Goal: Task Accomplishment & Management: Use online tool/utility

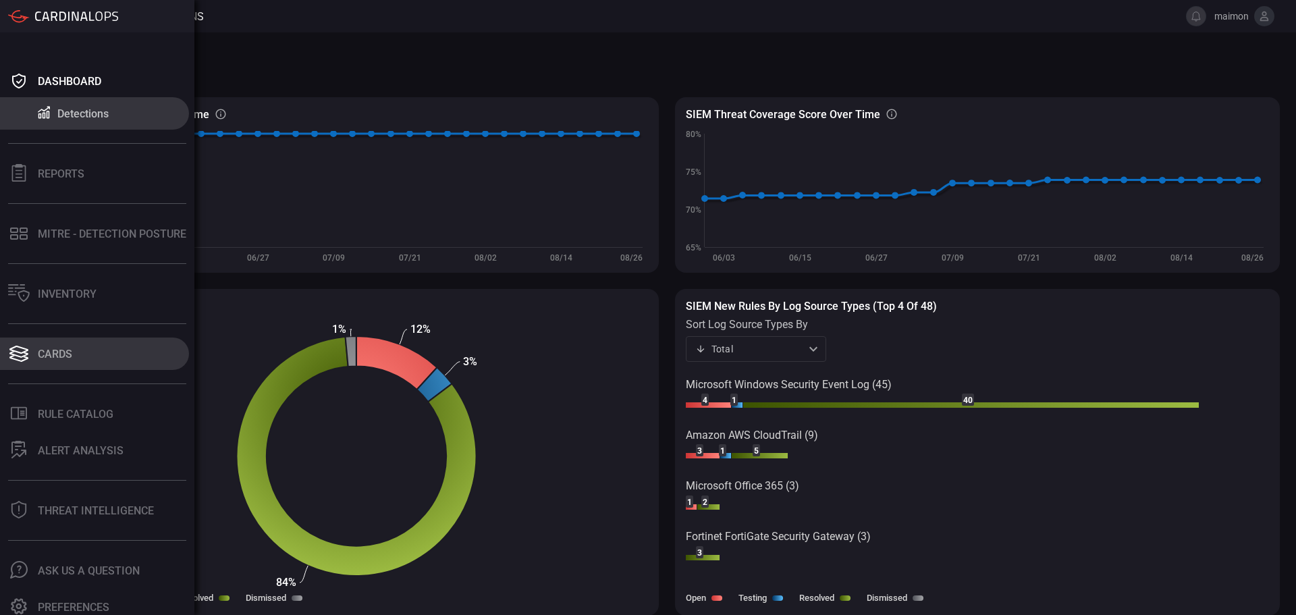
click at [57, 356] on div "Cards" at bounding box center [55, 354] width 34 height 13
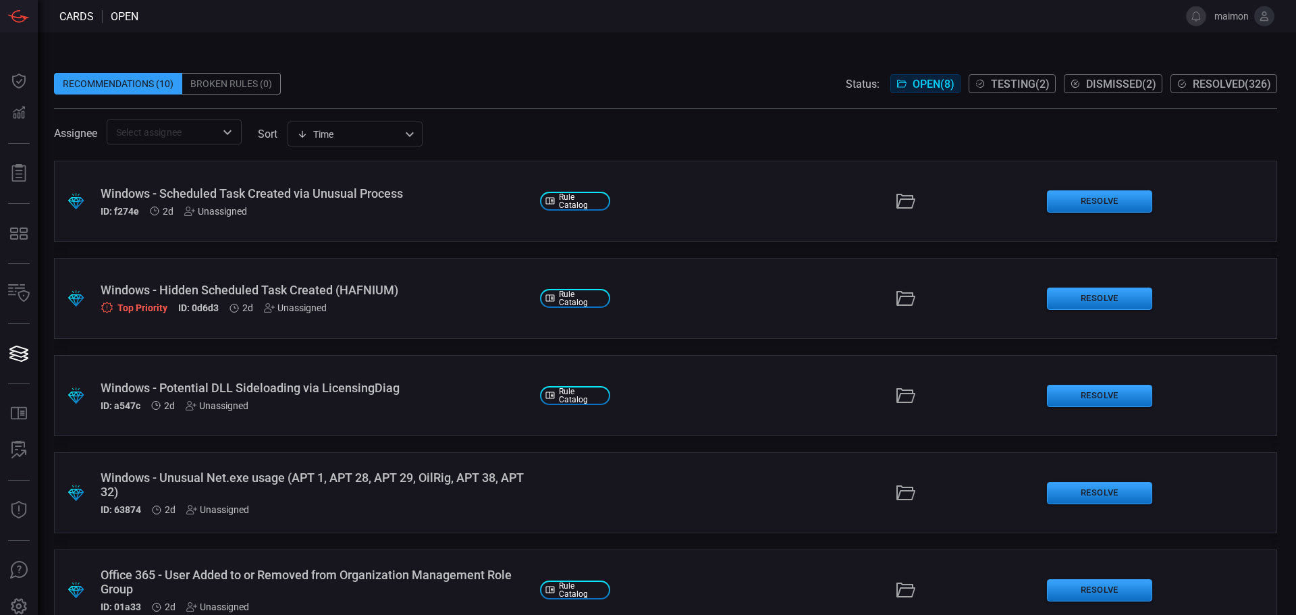
click at [319, 203] on div "Windows - Scheduled Task Created via Unusual Process ID: f274e 2d Unassigned" at bounding box center [315, 201] width 429 height 30
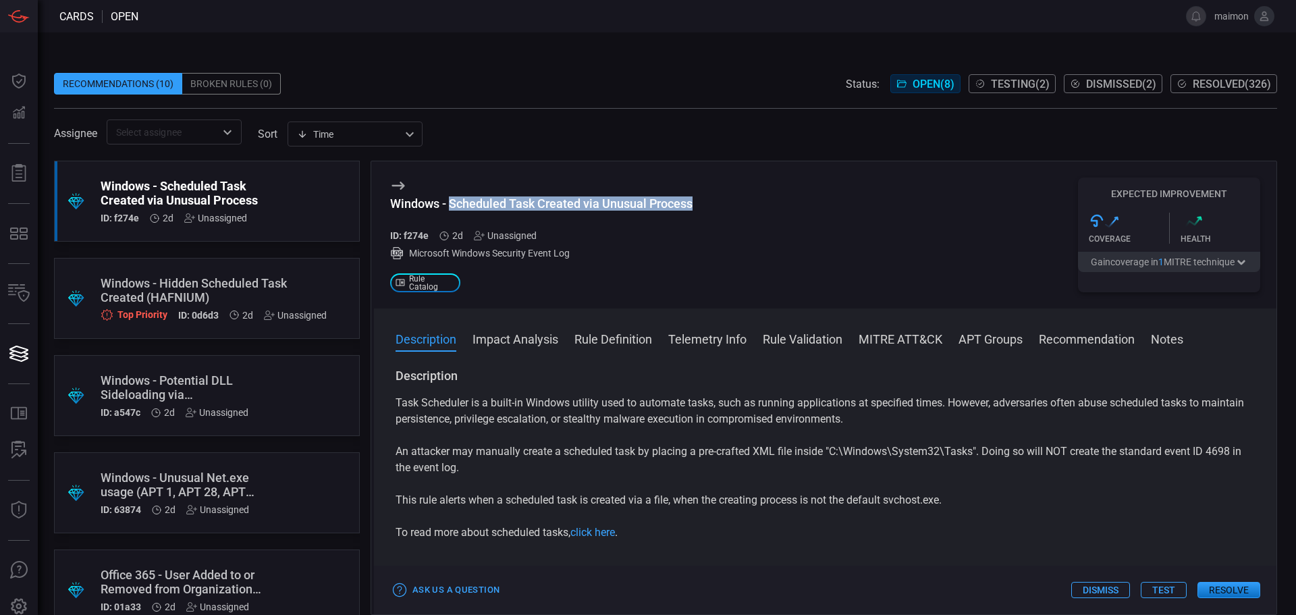
drag, startPoint x: 705, startPoint y: 212, endPoint x: 453, endPoint y: 203, distance: 252.0
click at [453, 203] on div "Windows - Scheduled Task Created via Unusual Process ID: f274e 2d Unassigned Mi…" at bounding box center [825, 234] width 903 height 147
copy div "Scheduled Task Created via Unusual Process"
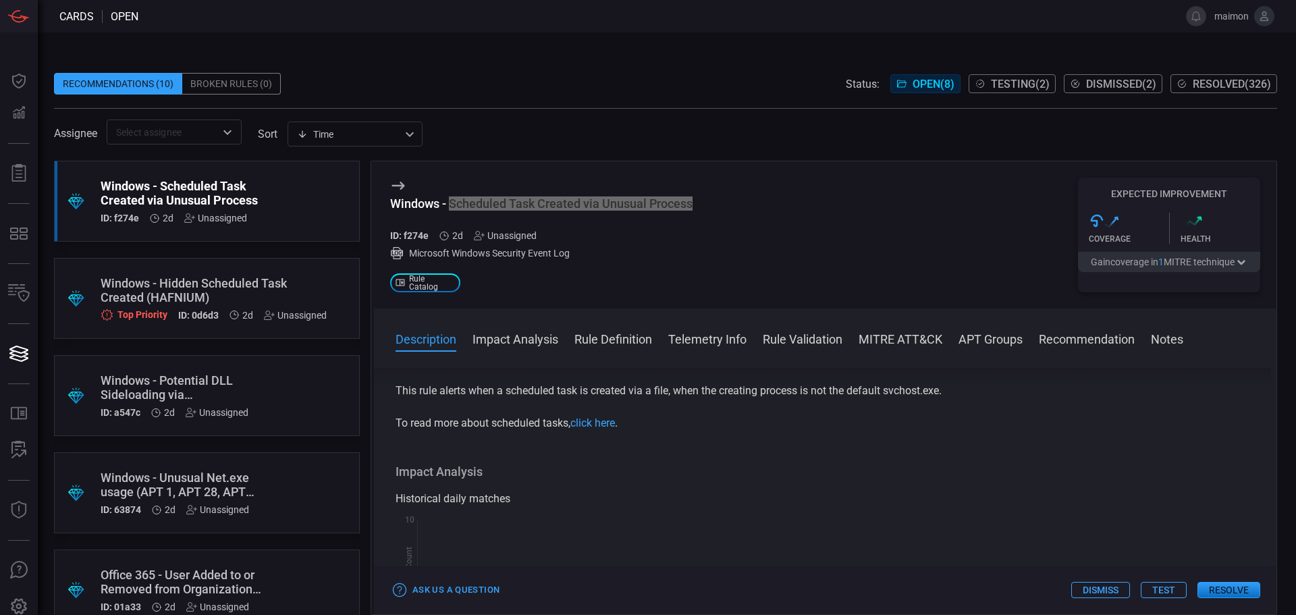
scroll to position [68, 0]
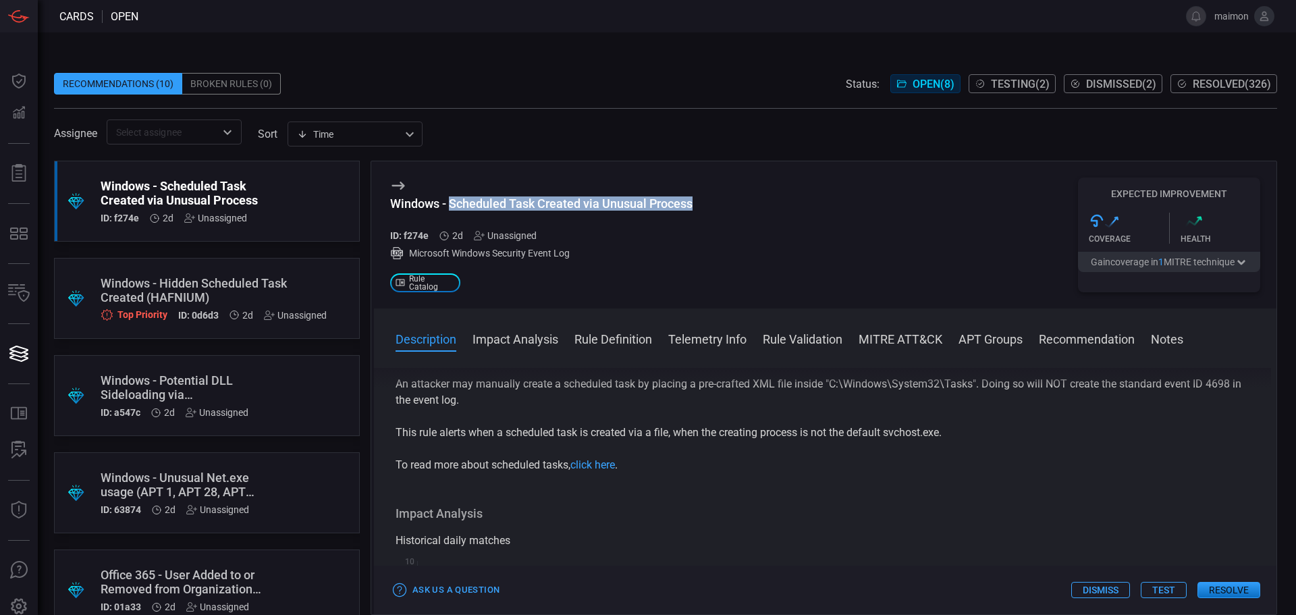
click at [875, 418] on div "Task Scheduler is a built-in Windows utility used to automate tasks, such as ru…" at bounding box center [825, 400] width 859 height 146
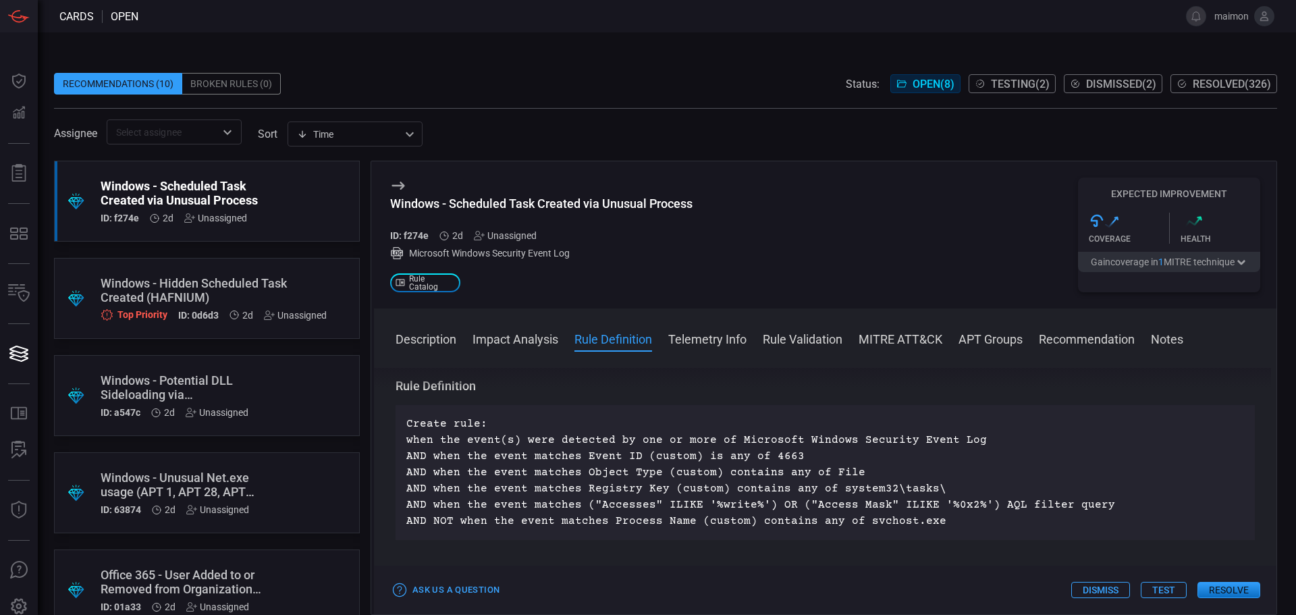
scroll to position [405, 0]
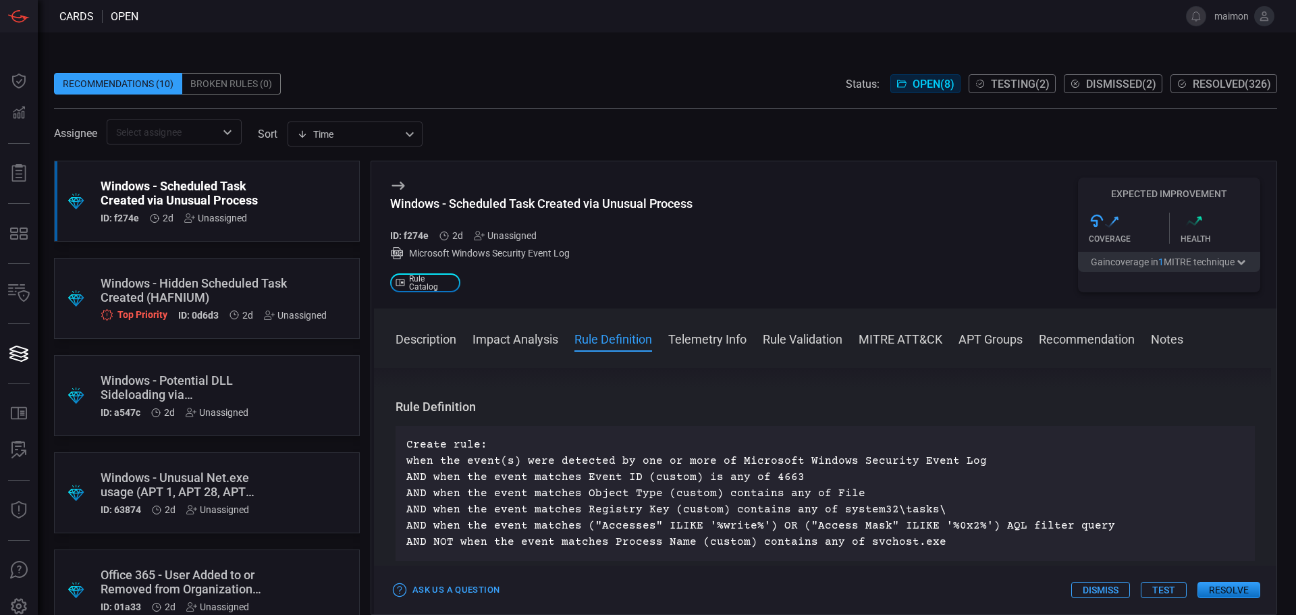
click at [1231, 594] on button "Resolve" at bounding box center [1229, 590] width 63 height 16
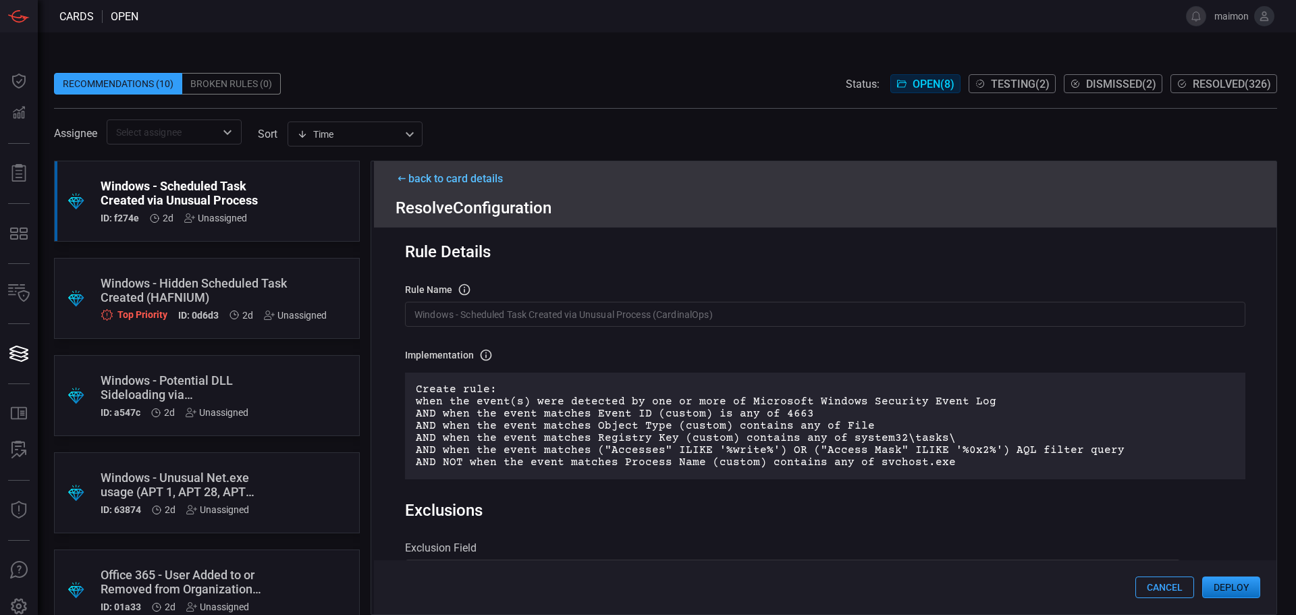
scroll to position [0, 0]
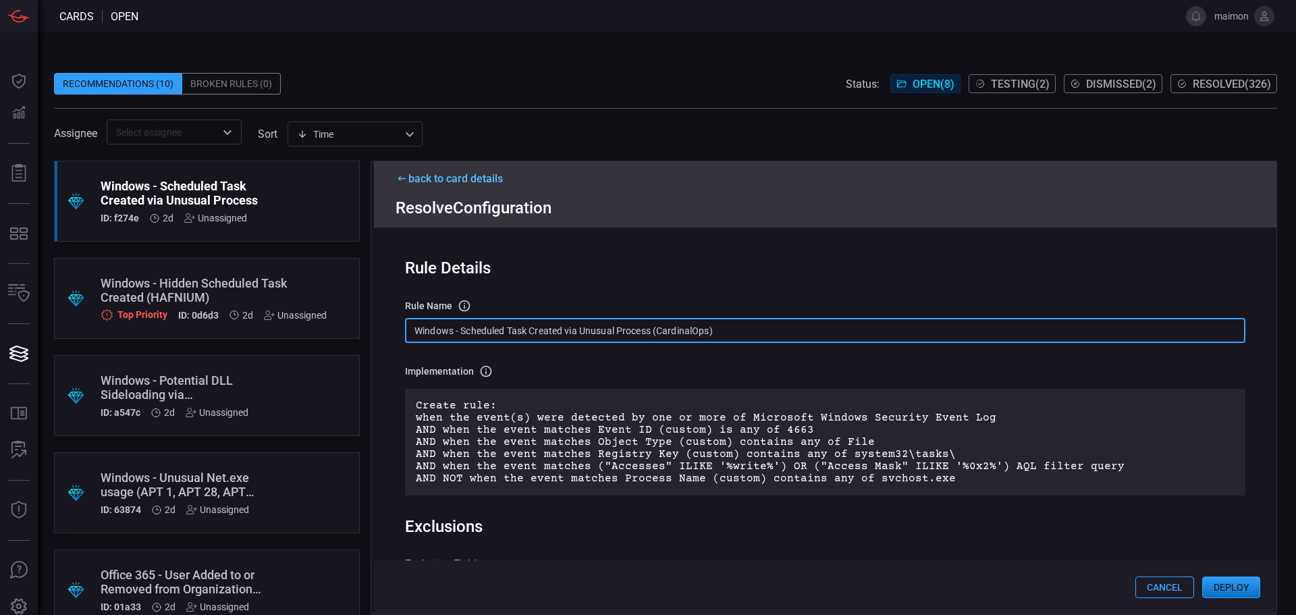
drag, startPoint x: 728, startPoint y: 328, endPoint x: 406, endPoint y: 328, distance: 321.3
click at [406, 328] on input "Windows - Scheduled Task Created via Unusual Process (CardinalOps)" at bounding box center [825, 330] width 840 height 25
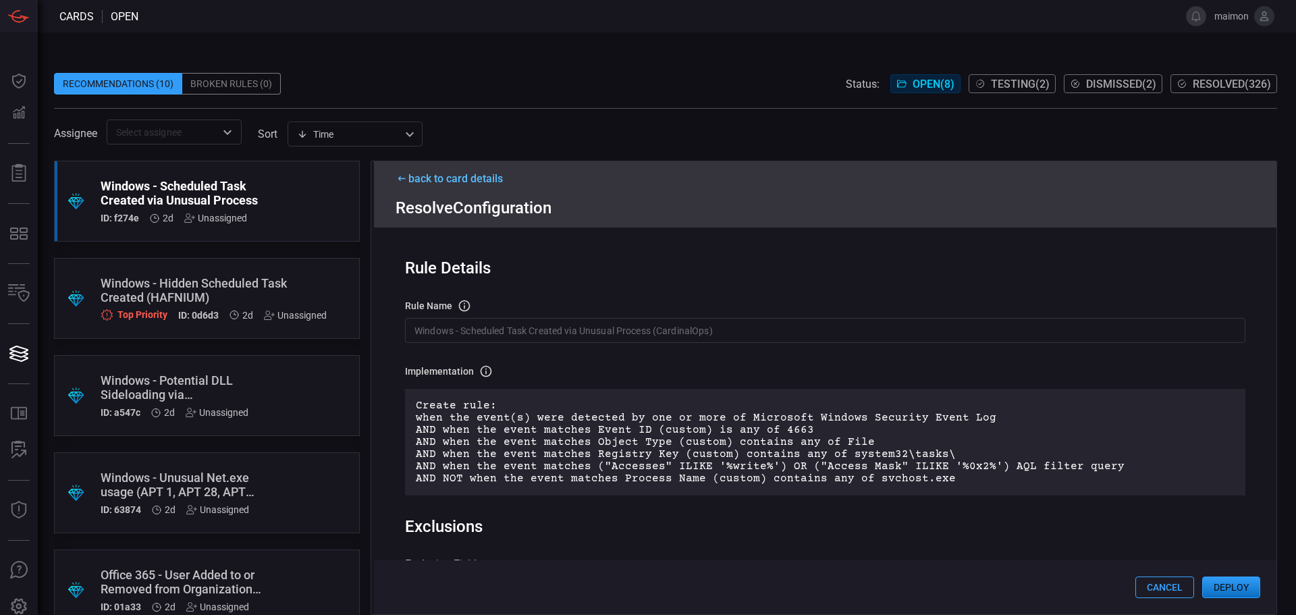
click at [724, 296] on div "Rule Details rule Name Name of the rule that will be created in the SIEM. Windo…" at bounding box center [825, 420] width 903 height 387
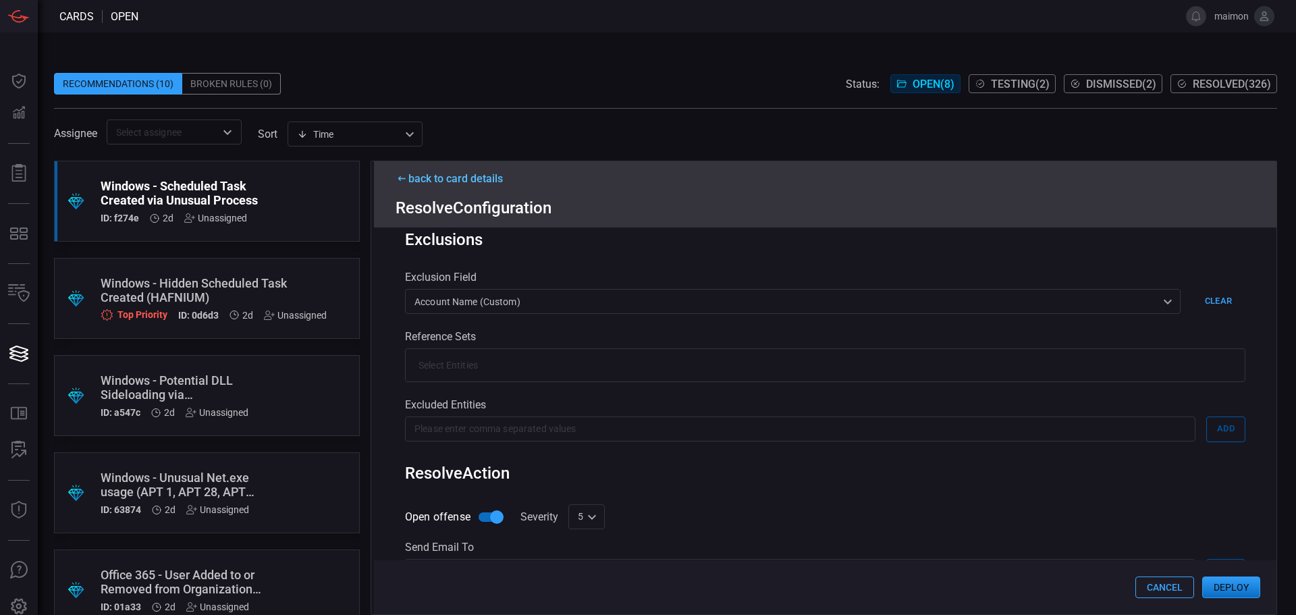
scroll to position [450, 0]
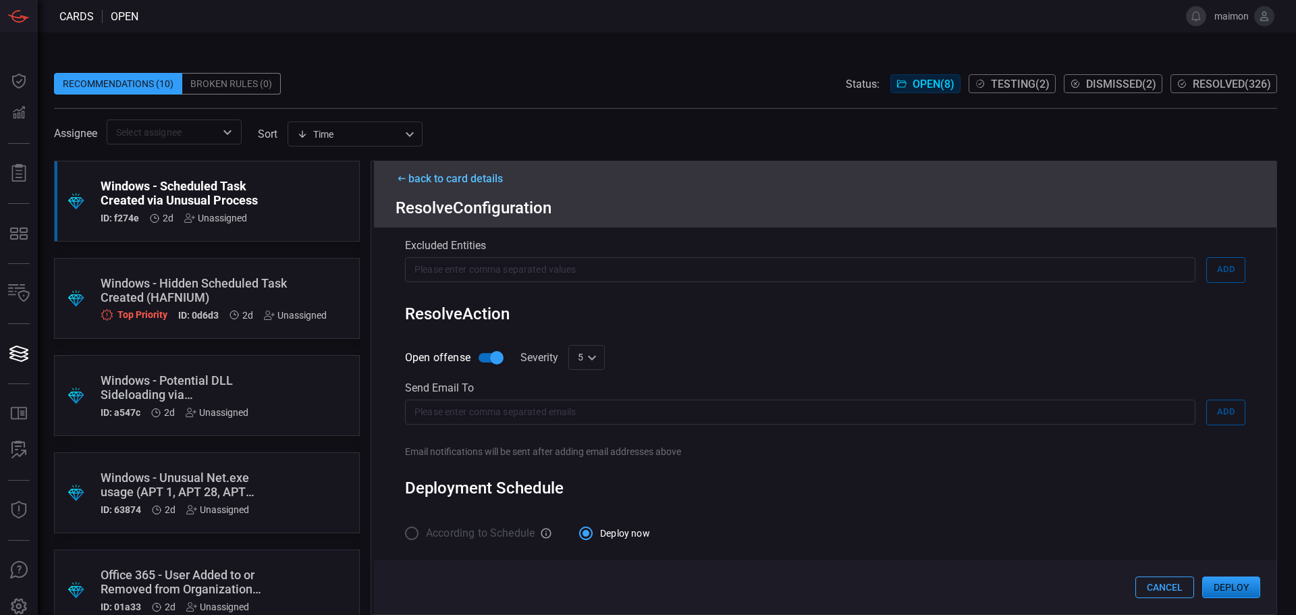
click at [1239, 588] on button "Deploy" at bounding box center [1231, 587] width 58 height 22
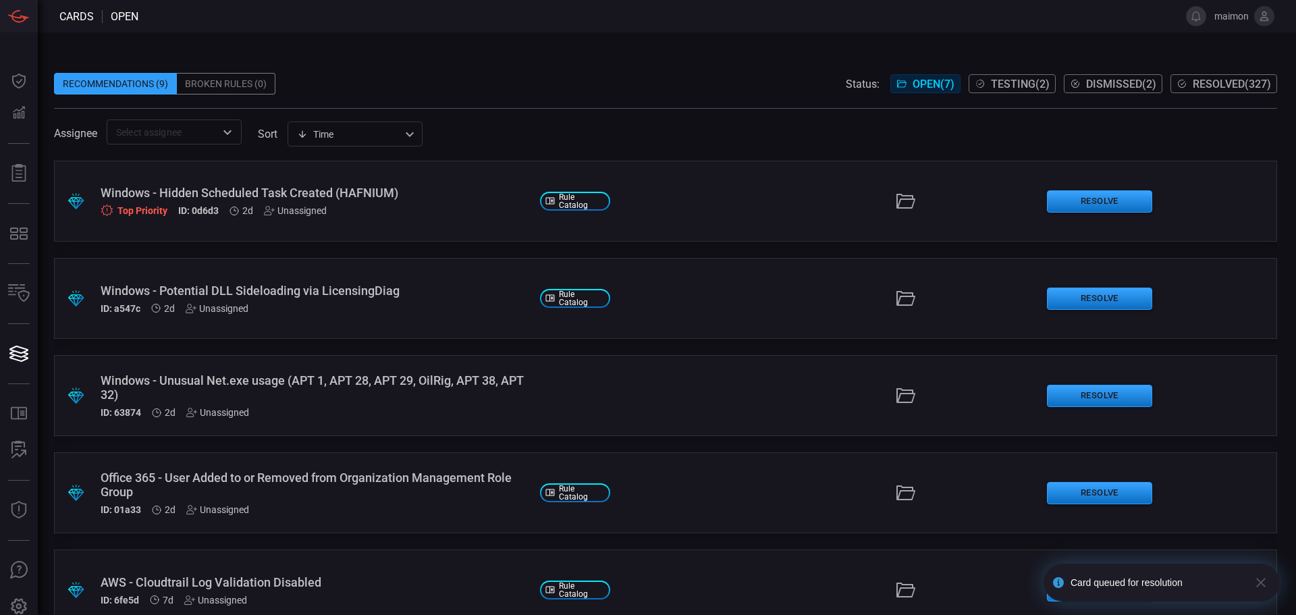
click at [1220, 90] on span "Resolved ( 327 )" at bounding box center [1232, 84] width 78 height 13
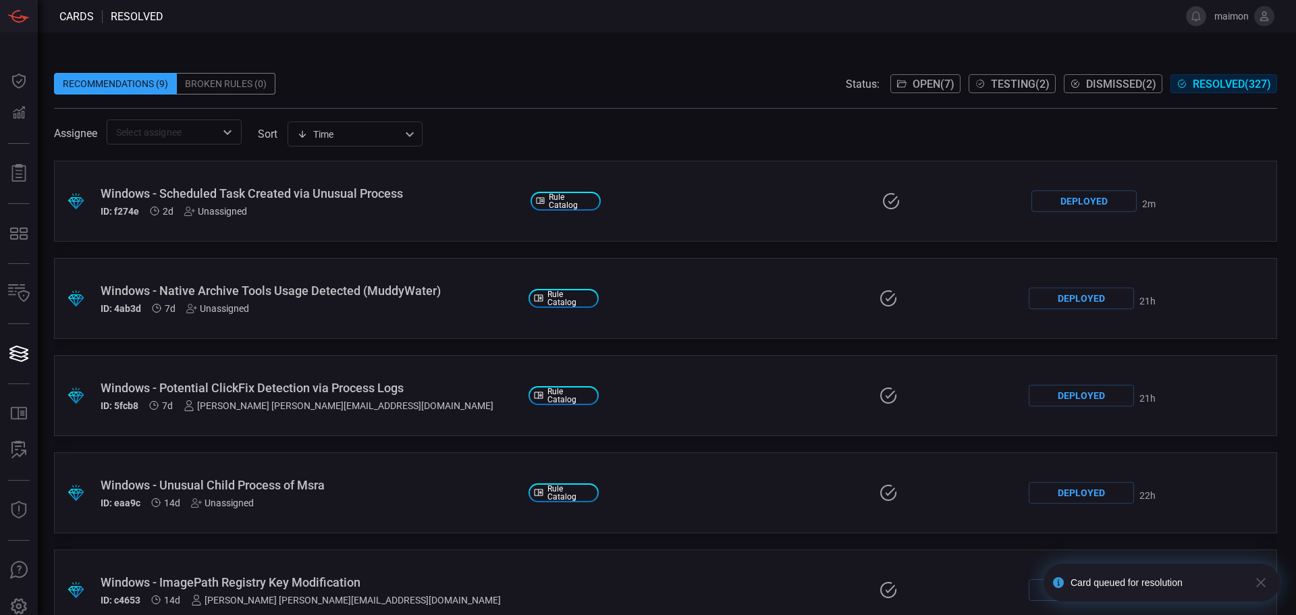
click at [552, 95] on span at bounding box center [665, 102] width 1223 height 14
click at [333, 183] on div ".suggested_cards_icon{fill:url(#suggested_cards_icon);} Windows - Scheduled Tas…" at bounding box center [665, 201] width 1223 height 81
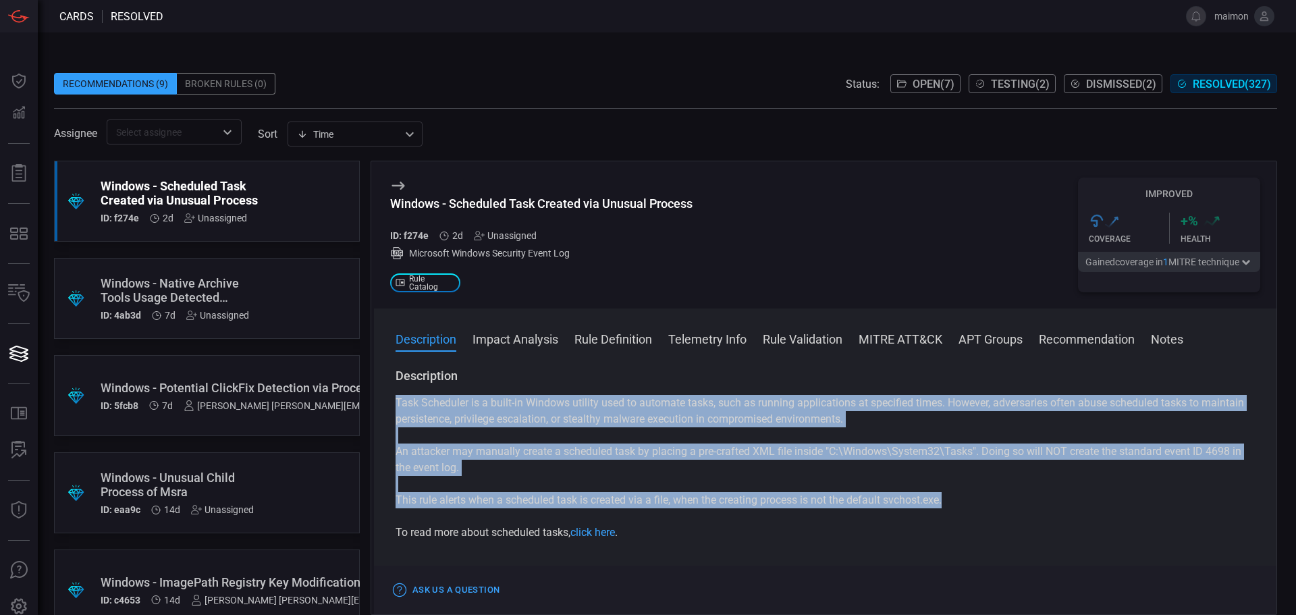
drag, startPoint x: 965, startPoint y: 500, endPoint x: 397, endPoint y: 405, distance: 575.6
click at [397, 405] on div "Task Scheduler is a built-in Windows utility used to automate tasks, such as ru…" at bounding box center [825, 468] width 859 height 146
copy div "Task Scheduler is a built-in Windows utility used to automate tasks, such as ru…"
drag, startPoint x: 523, startPoint y: 539, endPoint x: 534, endPoint y: 539, distance: 10.8
click at [523, 539] on p "To read more about scheduled tasks, click here ." at bounding box center [825, 533] width 859 height 16
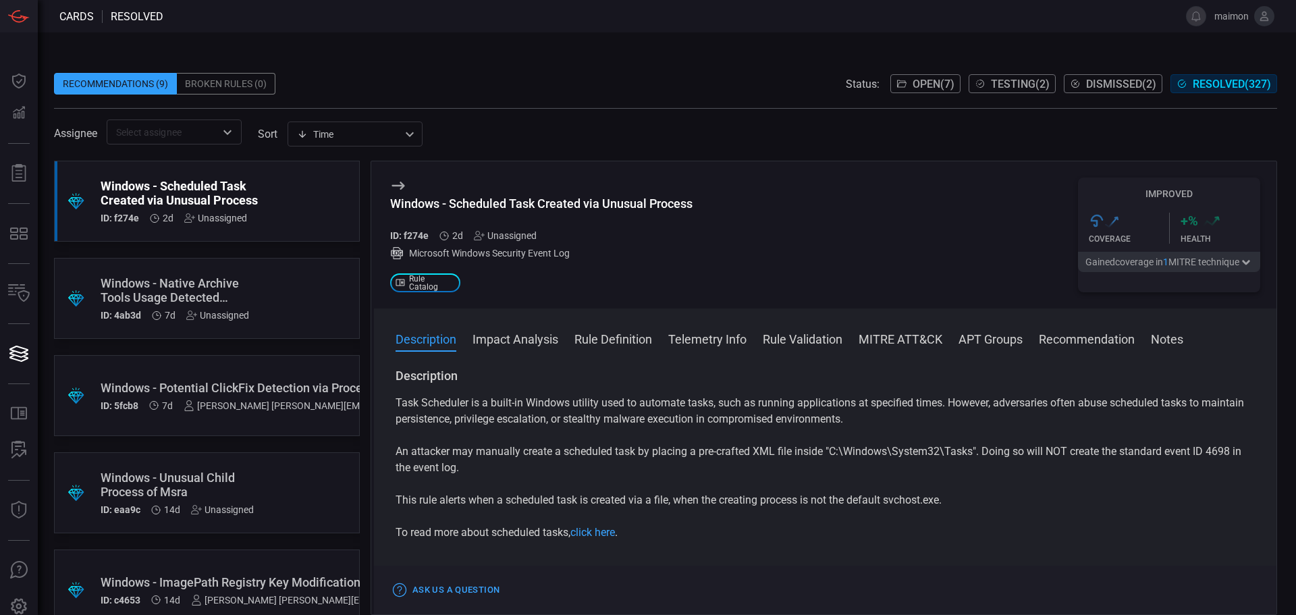
drag, startPoint x: 636, startPoint y: 517, endPoint x: 829, endPoint y: 505, distance: 193.4
click at [645, 512] on div "Task Scheduler is a built-in Windows utility used to automate tasks, such as ru…" at bounding box center [825, 468] width 859 height 146
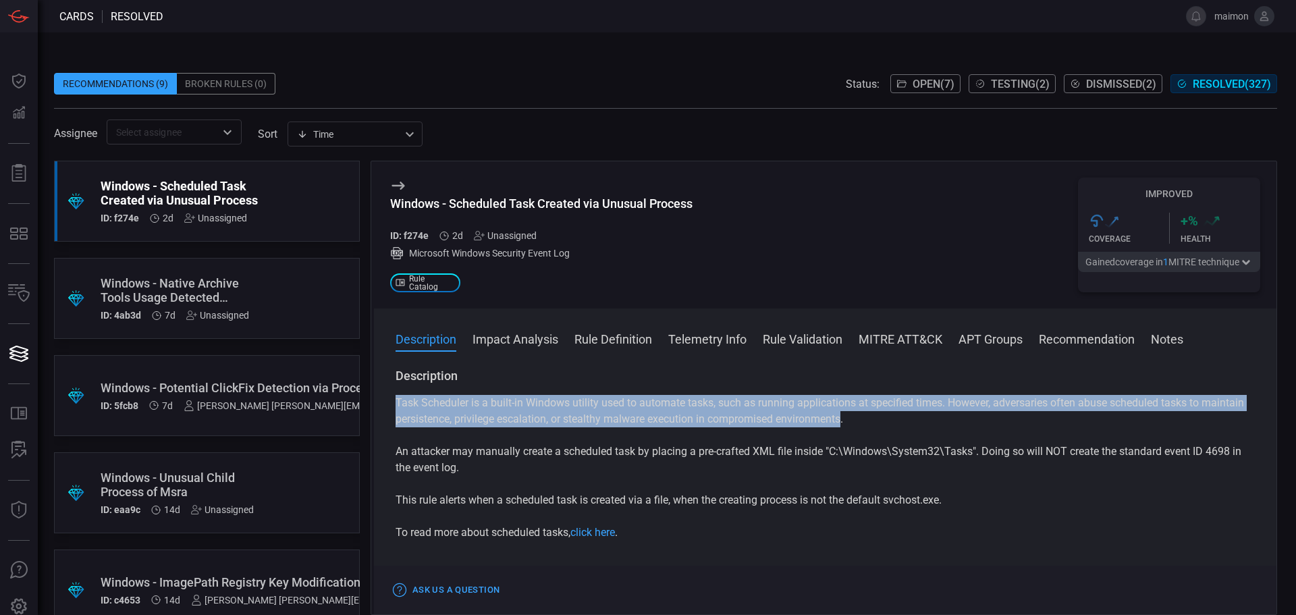
drag, startPoint x: 883, startPoint y: 421, endPoint x: 376, endPoint y: 399, distance: 507.5
click at [376, 399] on div "Description Task Scheduler is a built-in Windows utility used to automate tasks…" at bounding box center [825, 489] width 903 height 242
copy p "Task Scheduler is a built-in Windows utility used to automate tasks, such as ru…"
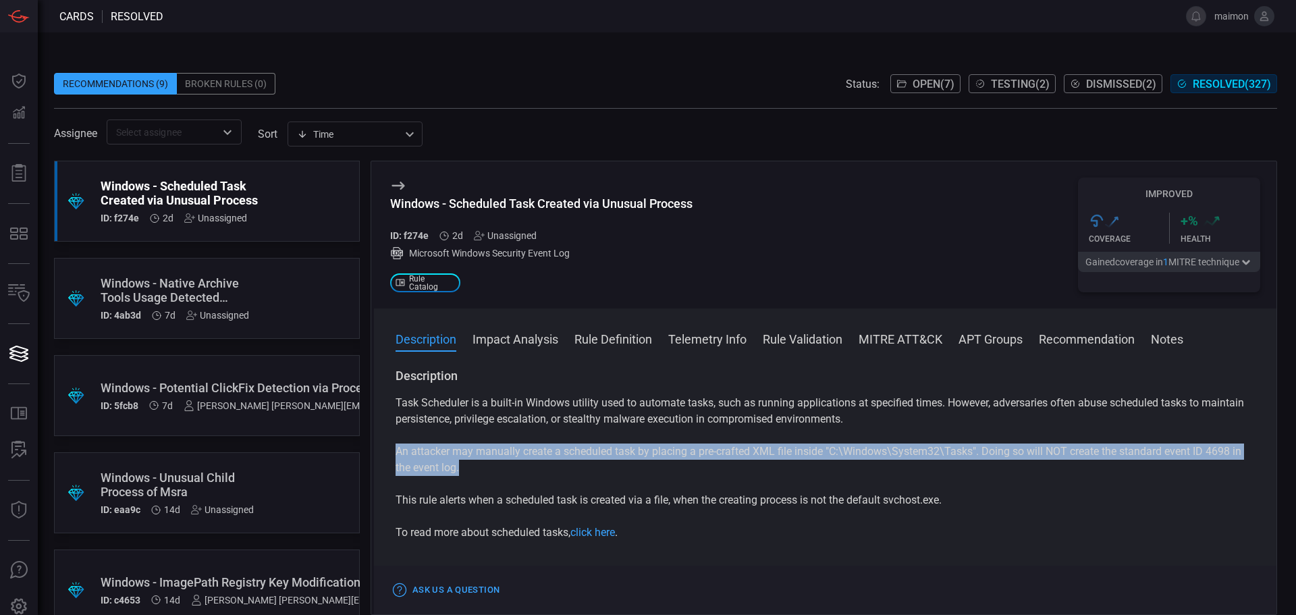
drag, startPoint x: 461, startPoint y: 469, endPoint x: 397, endPoint y: 454, distance: 65.8
click at [397, 454] on p "An attacker may manually create a scheduled task by placing a pre-crafted XML f…" at bounding box center [825, 460] width 859 height 32
copy p "An attacker may manually create a scheduled task by placing a pre-crafted XML f…"
click at [473, 503] on p "This rule alerts when a scheduled task is created via a file, when the creating…" at bounding box center [825, 500] width 859 height 16
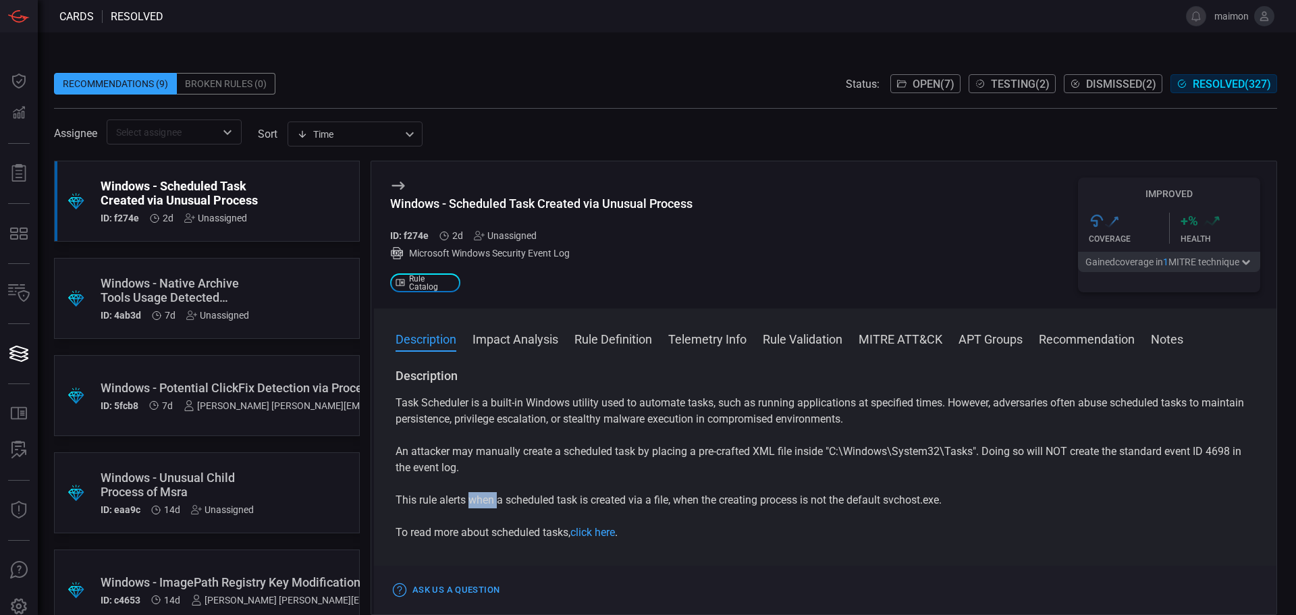
click at [473, 503] on p "This rule alerts when a scheduled task is created via a file, when the creating…" at bounding box center [825, 500] width 859 height 16
copy p "when"
click at [542, 200] on div "Windows - Scheduled Task Created via Unusual Process" at bounding box center [541, 203] width 302 height 14
click at [543, 200] on div "Windows - Scheduled Task Created via Unusual Process" at bounding box center [541, 203] width 302 height 14
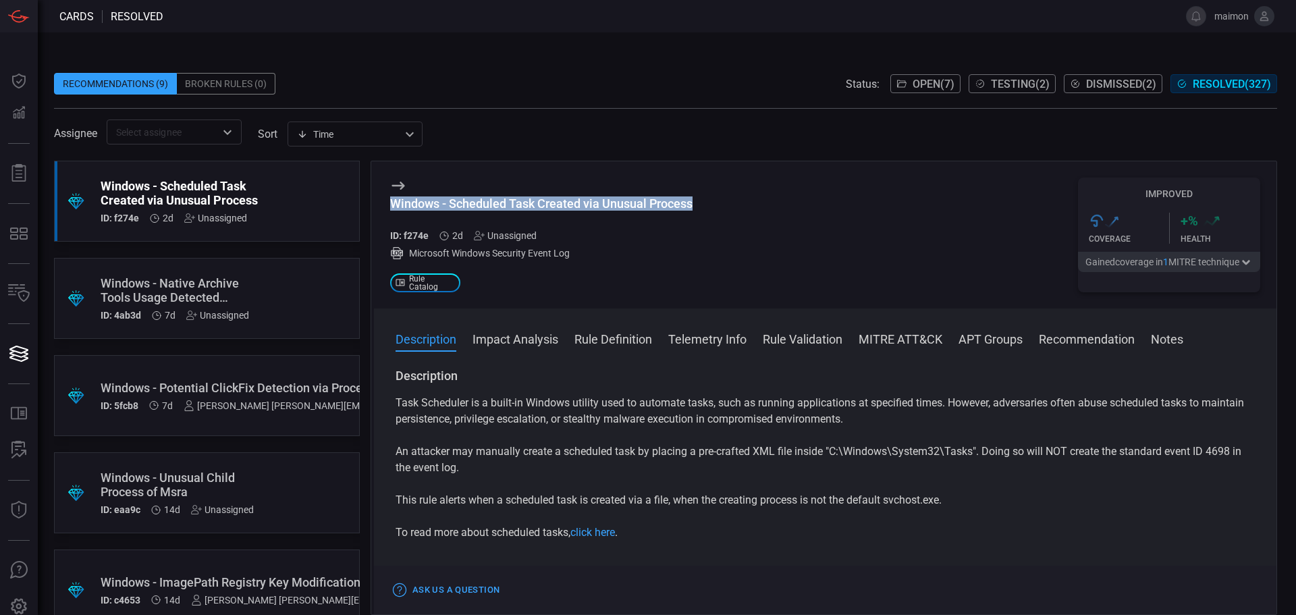
click at [543, 200] on div "Windows - Scheduled Task Created via Unusual Process" at bounding box center [541, 203] width 302 height 14
copy div "Windows - Scheduled Task Created via Unusual Process"
click at [930, 90] on span "Open ( 7 )" at bounding box center [934, 84] width 42 height 13
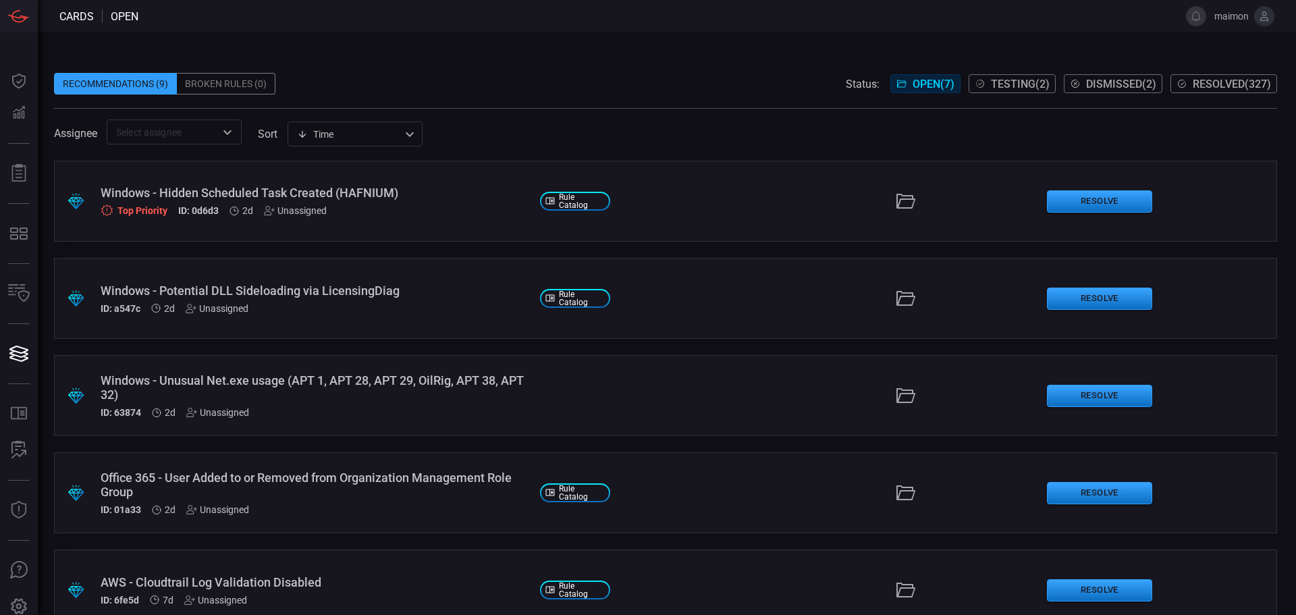
click at [412, 194] on div "Windows - Hidden Scheduled Task Created (HAFNIUM)" at bounding box center [315, 193] width 429 height 14
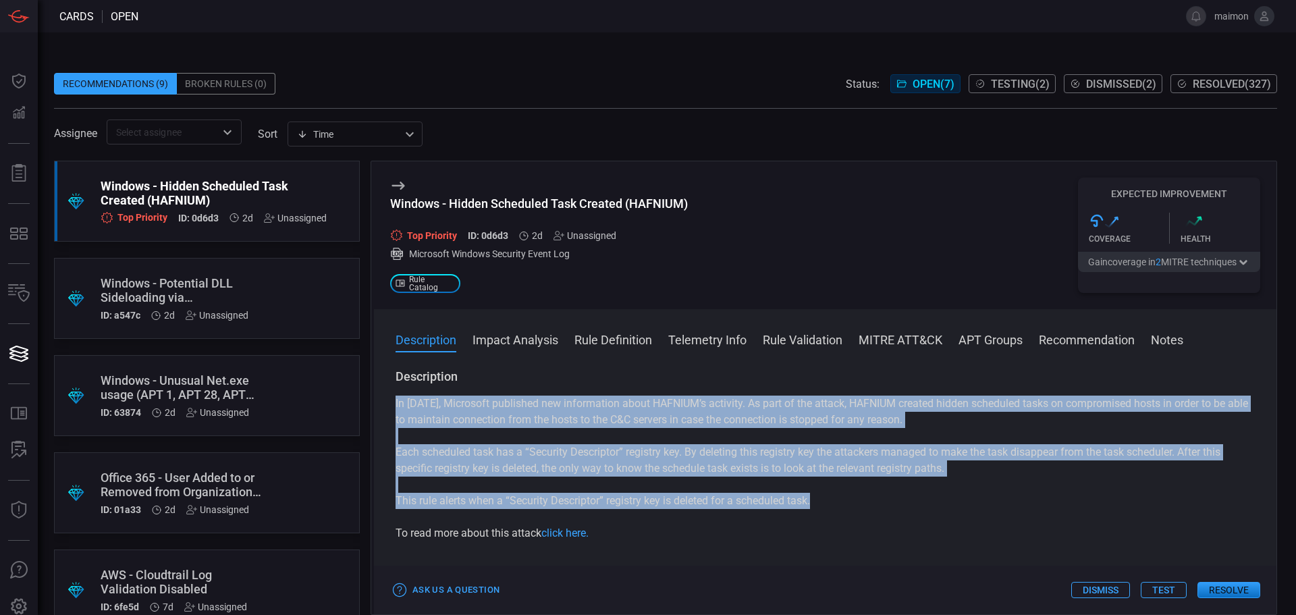
drag, startPoint x: 817, startPoint y: 503, endPoint x: 383, endPoint y: 405, distance: 444.3
click at [383, 405] on div "Description In [DATE], Microsoft published new information about HAFNIUM’s acti…" at bounding box center [825, 489] width 903 height 241
copy div "In [DATE], Microsoft published new information about HAFNIUM’s activity. As par…"
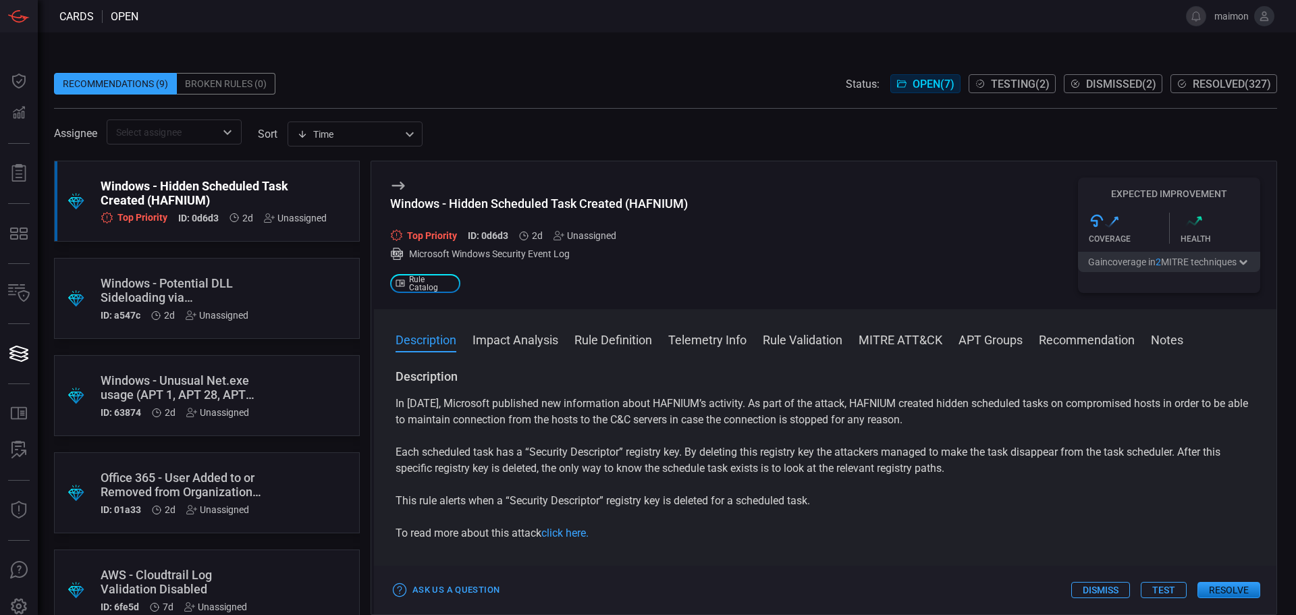
click at [790, 275] on div "Windows - Hidden Scheduled Task Created (HAFNIUM) Top Priority ID: 0d6d3 2d Una…" at bounding box center [825, 235] width 903 height 148
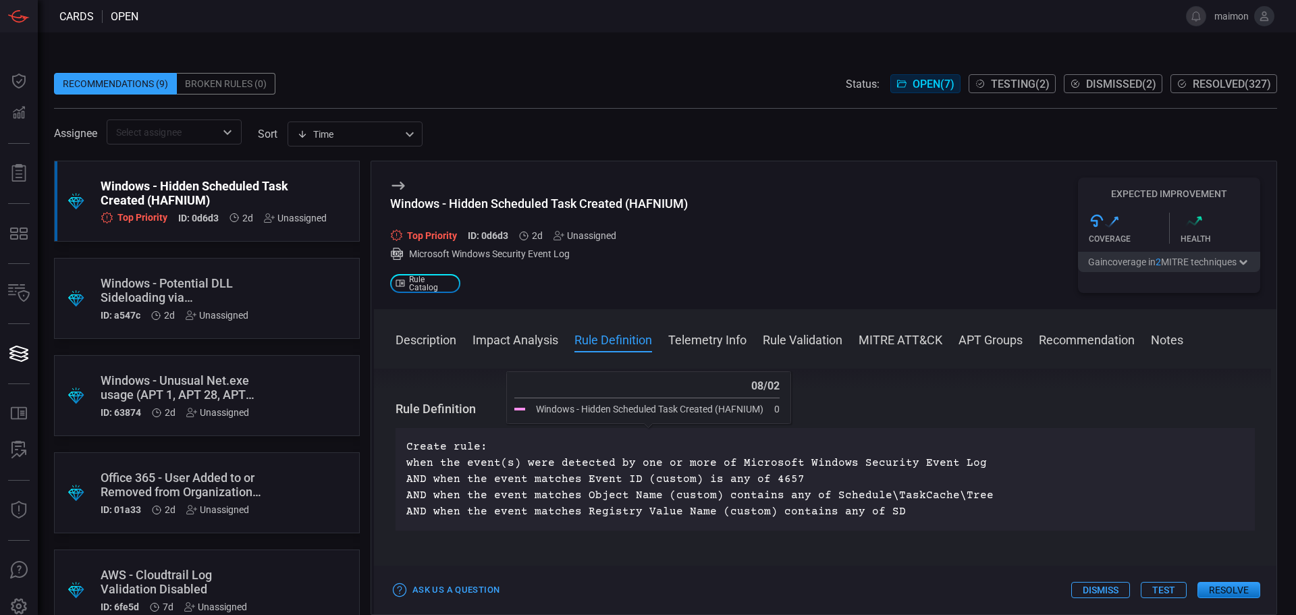
scroll to position [405, 0]
click at [1229, 589] on button "Resolve" at bounding box center [1229, 590] width 63 height 16
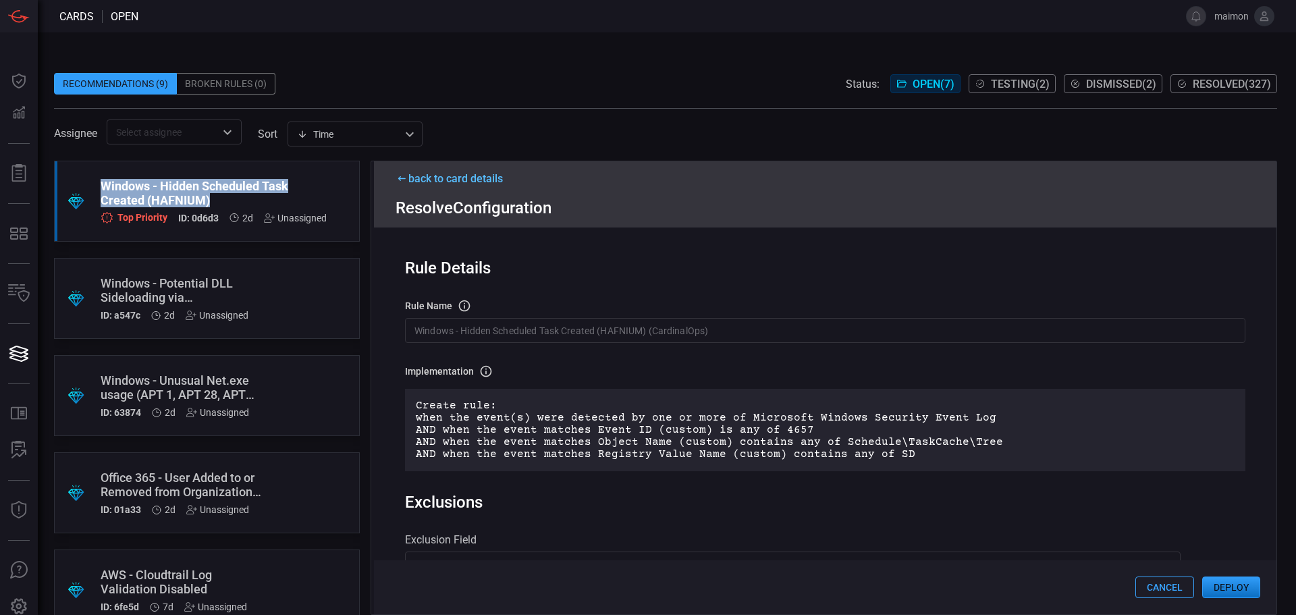
drag, startPoint x: 217, startPoint y: 204, endPoint x: 103, endPoint y: 183, distance: 116.0
click at [103, 183] on div "Windows - Hidden Scheduled Task Created (HAFNIUM)" at bounding box center [214, 193] width 226 height 28
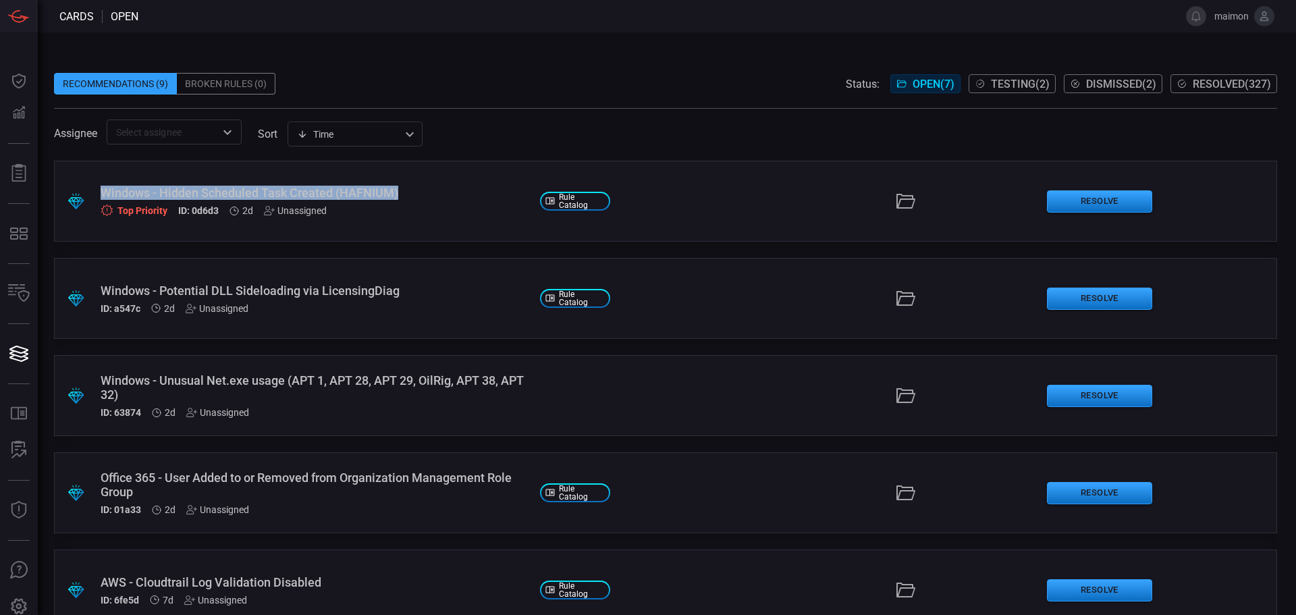
drag, startPoint x: 412, startPoint y: 191, endPoint x: 97, endPoint y: 192, distance: 315.3
click at [97, 192] on div ".suggested_cards_icon{fill:url(#suggested_cards_icon);} Windows - Hidden Schedu…" at bounding box center [665, 201] width 1223 height 81
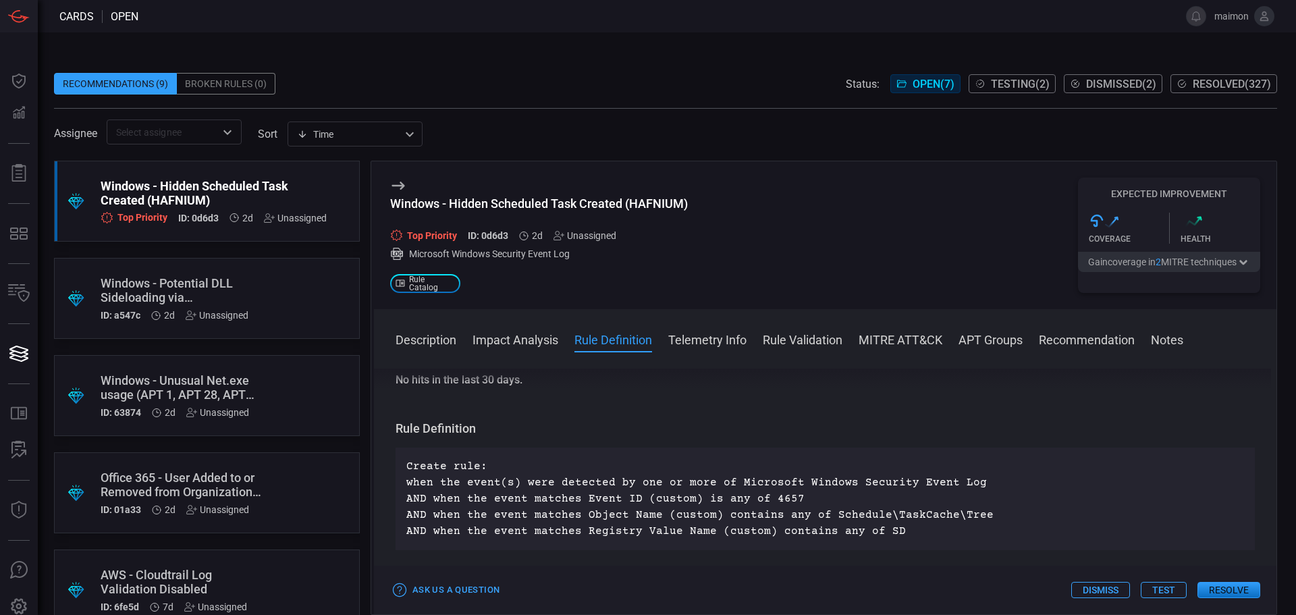
scroll to position [405, 0]
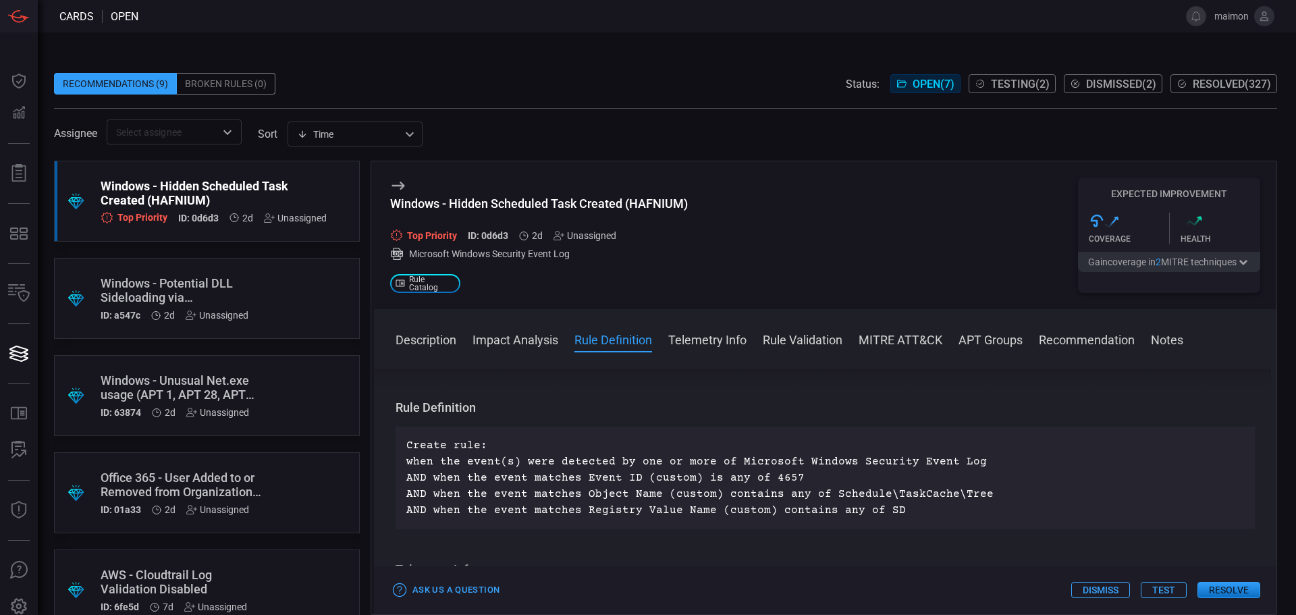
click at [1214, 585] on button "Resolve" at bounding box center [1229, 590] width 63 height 16
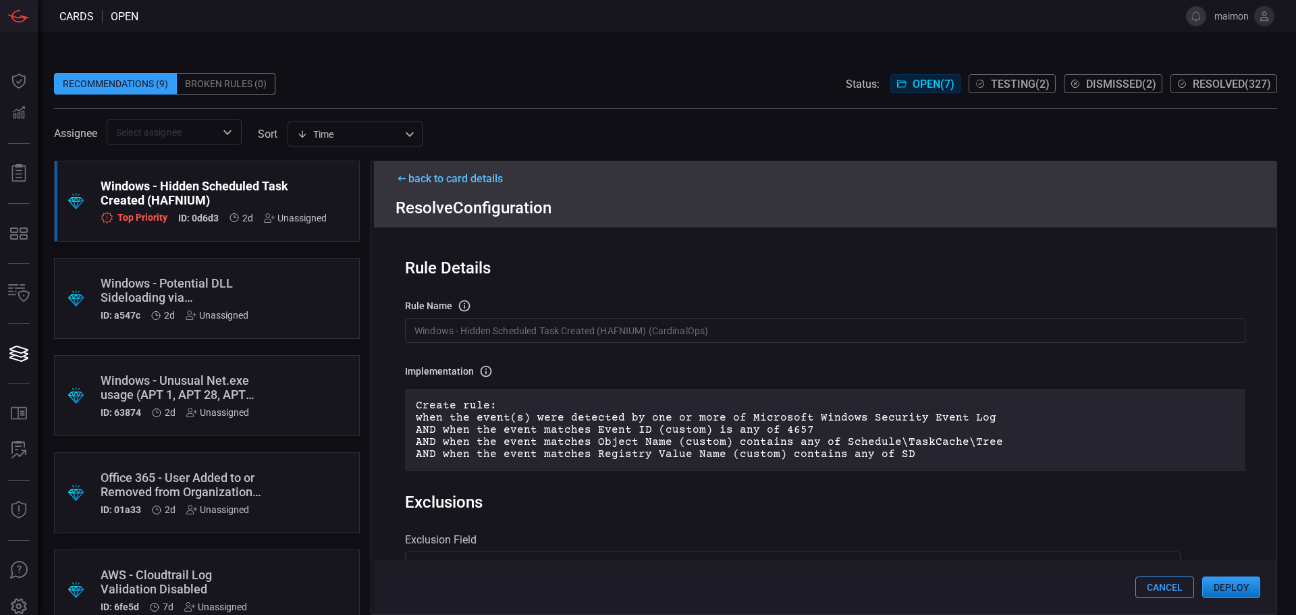
scroll to position [68, 0]
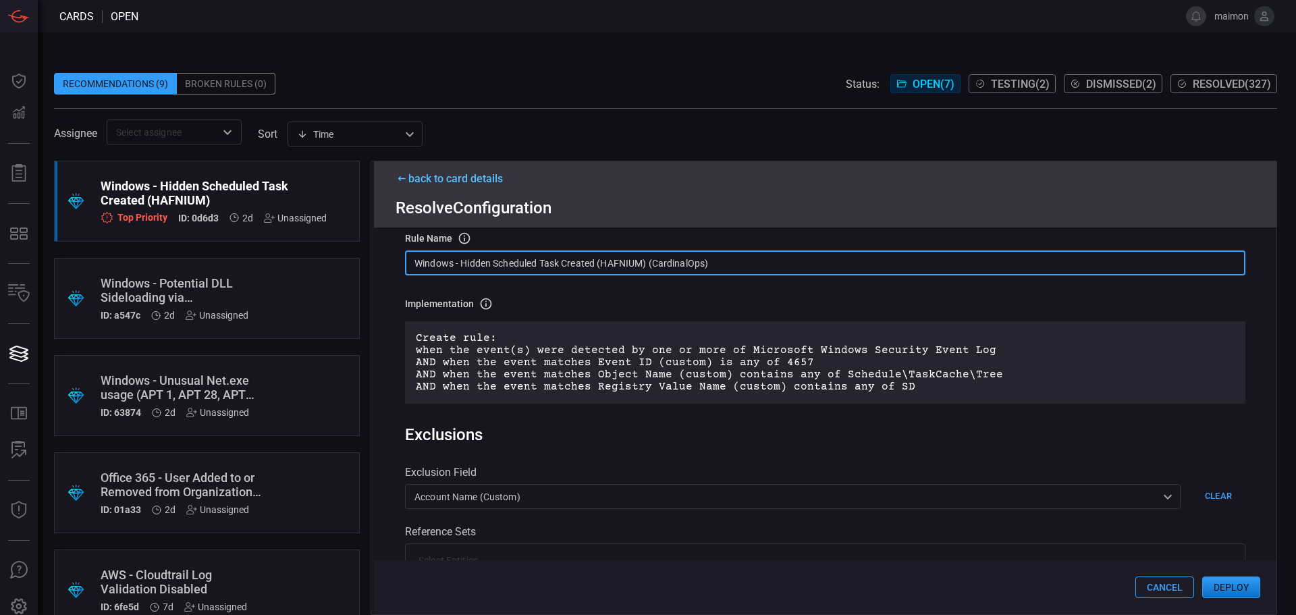
drag, startPoint x: 730, startPoint y: 266, endPoint x: 397, endPoint y: 267, distance: 333.5
click at [397, 267] on div "Rule Details rule Name Name of the rule that will be created in the SIEM. Windo…" at bounding box center [825, 420] width 903 height 387
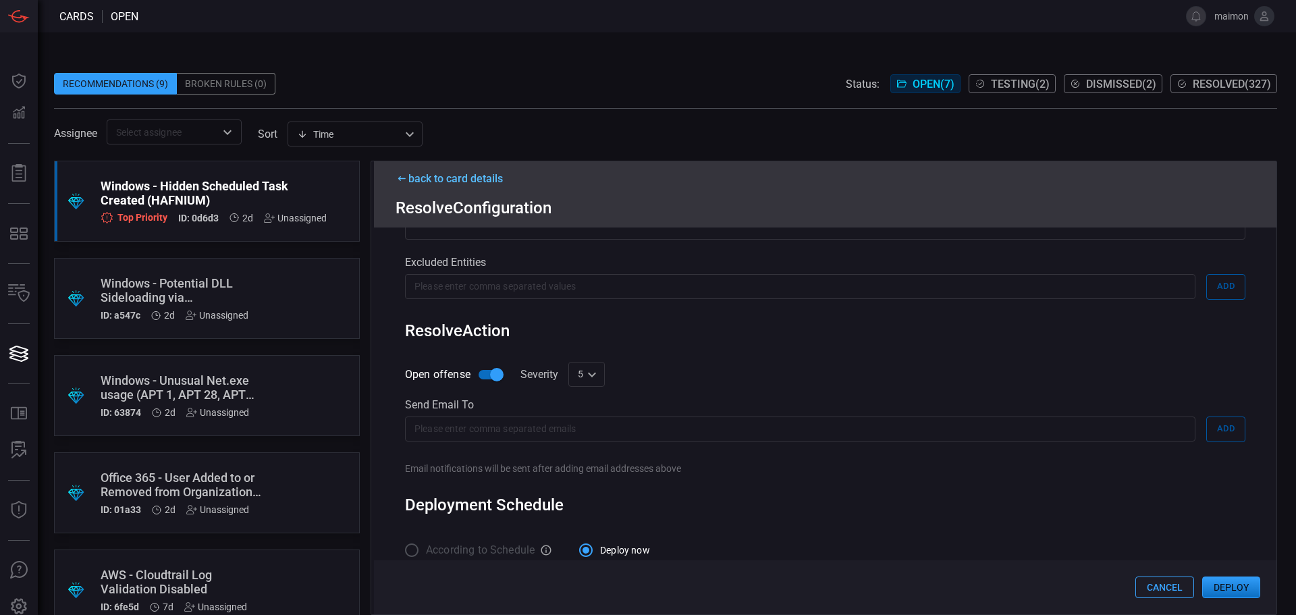
scroll to position [426, 0]
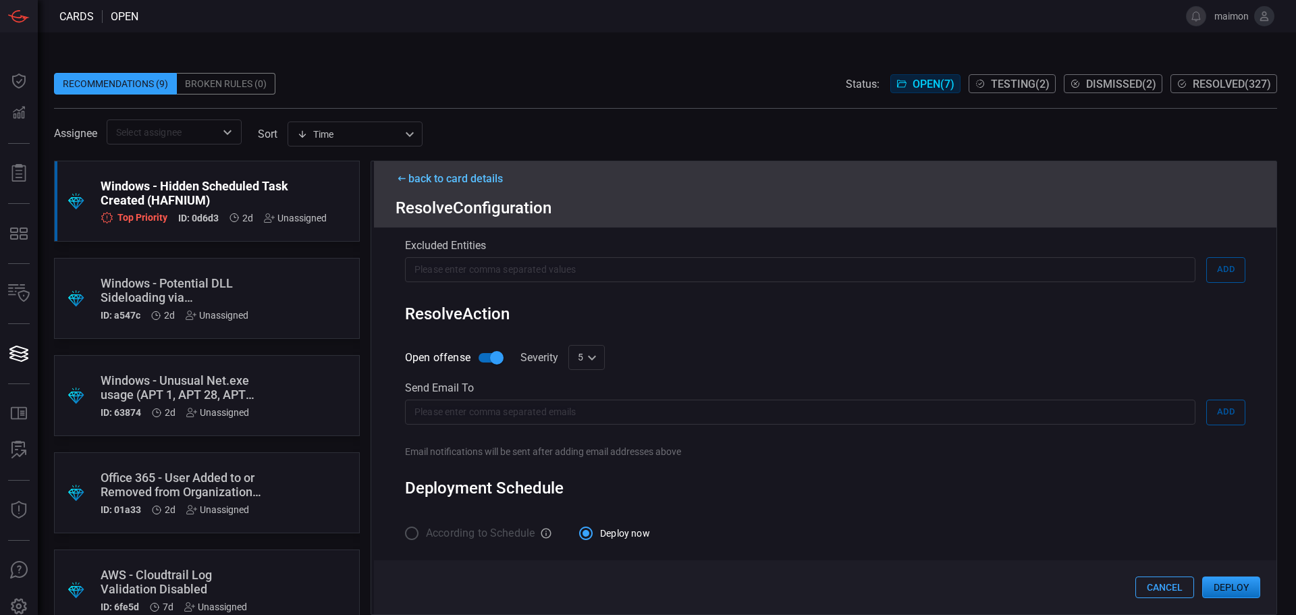
click at [1250, 587] on button "Deploy" at bounding box center [1231, 587] width 58 height 22
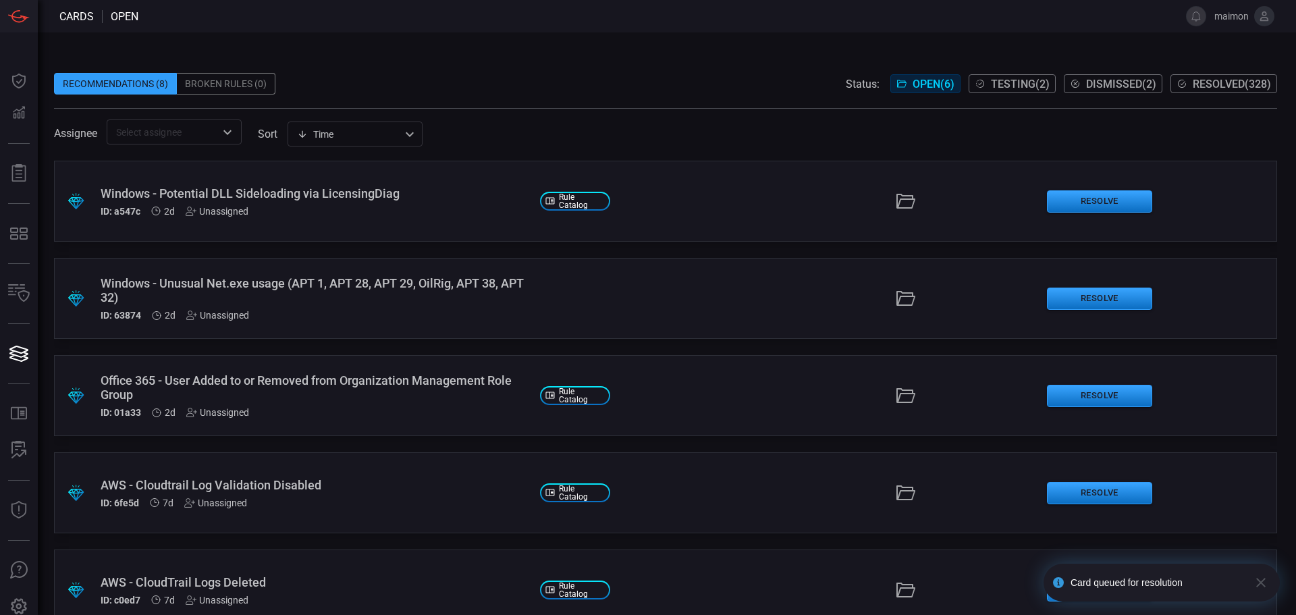
click at [1249, 86] on span "Resolved ( 328 )" at bounding box center [1232, 84] width 78 height 13
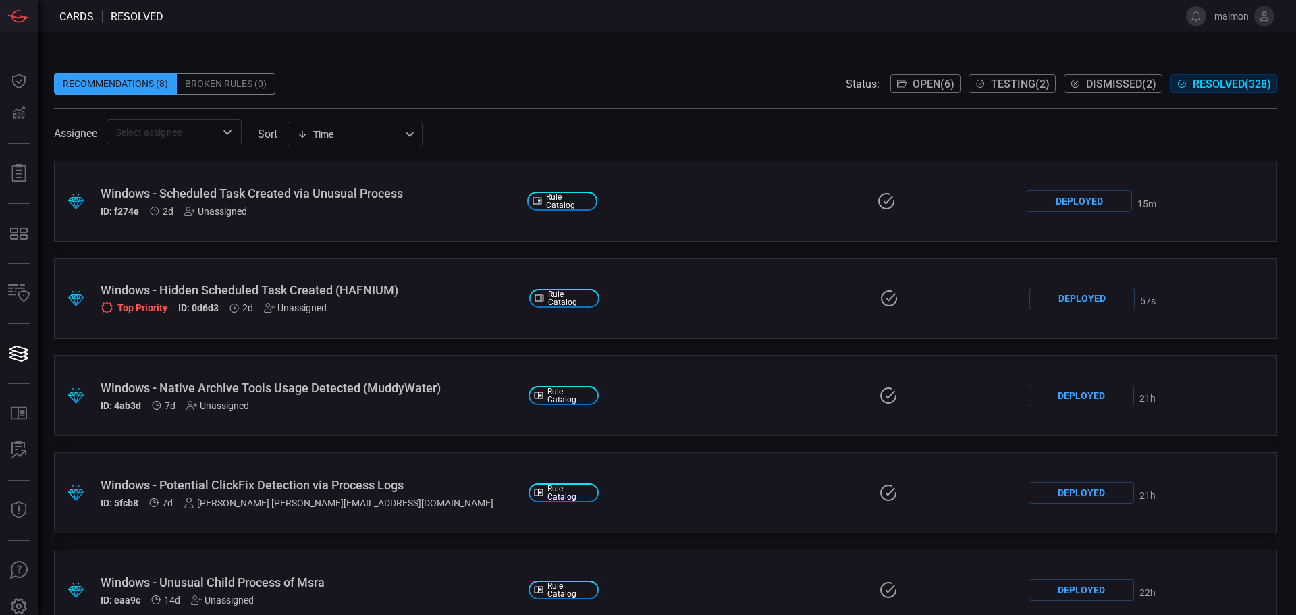
click at [239, 186] on div "Windows - Scheduled Task Created via Unusual Process" at bounding box center [309, 193] width 416 height 14
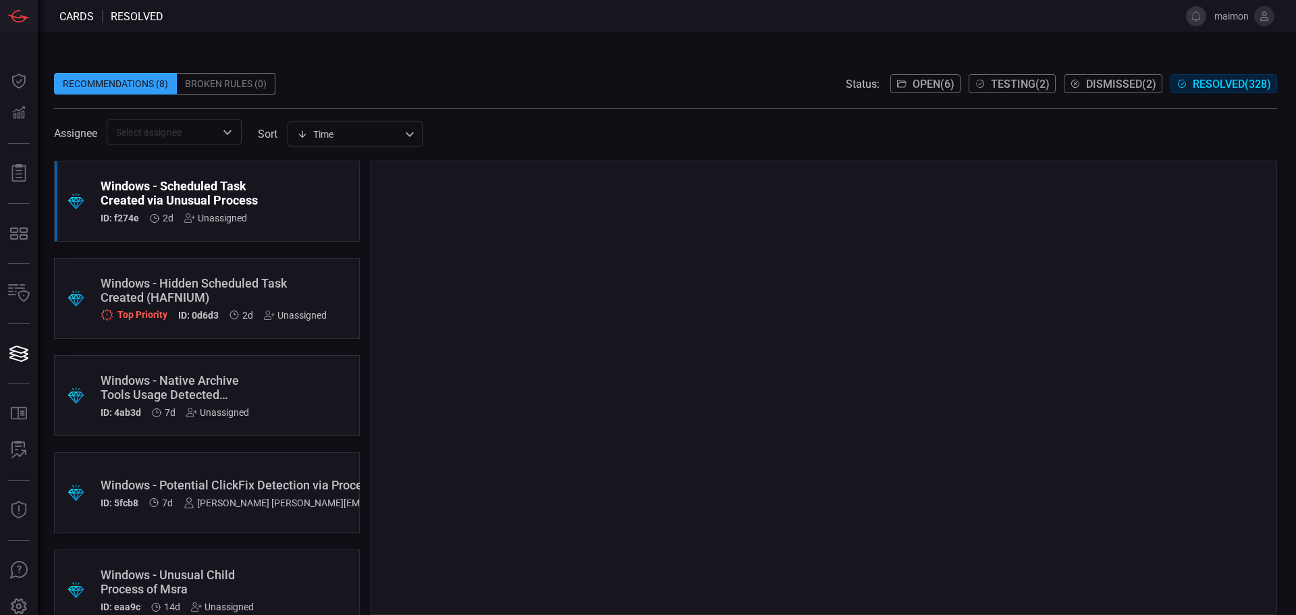
click at [210, 300] on div "Windows - Hidden Scheduled Task Created (HAFNIUM)" at bounding box center [214, 290] width 226 height 28
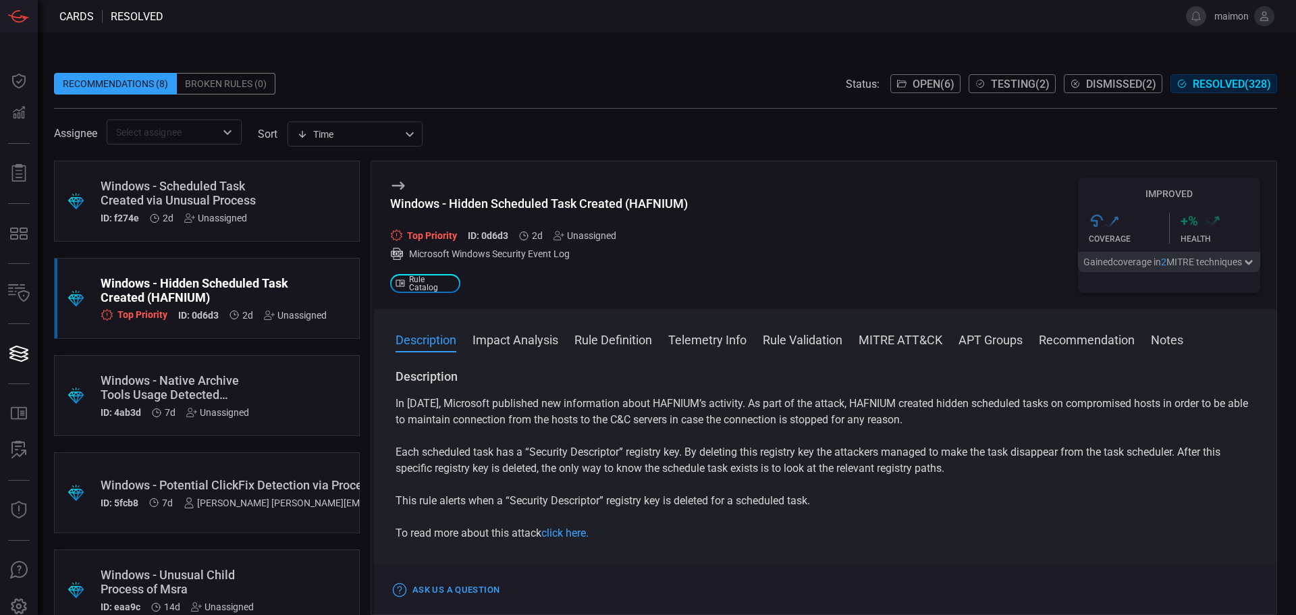
click at [913, 80] on span "Open ( 6 )" at bounding box center [934, 84] width 42 height 13
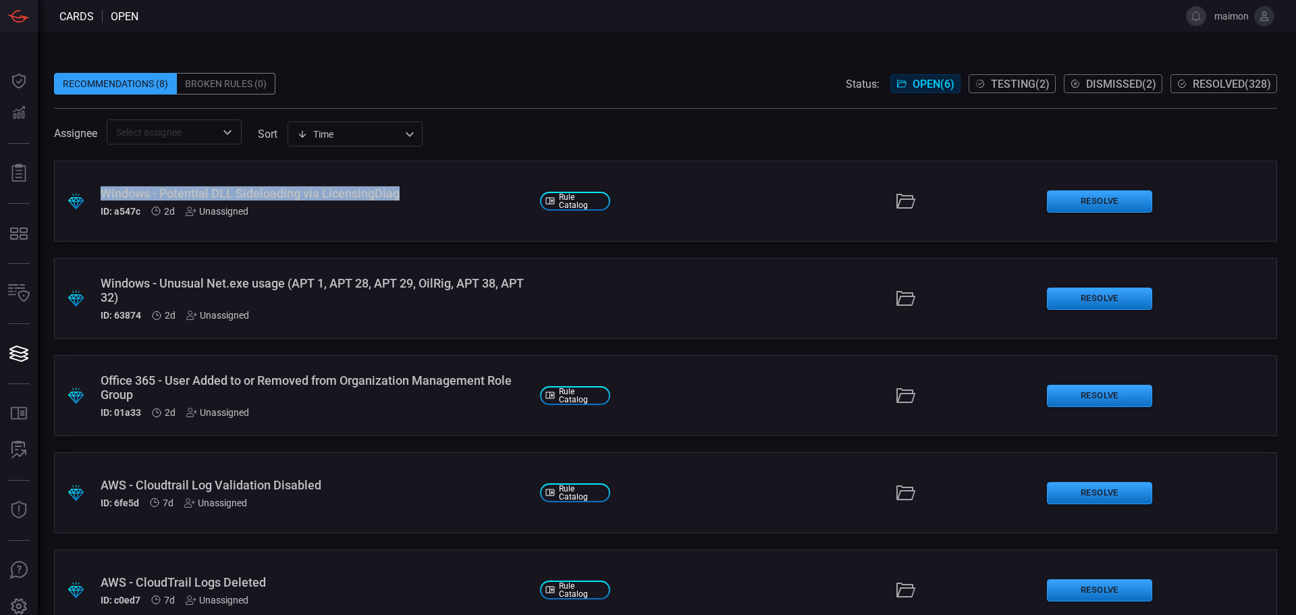
drag, startPoint x: 426, startPoint y: 194, endPoint x: 99, endPoint y: 191, distance: 326.7
click at [99, 191] on div ".suggested_cards_icon{fill:url(#suggested_cards_icon);} Windows - Potential DLL…" at bounding box center [665, 201] width 1223 height 81
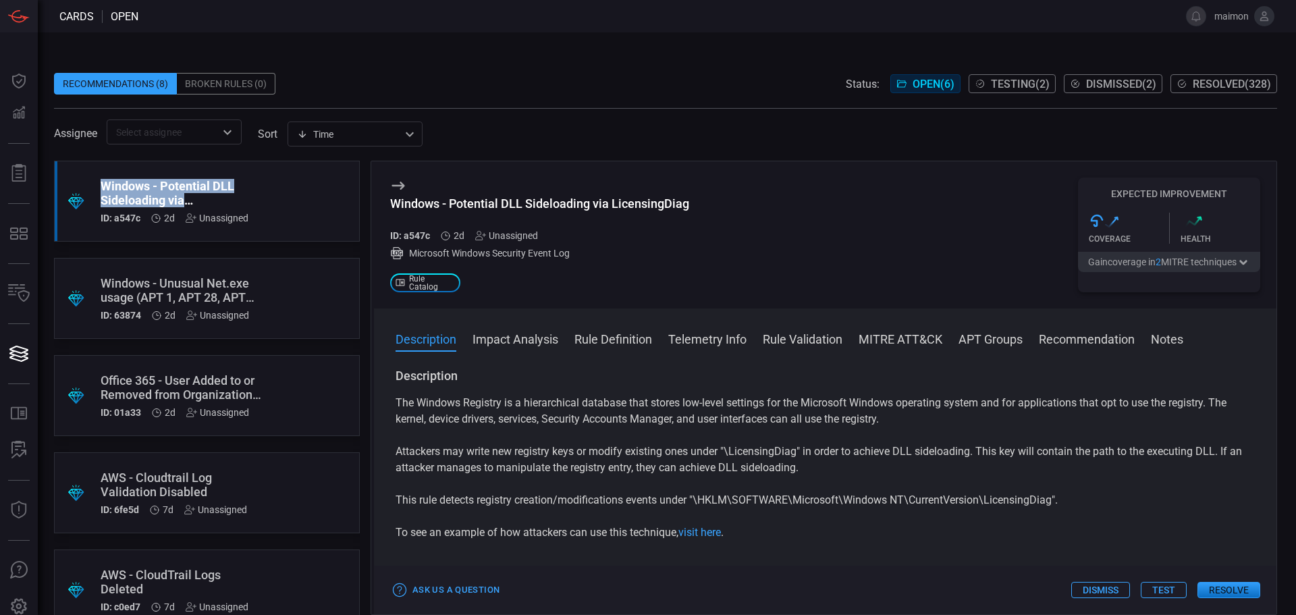
drag, startPoint x: 238, startPoint y: 197, endPoint x: 93, endPoint y: 183, distance: 145.2
click at [93, 183] on div ".suggested_cards_icon{fill:url(#suggested_cards_icon);} Windows - Potential DLL…" at bounding box center [207, 201] width 306 height 81
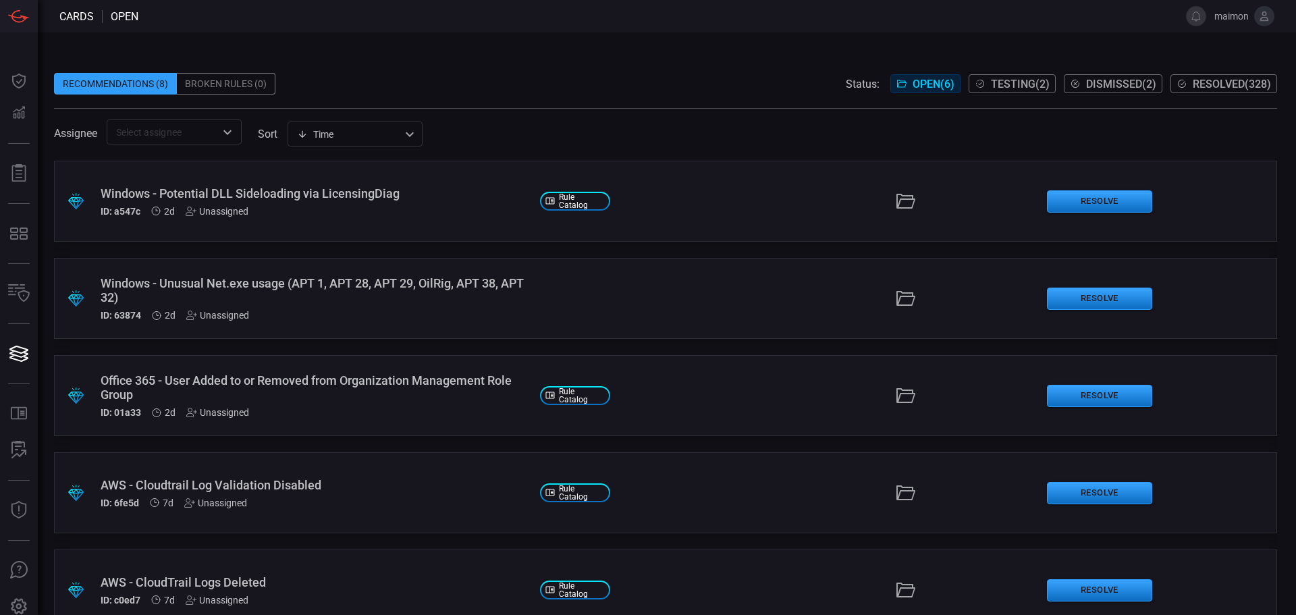
click at [394, 197] on div "Windows - Potential DLL Sideloading via LicensingDiag" at bounding box center [315, 193] width 429 height 14
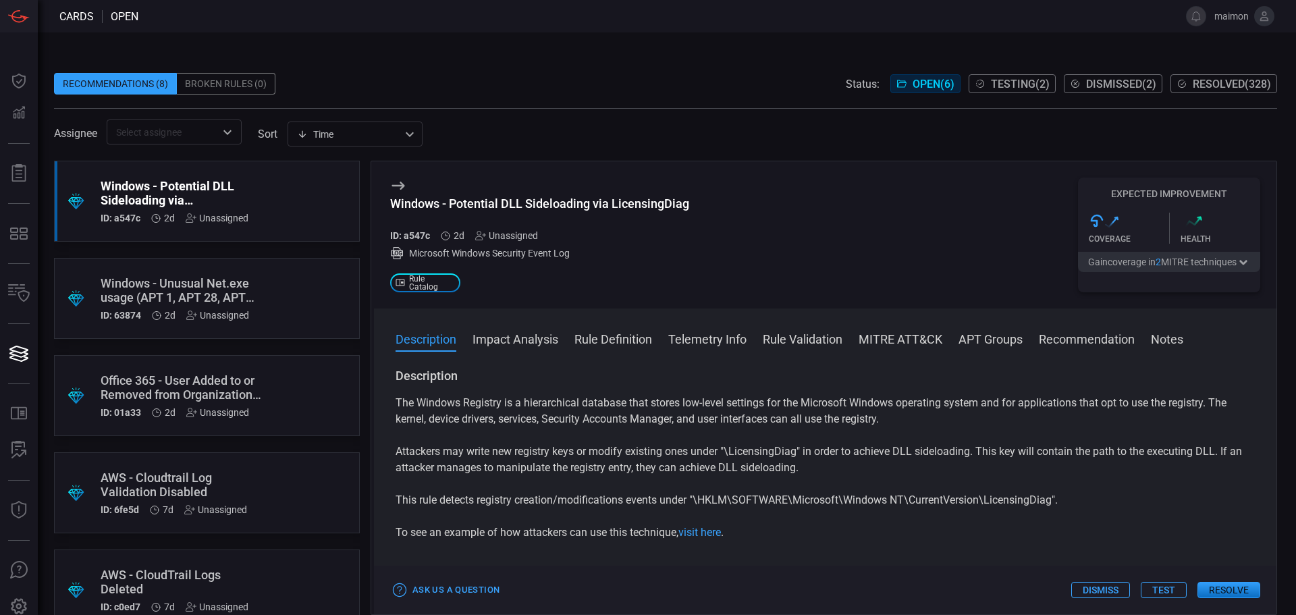
click at [560, 207] on div "Windows - Potential DLL Sideloading via LicensingDiag" at bounding box center [539, 203] width 299 height 14
copy div "Windows - Potential DLL Sideloading via LicensingDiag"
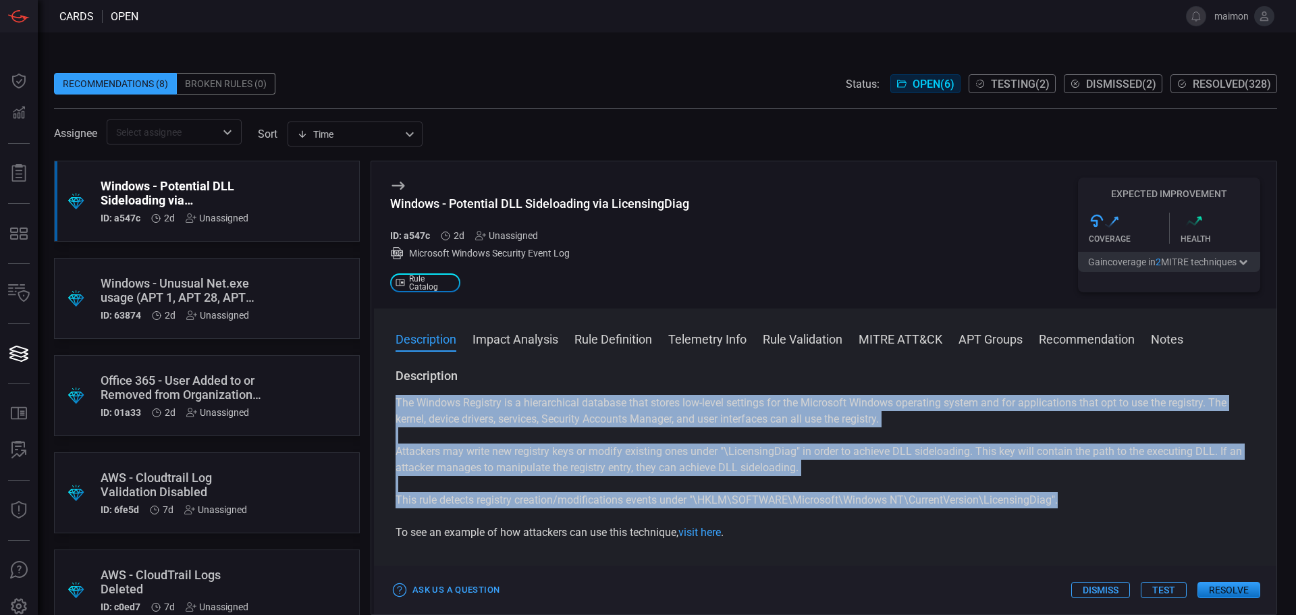
drag, startPoint x: 1072, startPoint y: 503, endPoint x: 395, endPoint y: 402, distance: 684.6
click at [389, 405] on div "Description The Windows Registry is a hierarchical database that stores low-lev…" at bounding box center [825, 489] width 903 height 242
copy div "The Windows Registry is a hierarchical database that stores low-level settings …"
drag, startPoint x: 884, startPoint y: 485, endPoint x: 862, endPoint y: 473, distance: 24.8
click at [884, 485] on div "The Windows Registry is a hierarchical database that stores low-level settings …" at bounding box center [825, 468] width 859 height 146
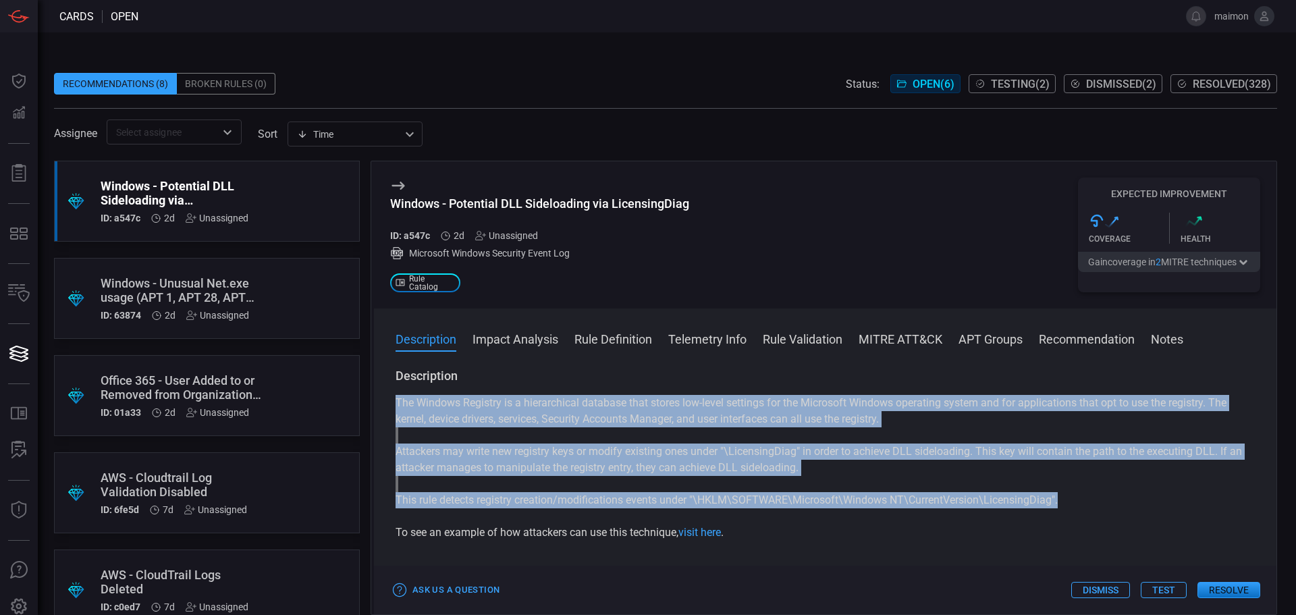
click at [751, 456] on p "Attackers may write new registry keys or modify existing ones under "\Licensing…" at bounding box center [825, 460] width 859 height 32
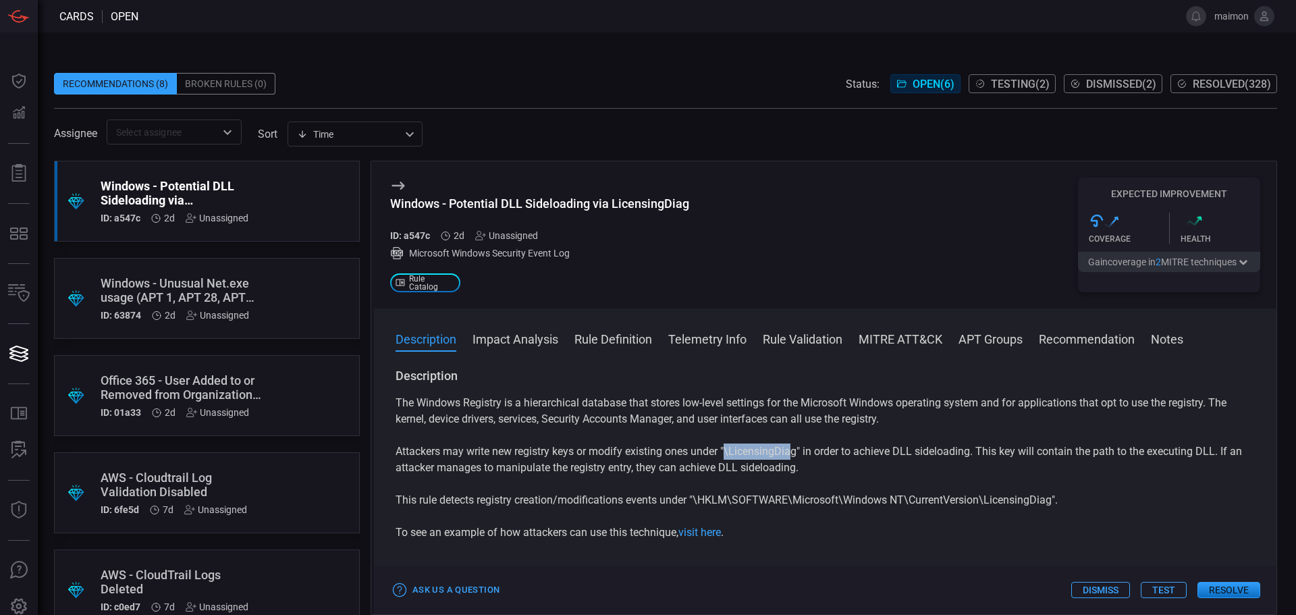
drag, startPoint x: 729, startPoint y: 454, endPoint x: 795, endPoint y: 450, distance: 66.3
click at [795, 450] on p "Attackers may write new registry keys or modify existing ones under "\Licensing…" at bounding box center [825, 460] width 859 height 32
drag, startPoint x: 920, startPoint y: 420, endPoint x: 936, endPoint y: 411, distance: 18.4
click at [921, 419] on p "The Windows Registry is a hierarchical database that stores low-level settings …" at bounding box center [825, 411] width 859 height 32
drag, startPoint x: 728, startPoint y: 454, endPoint x: 801, endPoint y: 447, distance: 73.2
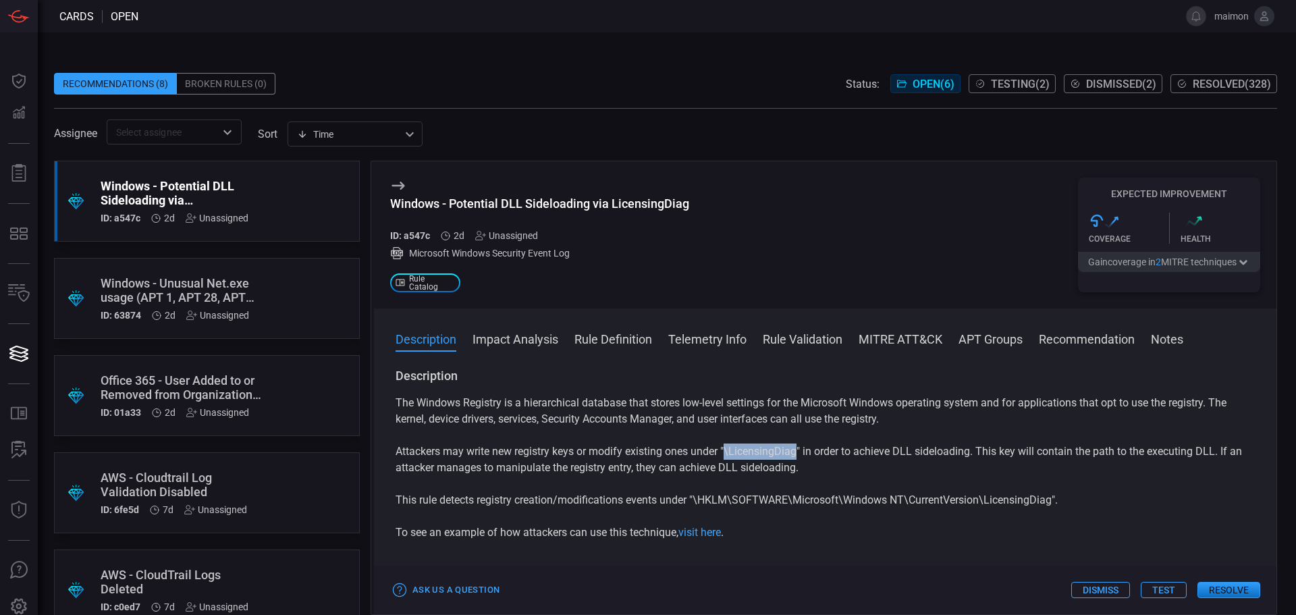
click at [801, 447] on p "Attackers may write new registry keys or modify existing ones under "\Licensing…" at bounding box center [825, 460] width 859 height 32
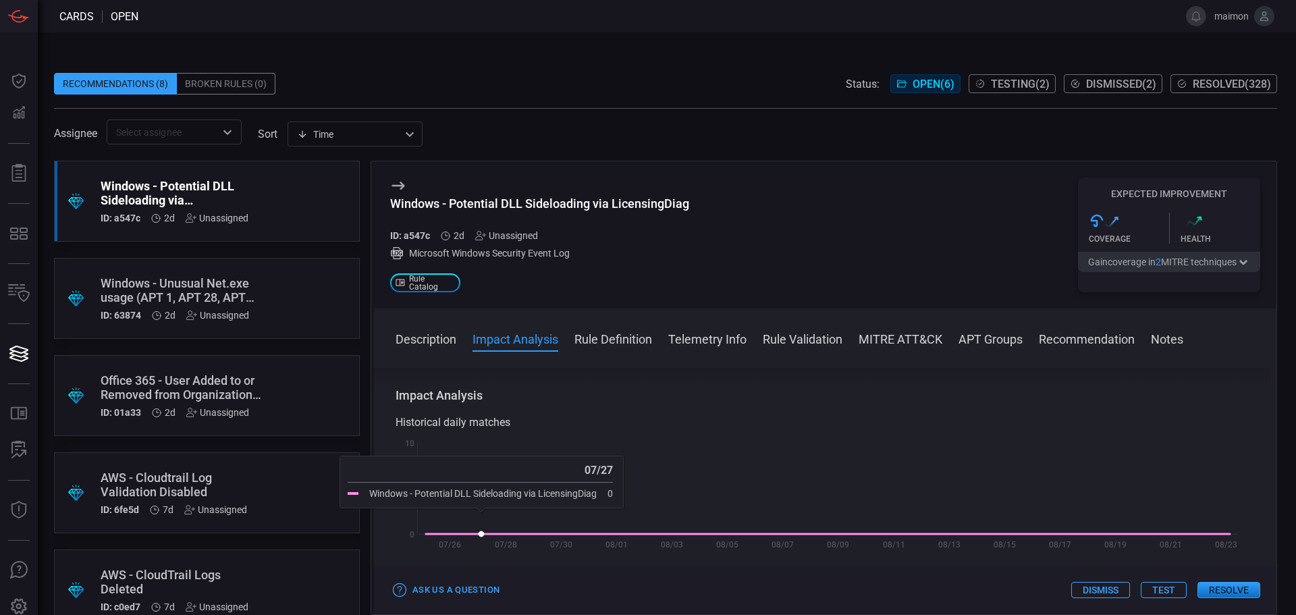
scroll to position [135, 0]
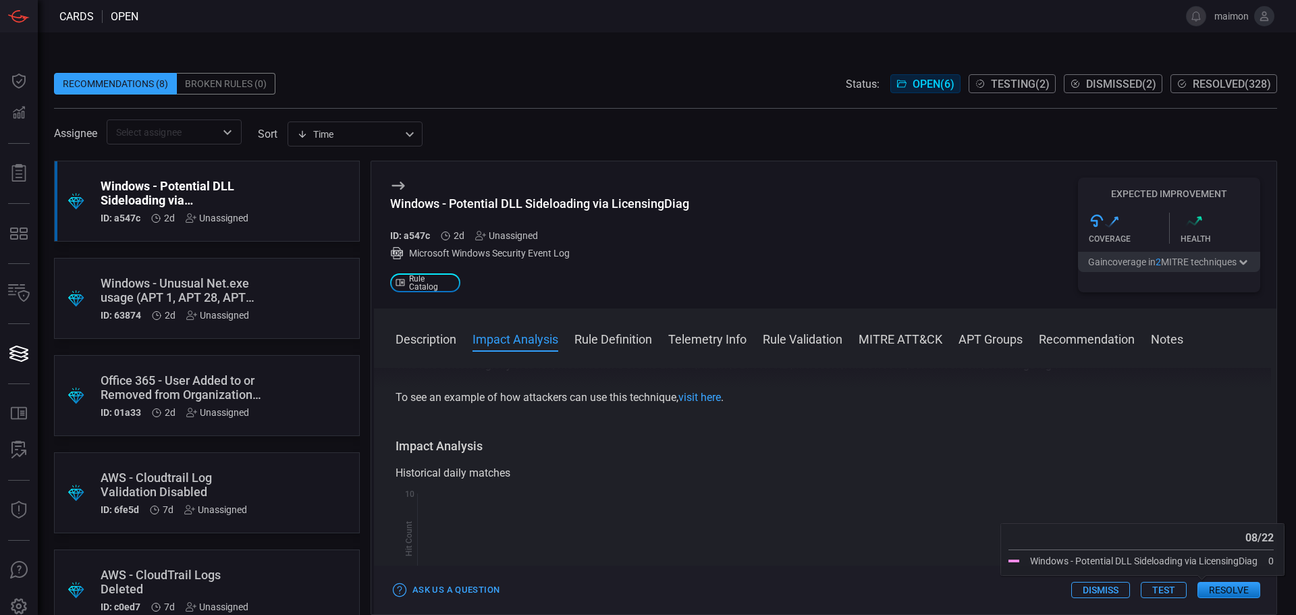
click at [1236, 593] on button "Resolve" at bounding box center [1229, 590] width 63 height 16
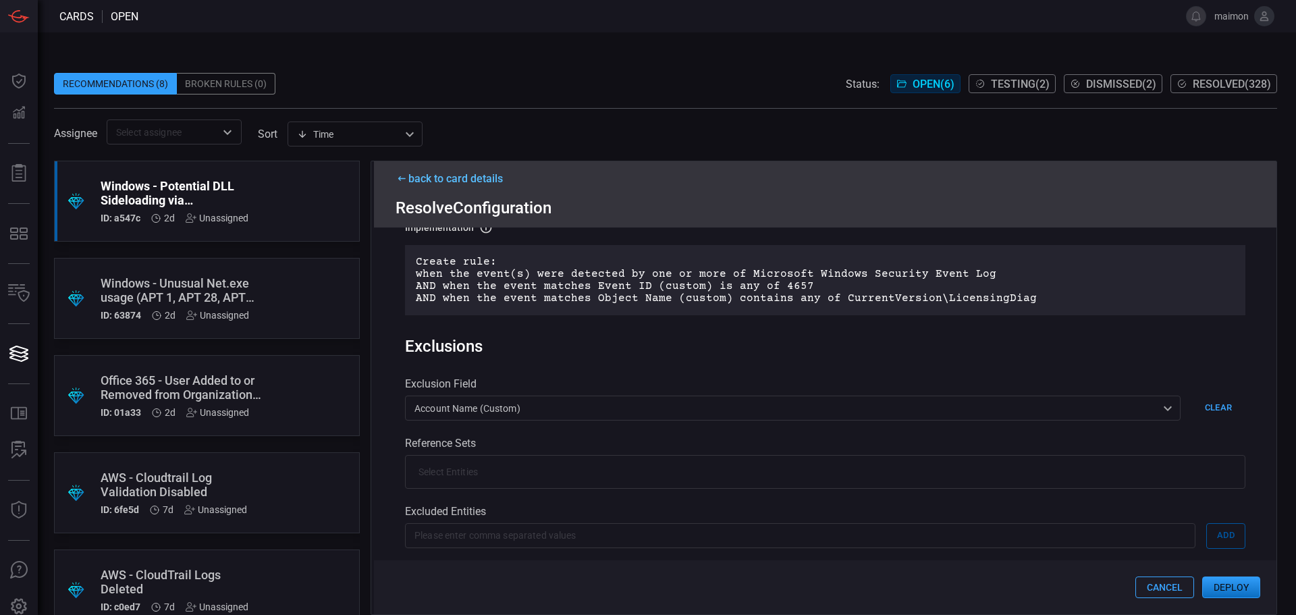
scroll to position [76, 0]
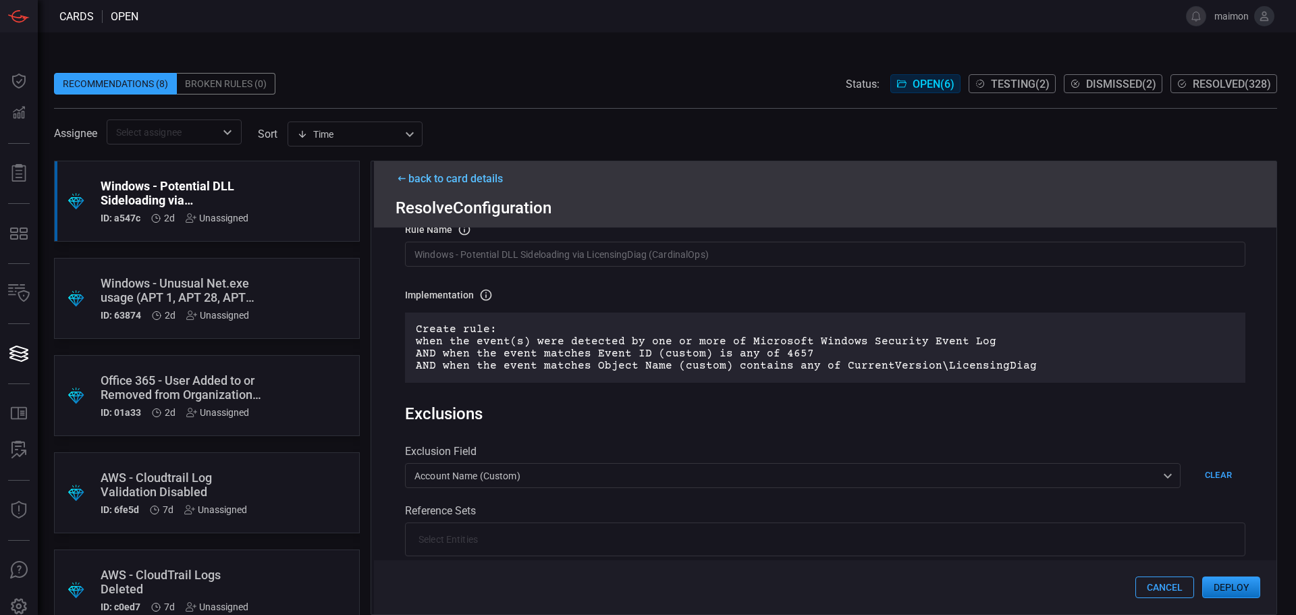
click at [1244, 597] on button "Deploy" at bounding box center [1231, 587] width 58 height 22
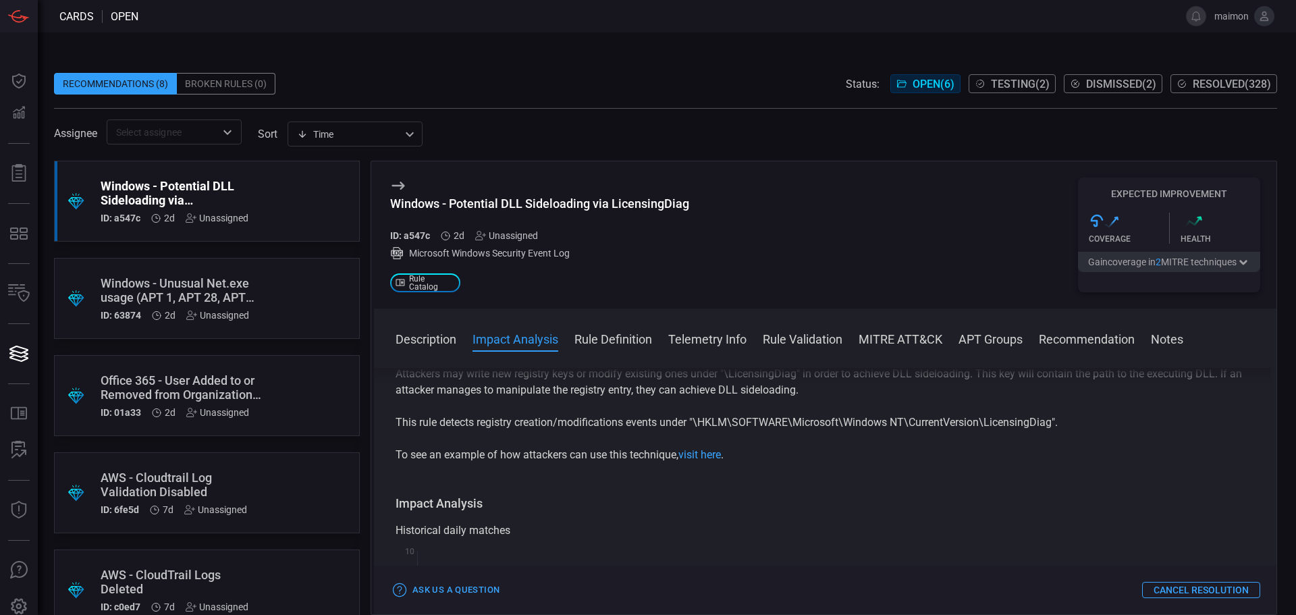
scroll to position [135, 0]
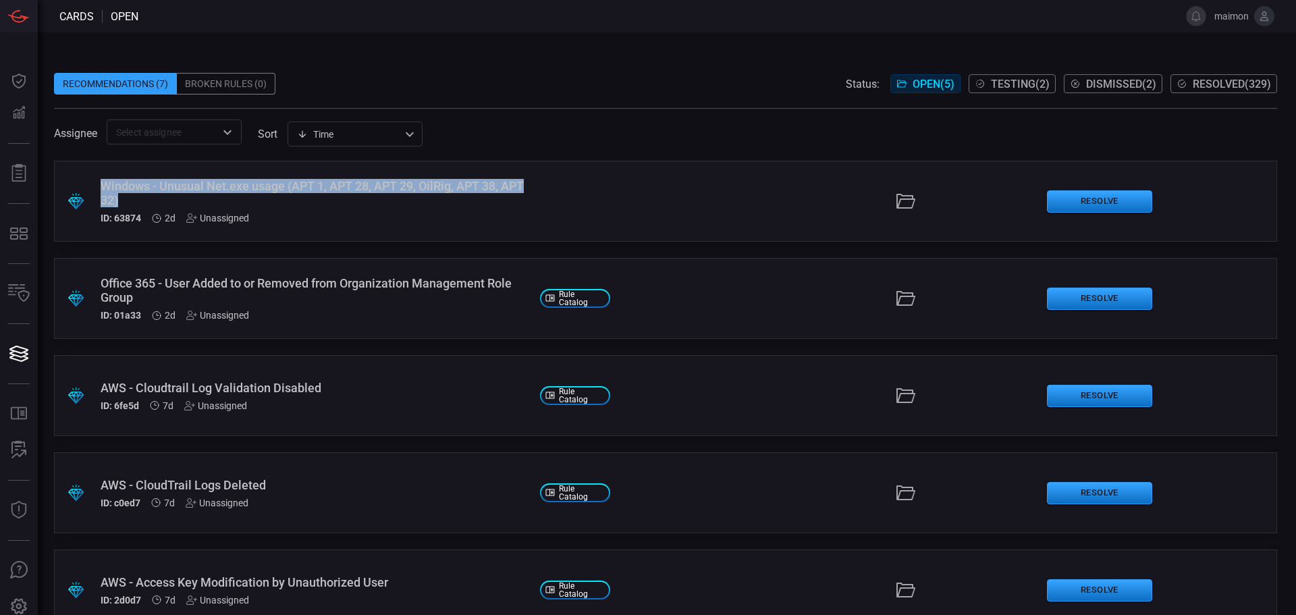
drag, startPoint x: 136, startPoint y: 197, endPoint x: 96, endPoint y: 186, distance: 41.3
click at [96, 186] on div ".suggested_cards_icon{fill:url(#suggested_cards_icon);} Windows - Unusual Net.e…" at bounding box center [665, 201] width 1223 height 81
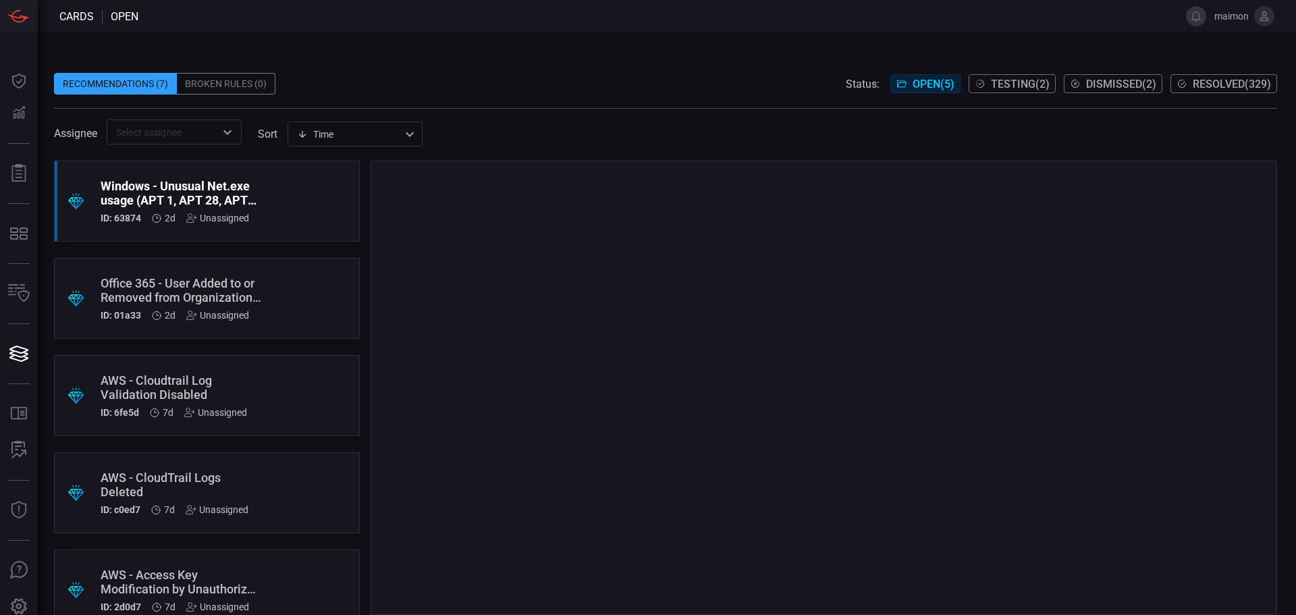
click at [271, 196] on div ".suggested_cards_icon{fill:url(#suggested_cards_icon);} Windows - Unusual Net.e…" at bounding box center [207, 201] width 306 height 81
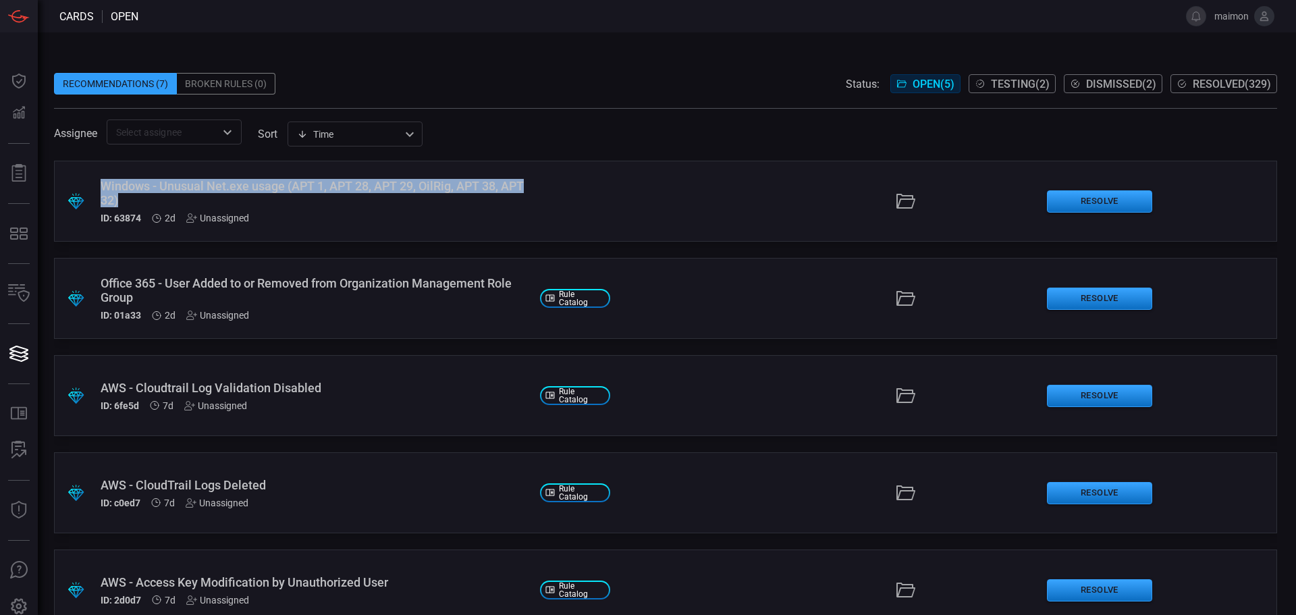
drag, startPoint x: 158, startPoint y: 197, endPoint x: 100, endPoint y: 182, distance: 60.1
click at [100, 182] on div ".suggested_cards_icon{fill:url(#suggested_cards_icon);} Windows - Unusual Net.e…" at bounding box center [665, 201] width 1223 height 81
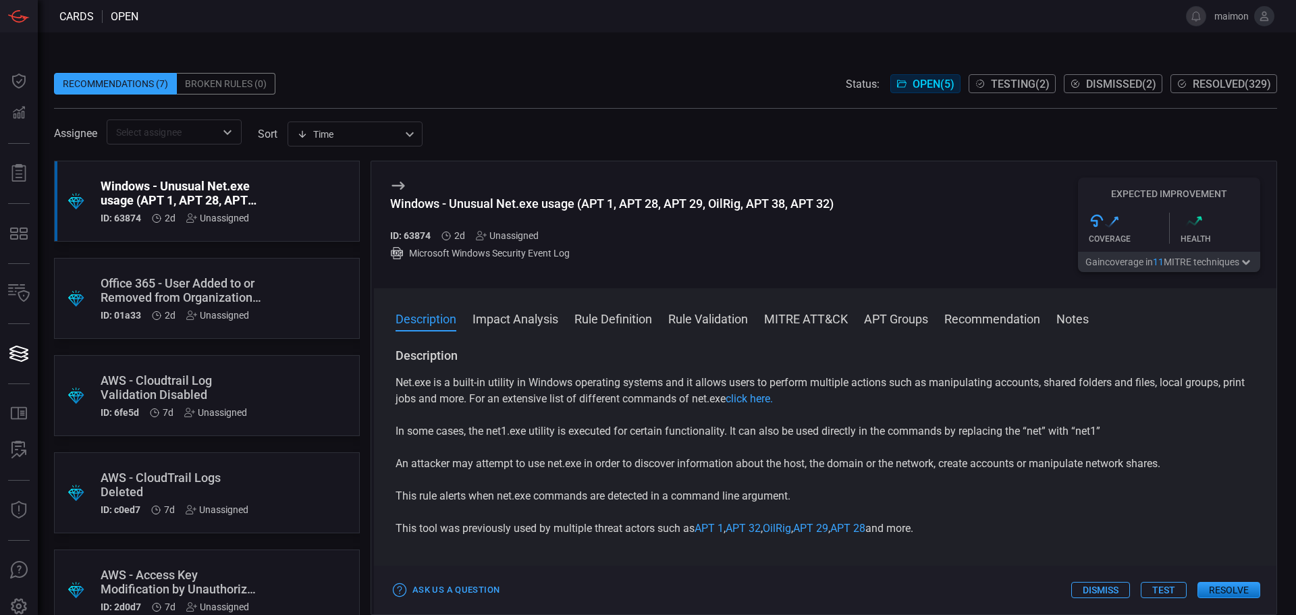
click at [799, 200] on div "Windows - Unusual Net.exe usage (APT 1, APT 28, APT 29, OilRig, APT 38, APT 32)" at bounding box center [612, 203] width 444 height 14
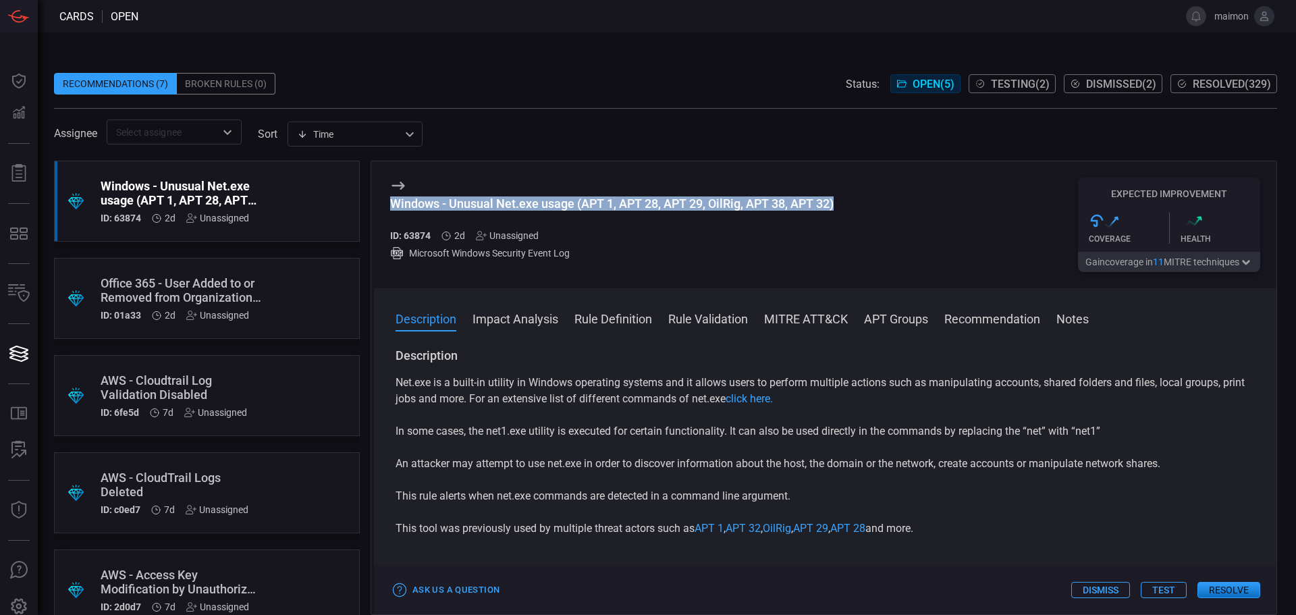
click at [799, 200] on div "Windows - Unusual Net.exe usage (APT 1, APT 28, APT 29, OilRig, APT 38, APT 32)" at bounding box center [612, 203] width 444 height 14
copy div "Windows - Unusual Net.exe usage (APT 1, APT 28, APT 29, OilRig, APT 38, APT 32)"
drag, startPoint x: 940, startPoint y: 531, endPoint x: 392, endPoint y: 358, distance: 574.1
click at [392, 358] on div "Description Net.exe is a built-in utility in Windows operating systems and it a…" at bounding box center [825, 479] width 903 height 262
click at [880, 487] on div "Net.exe is a built-in utility in Windows operating systems and it allows users …" at bounding box center [825, 456] width 859 height 162
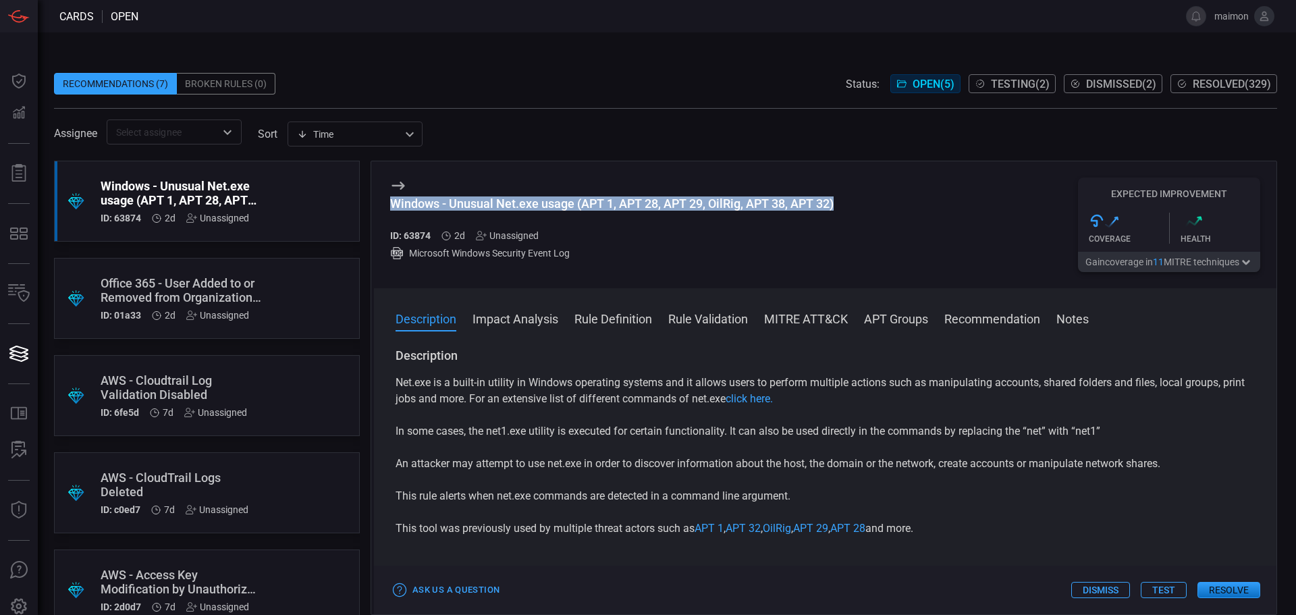
click at [929, 512] on div "Net.exe is a built-in utility in Windows operating systems and it allows users …" at bounding box center [825, 456] width 859 height 162
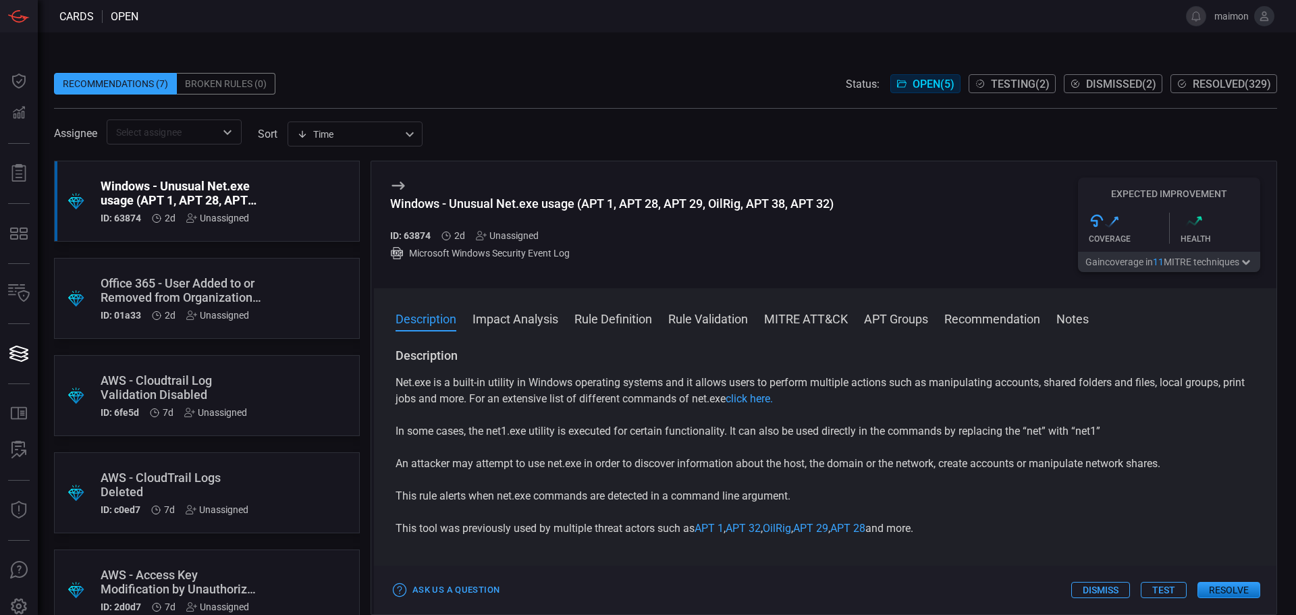
click at [890, 233] on div "Windows - Unusual Net.exe usage (APT 1, APT 28, APT 29, OilRig, APT 38, APT 32)…" at bounding box center [825, 224] width 903 height 127
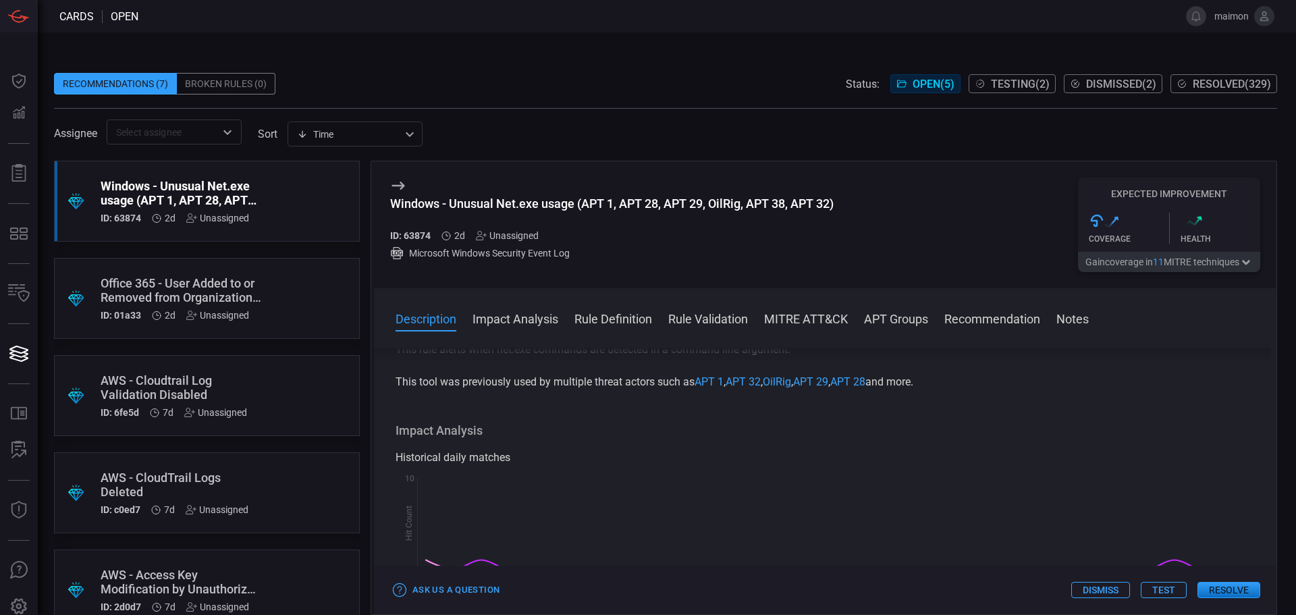
scroll to position [203, 0]
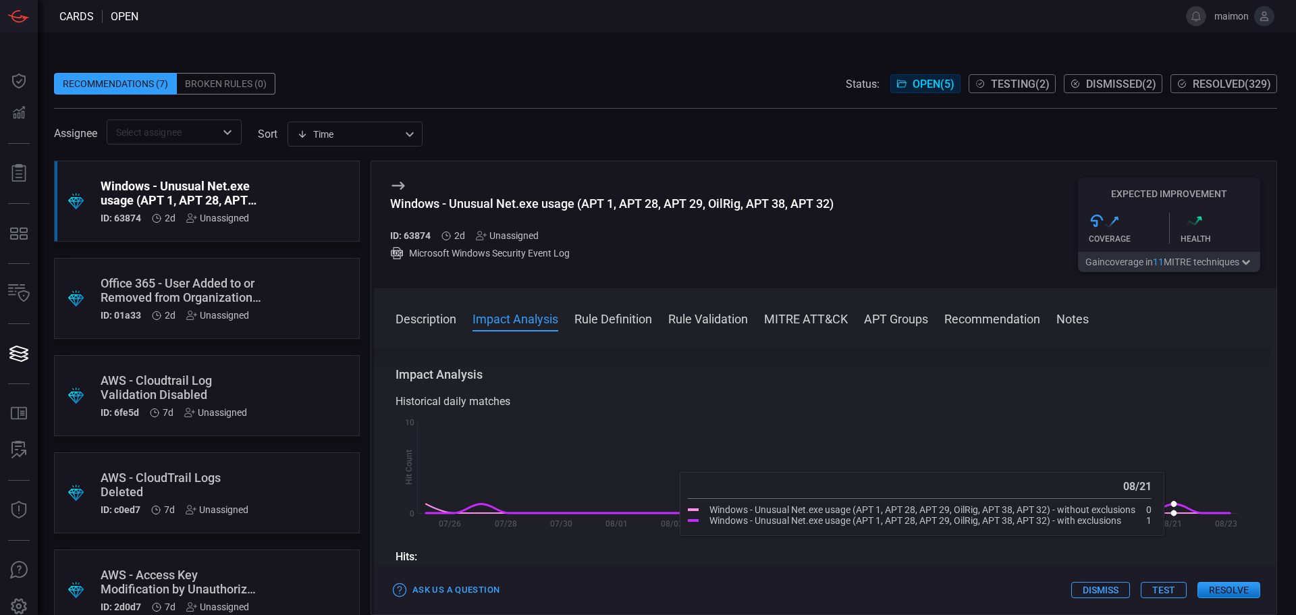
click at [1177, 506] on icon at bounding box center [1173, 504] width 5 height 5
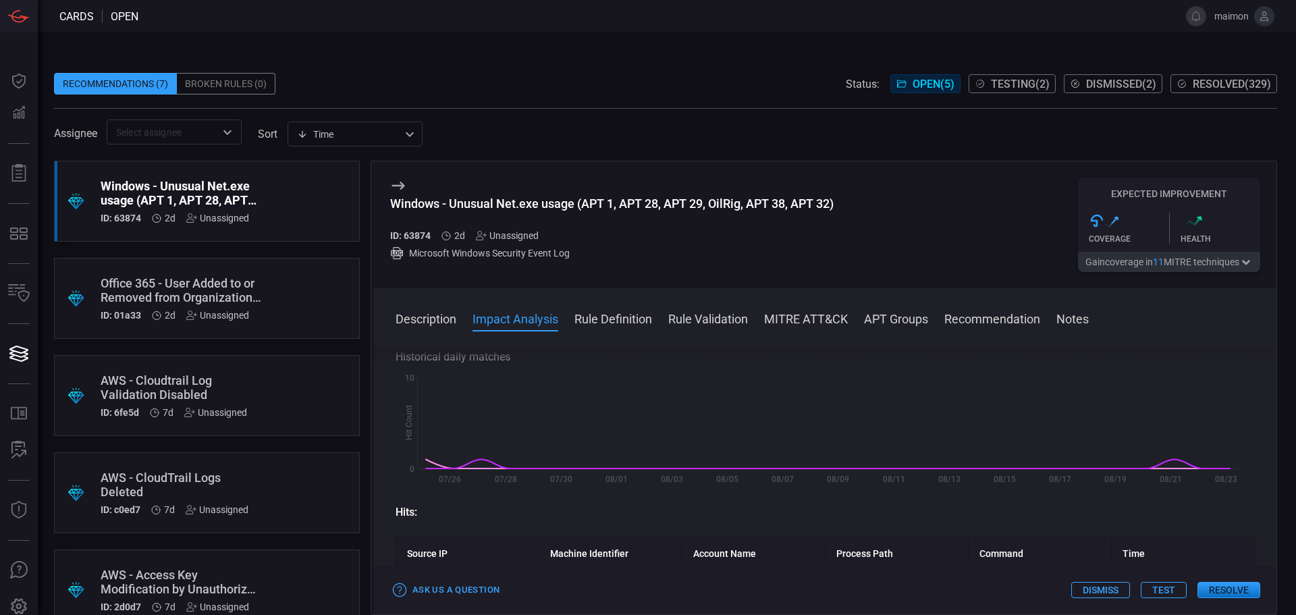
scroll to position [270, 0]
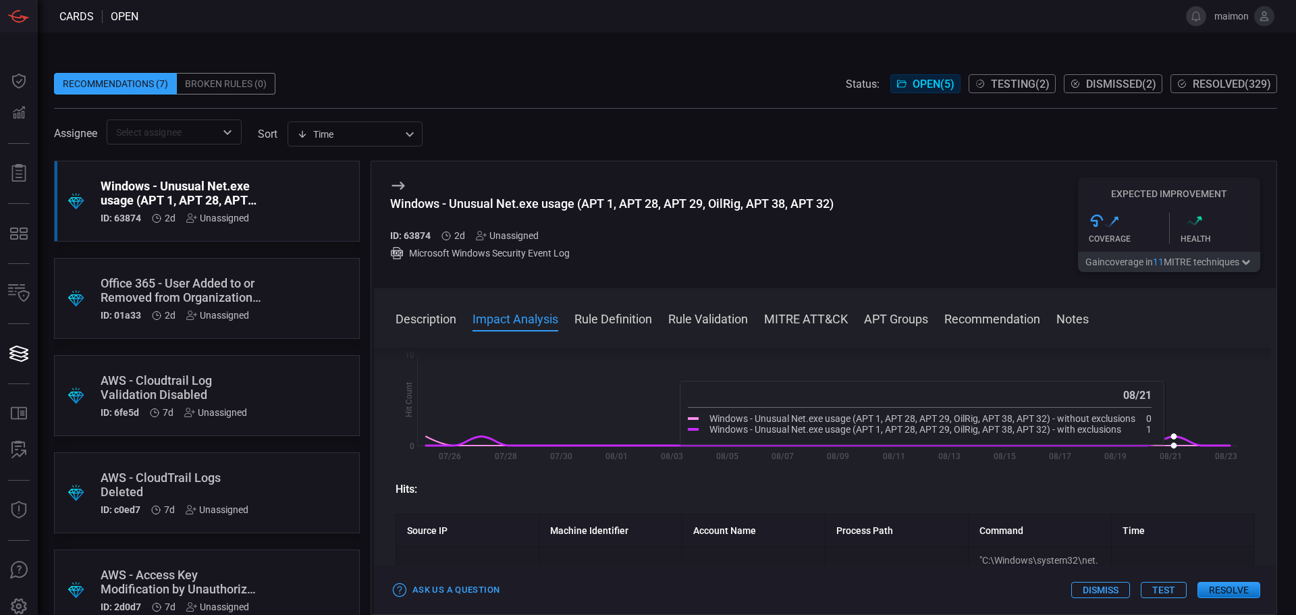
click at [1175, 439] on icon at bounding box center [1173, 436] width 5 height 5
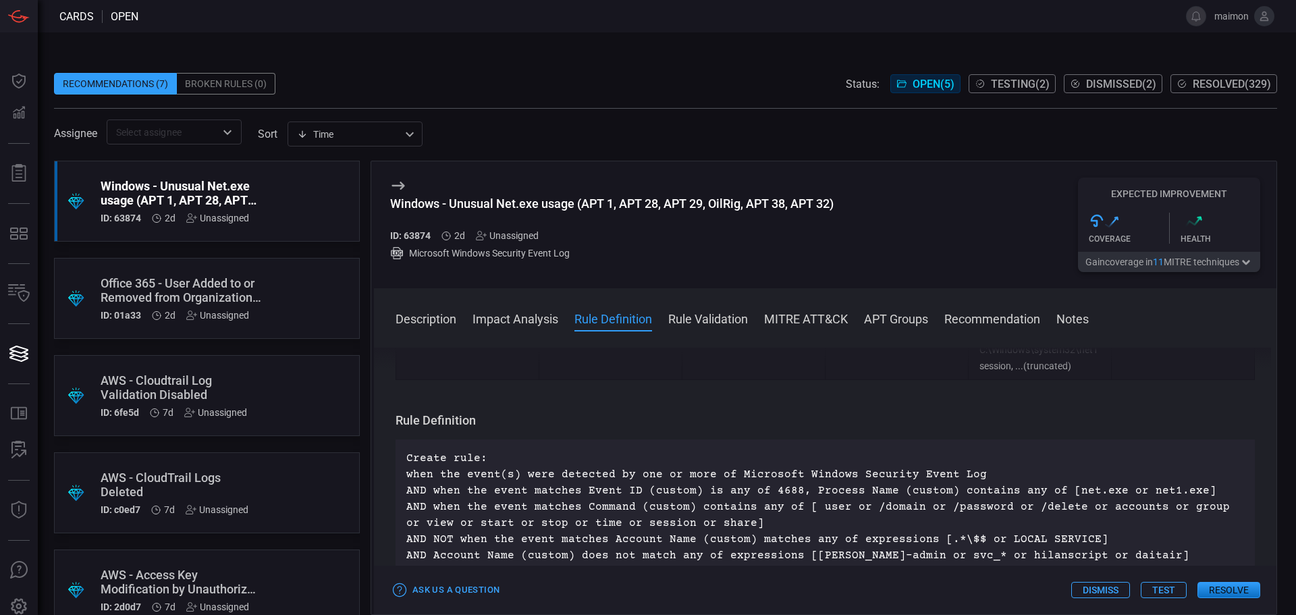
scroll to position [743, 0]
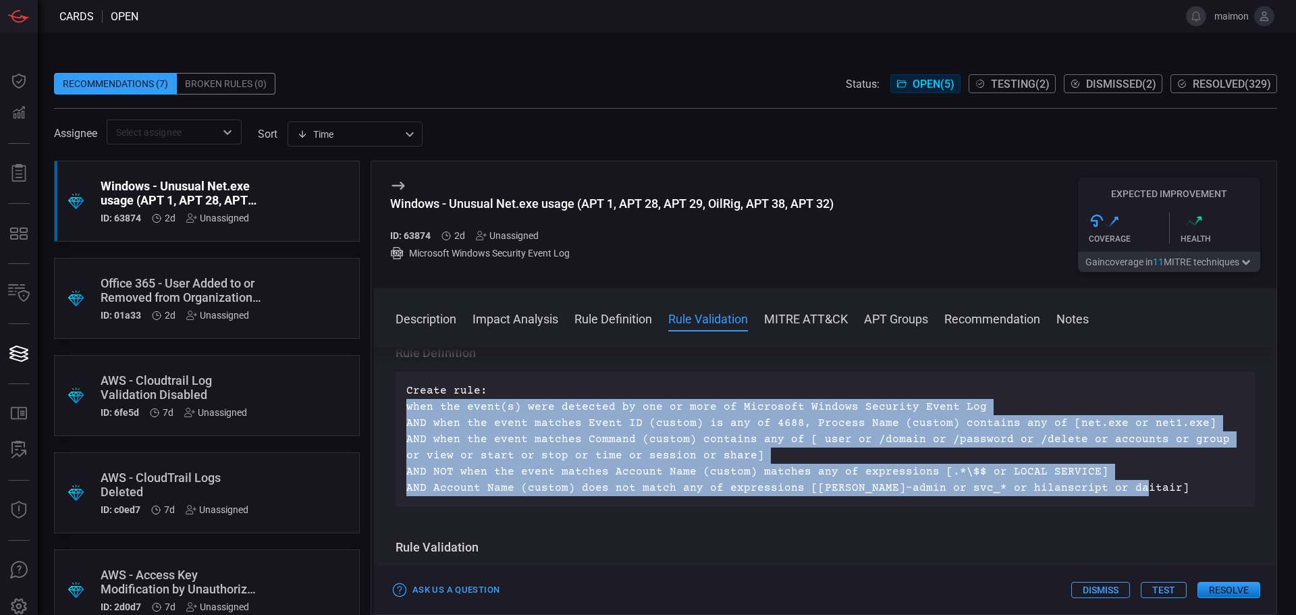
drag, startPoint x: 1171, startPoint y: 496, endPoint x: 378, endPoint y: 404, distance: 798.5
click at [378, 404] on div "Description Net.exe is a built-in utility in Windows operating systems and it a…" at bounding box center [825, 479] width 903 height 262
click at [487, 426] on p "Create rule: when the event(s) were detected by one or more of Microsoft Window…" at bounding box center [825, 439] width 838 height 113
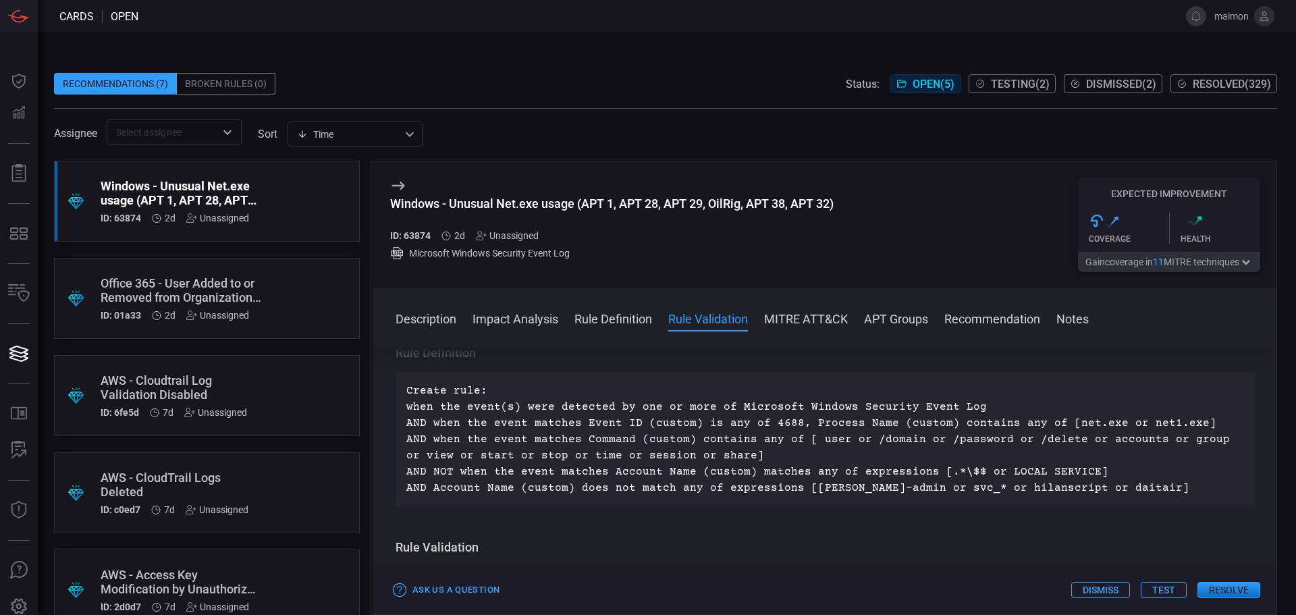
click at [971, 492] on p "Create rule: when the event(s) were detected by one or more of Microsoft Window…" at bounding box center [825, 439] width 838 height 113
drag, startPoint x: 971, startPoint y: 490, endPoint x: 1025, endPoint y: 490, distance: 54.7
click at [1025, 490] on p "Create rule: when the event(s) were detected by one or more of Microsoft Window…" at bounding box center [825, 439] width 838 height 113
click at [1059, 499] on div "Create rule: when the event(s) were detected by one or more of Microsoft Window…" at bounding box center [825, 439] width 859 height 135
drag, startPoint x: 1081, startPoint y: 490, endPoint x: 1111, endPoint y: 490, distance: 29.7
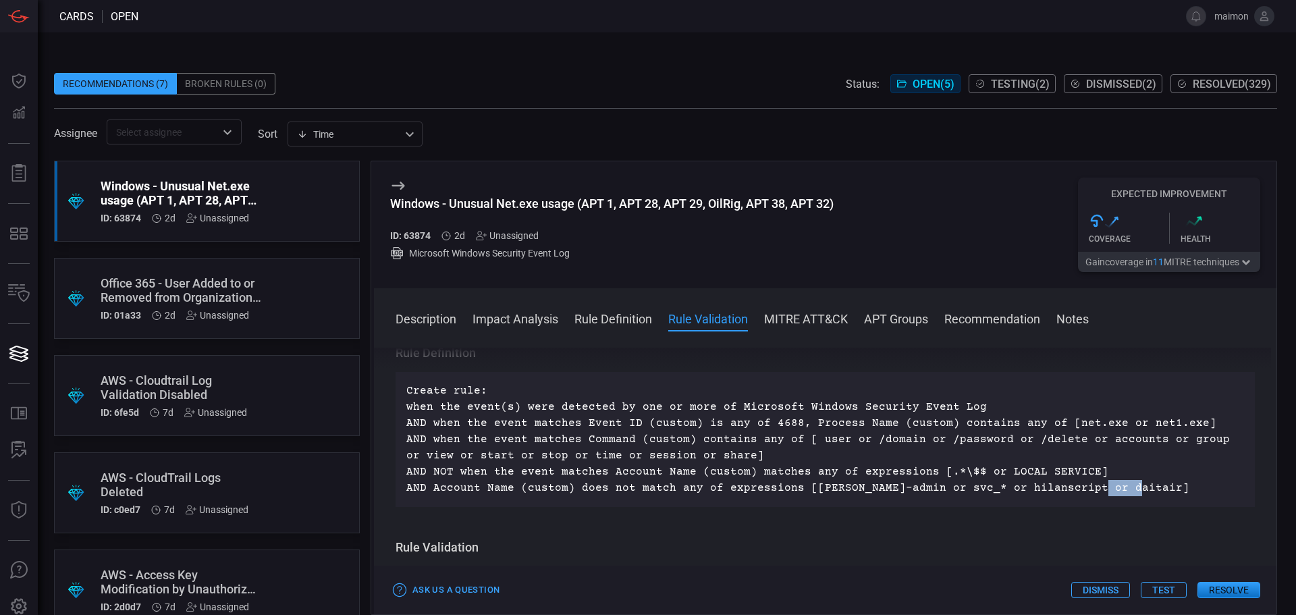
click at [1111, 490] on p "Create rule: when the event(s) were detected by one or more of Microsoft Window…" at bounding box center [825, 439] width 838 height 113
click at [1064, 487] on p "Create rule: when the event(s) were detected by one or more of Microsoft Window…" at bounding box center [825, 439] width 838 height 113
drag, startPoint x: 1066, startPoint y: 487, endPoint x: 1108, endPoint y: 489, distance: 42.6
click at [1108, 489] on p "Create rule: when the event(s) were detected by one or more of Microsoft Window…" at bounding box center [825, 439] width 838 height 113
click at [1112, 489] on p "Create rule: when the event(s) were detected by one or more of Microsoft Window…" at bounding box center [825, 439] width 838 height 113
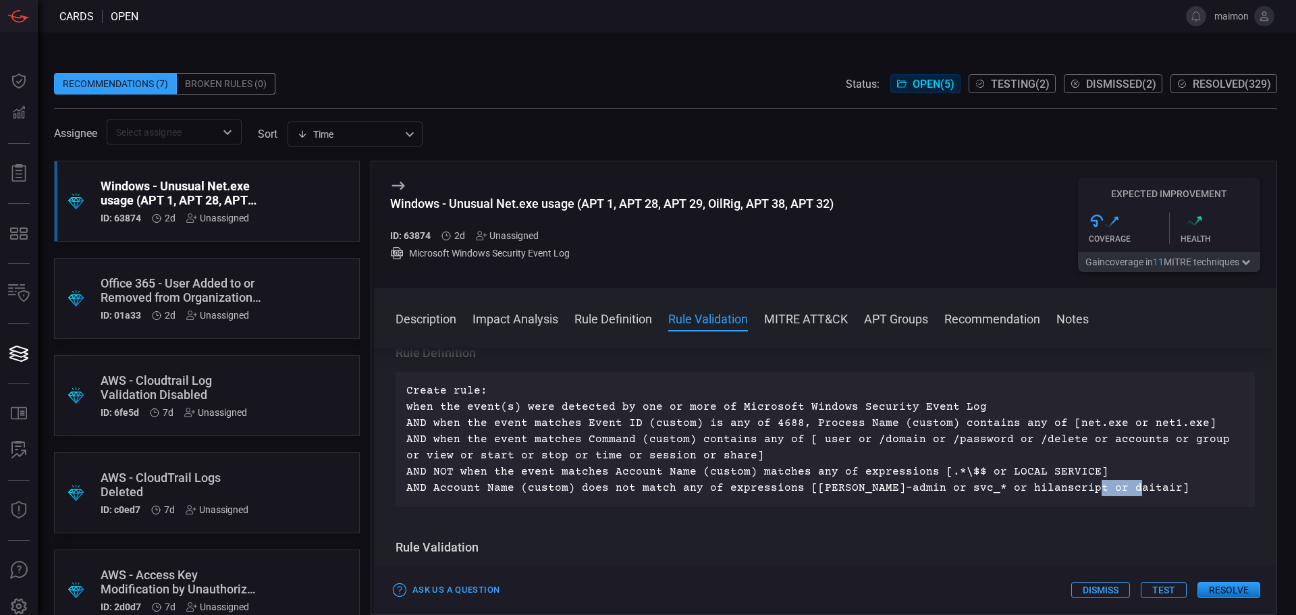
drag, startPoint x: 1115, startPoint y: 493, endPoint x: 1054, endPoint y: 489, distance: 60.9
click at [1073, 487] on p "Create rule: when the event(s) were detected by one or more of Microsoft Window…" at bounding box center [825, 439] width 838 height 113
click at [964, 493] on p "Create rule: when the event(s) were detected by one or more of Microsoft Window…" at bounding box center [825, 439] width 838 height 113
drag, startPoint x: 963, startPoint y: 493, endPoint x: 1036, endPoint y: 488, distance: 73.1
click at [1021, 487] on p "Create rule: when the event(s) were detected by one or more of Microsoft Window…" at bounding box center [825, 439] width 838 height 113
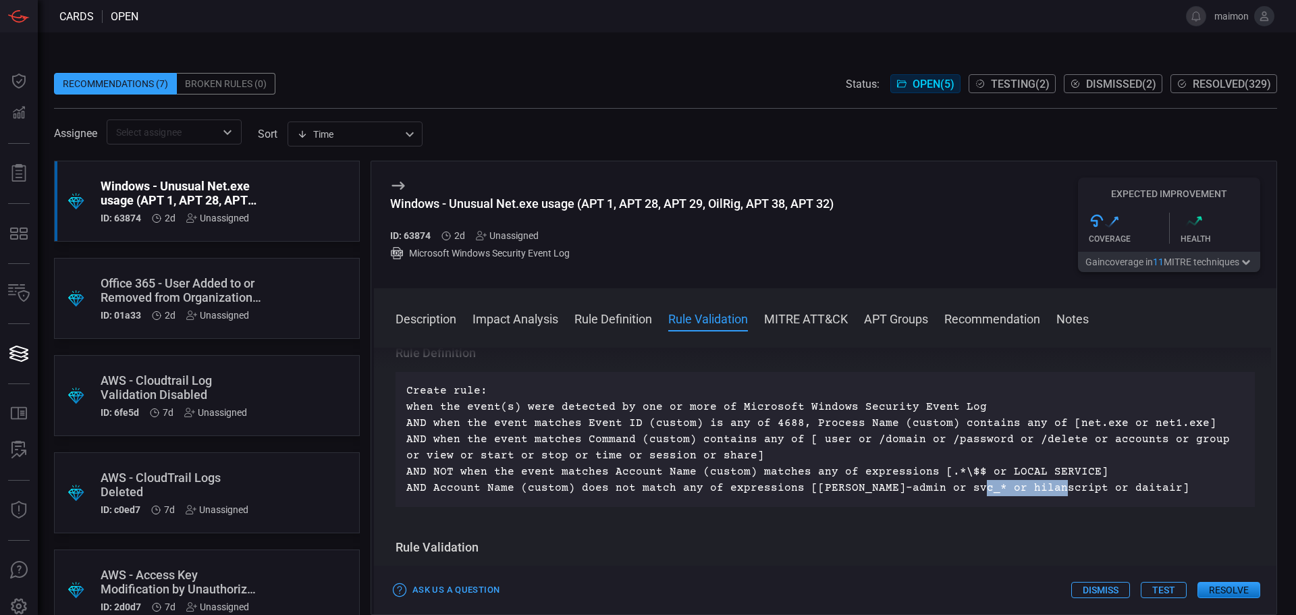
click at [1040, 489] on p "Create rule: when the event(s) were detected by one or more of Microsoft Window…" at bounding box center [825, 439] width 838 height 113
drag, startPoint x: 913, startPoint y: 488, endPoint x: 937, endPoint y: 495, distance: 25.2
click at [937, 495] on p "Create rule: when the event(s) were detected by one or more of Microsoft Window…" at bounding box center [825, 439] width 838 height 113
drag, startPoint x: 930, startPoint y: 495, endPoint x: 919, endPoint y: 494, distance: 10.1
click at [929, 495] on p "Create rule: when the event(s) were detected by one or more of Microsoft Window…" at bounding box center [825, 439] width 838 height 113
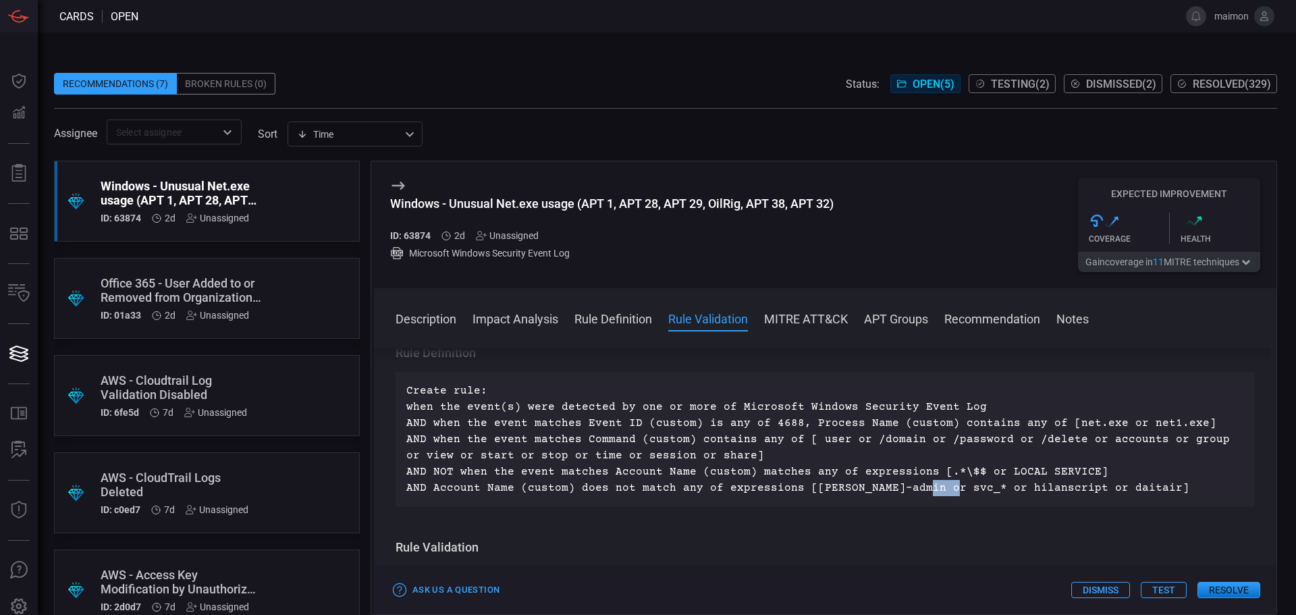
click at [915, 492] on p "Create rule: when the event(s) were detected by one or more of Microsoft Window…" at bounding box center [825, 439] width 838 height 113
drag, startPoint x: 908, startPoint y: 491, endPoint x: 946, endPoint y: 488, distance: 38.6
click at [946, 488] on p "Create rule: when the event(s) were detected by one or more of Microsoft Window…" at bounding box center [825, 439] width 838 height 113
click at [869, 495] on p "Create rule: when the event(s) were detected by one or more of Microsoft Window…" at bounding box center [825, 439] width 838 height 113
click at [812, 495] on p "Create rule: when the event(s) were detected by one or more of Microsoft Window…" at bounding box center [825, 439] width 838 height 113
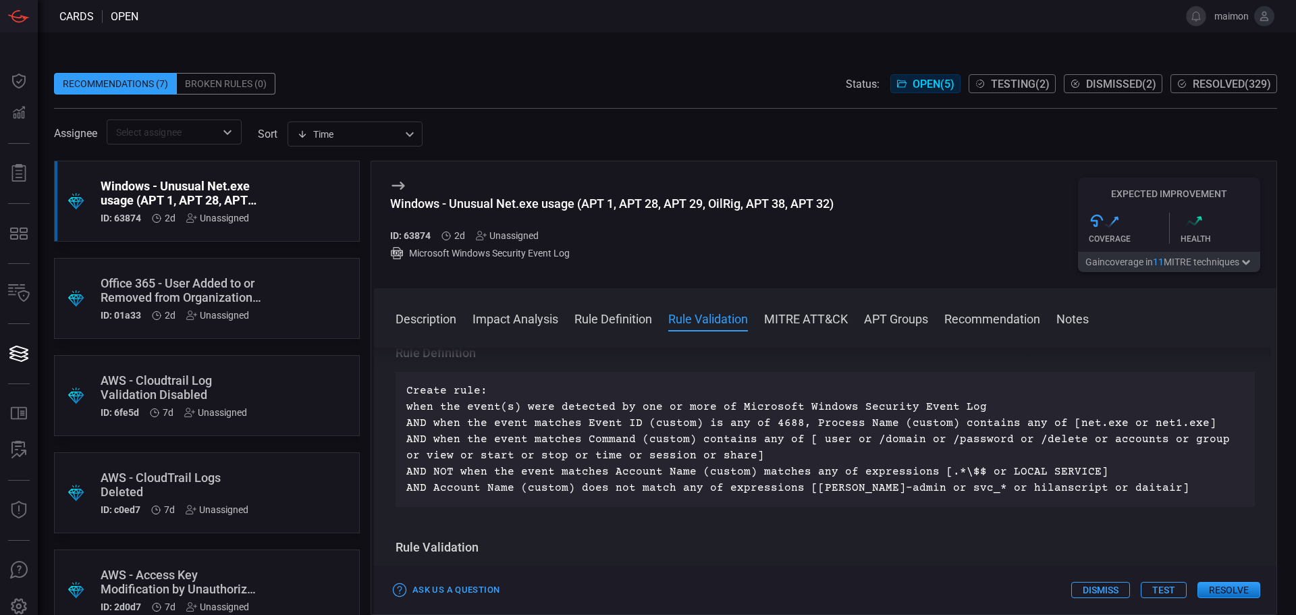
click at [1225, 591] on button "Resolve" at bounding box center [1229, 590] width 63 height 16
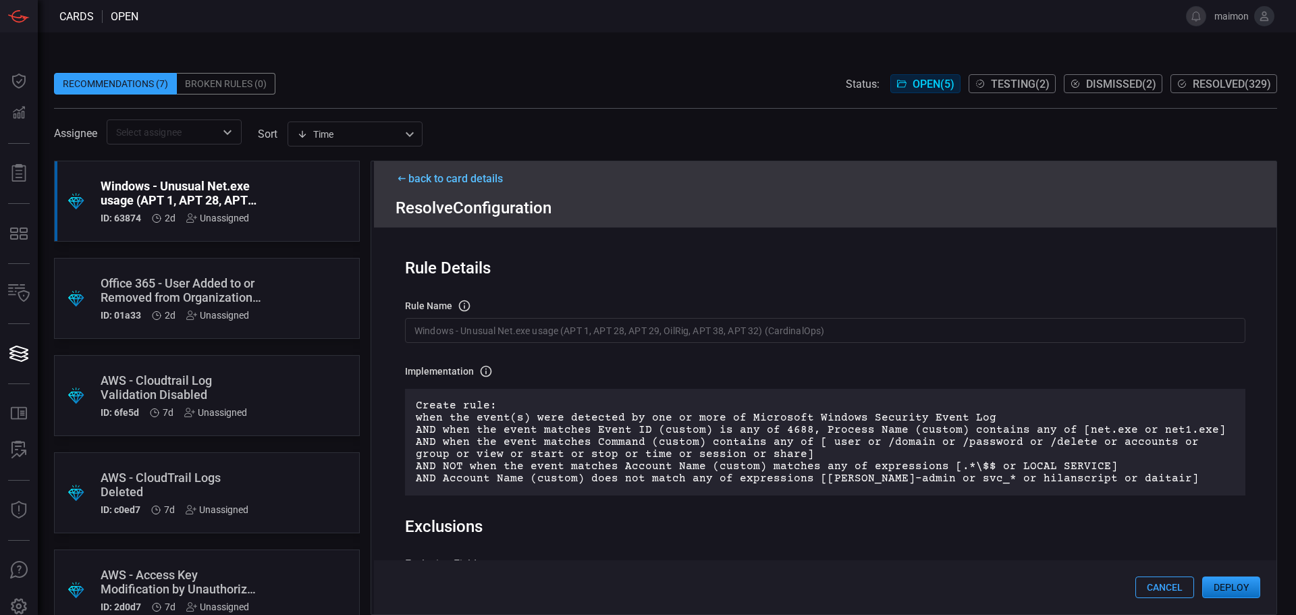
click at [842, 333] on input "Windows - Unusual Net.exe usage (APT 1, APT 28, APT 29, OilRig, APT 38, APT 32)…" at bounding box center [825, 330] width 840 height 25
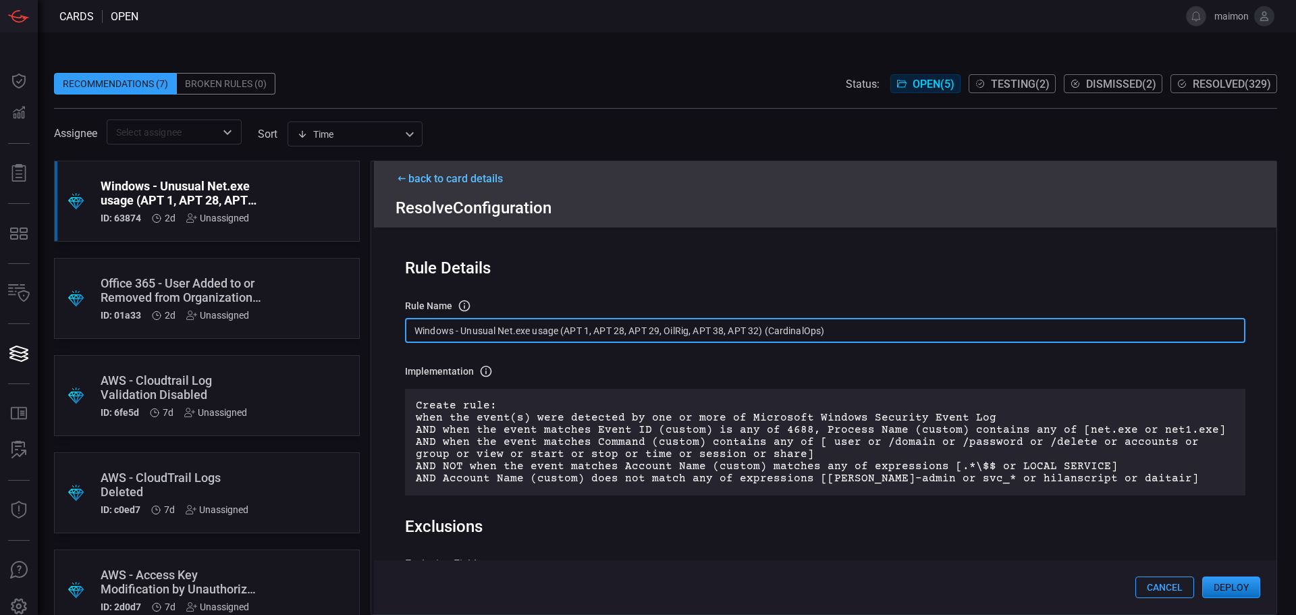
click at [842, 333] on input "Windows - Unusual Net.exe usage (APT 1, APT 28, APT 29, OilRig, APT 38, APT 32)…" at bounding box center [825, 330] width 840 height 25
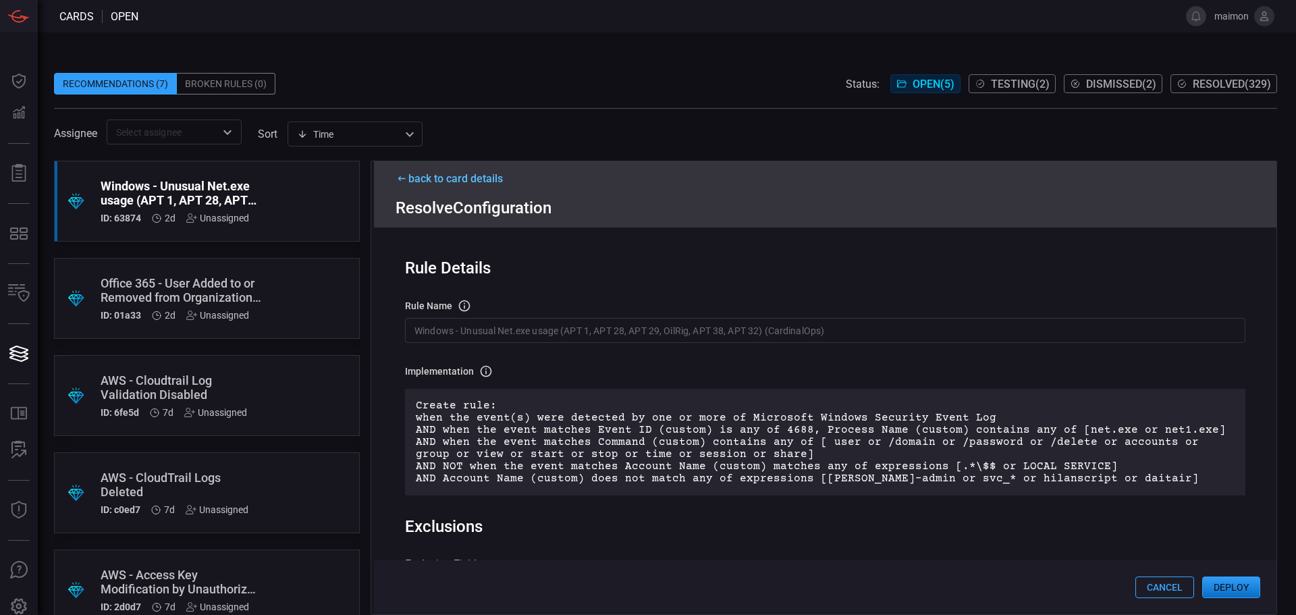
click at [1235, 588] on button "Deploy" at bounding box center [1231, 587] width 58 height 22
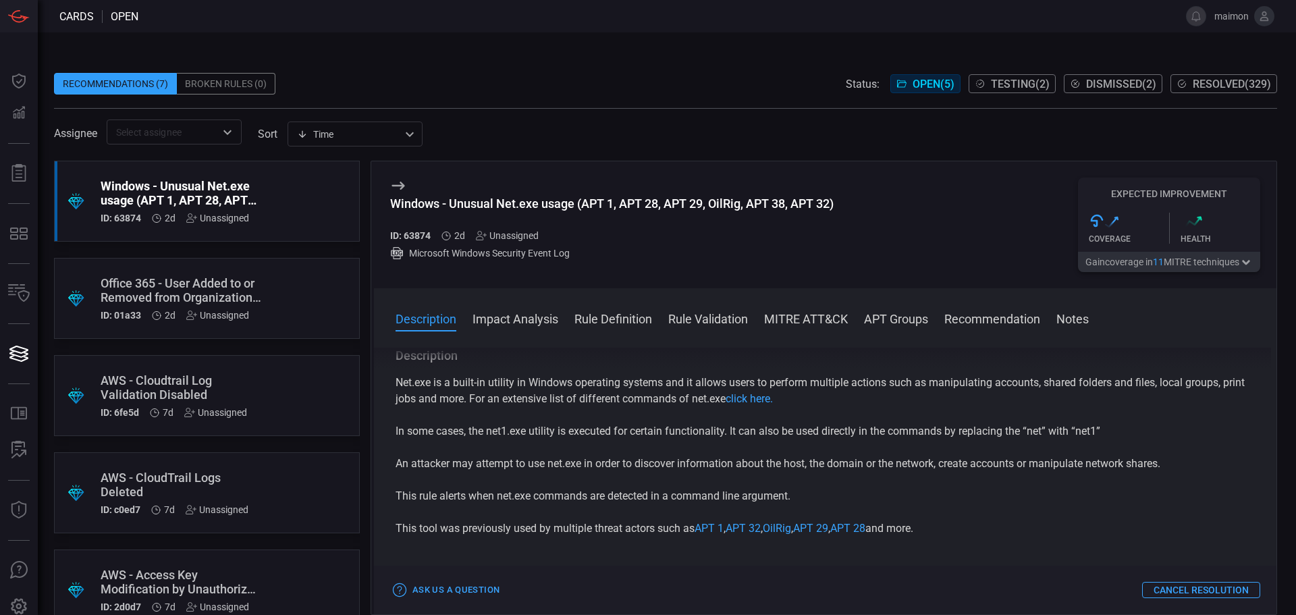
scroll to position [203, 0]
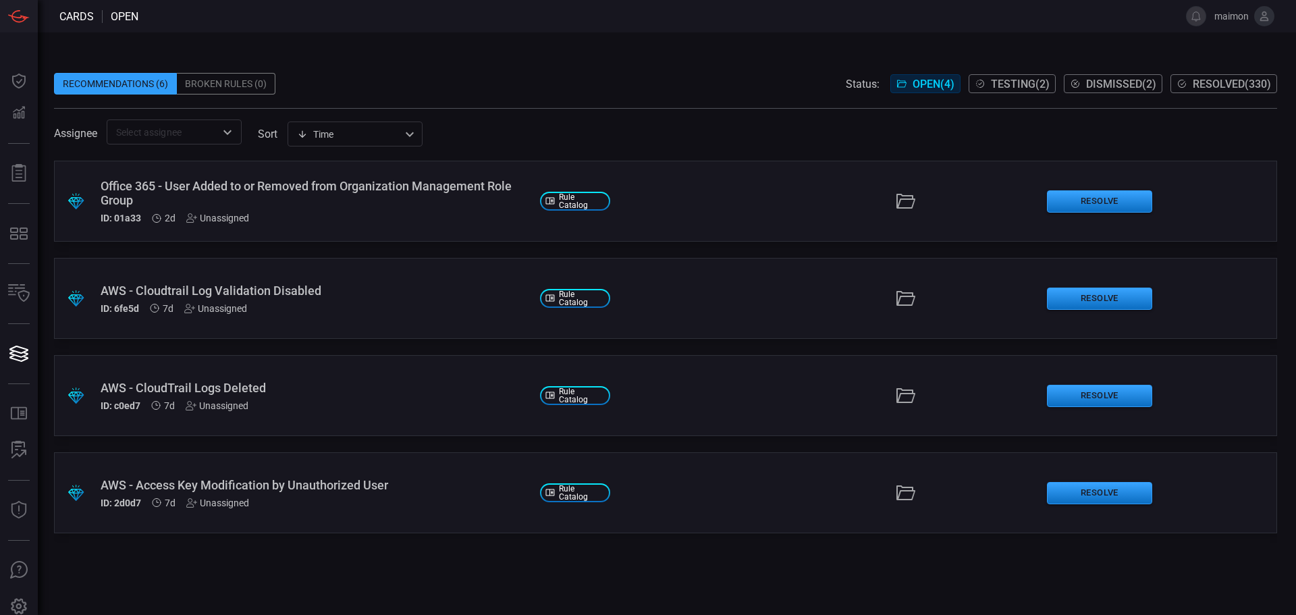
click at [1217, 79] on span "Resolved ( 330 )" at bounding box center [1232, 84] width 78 height 13
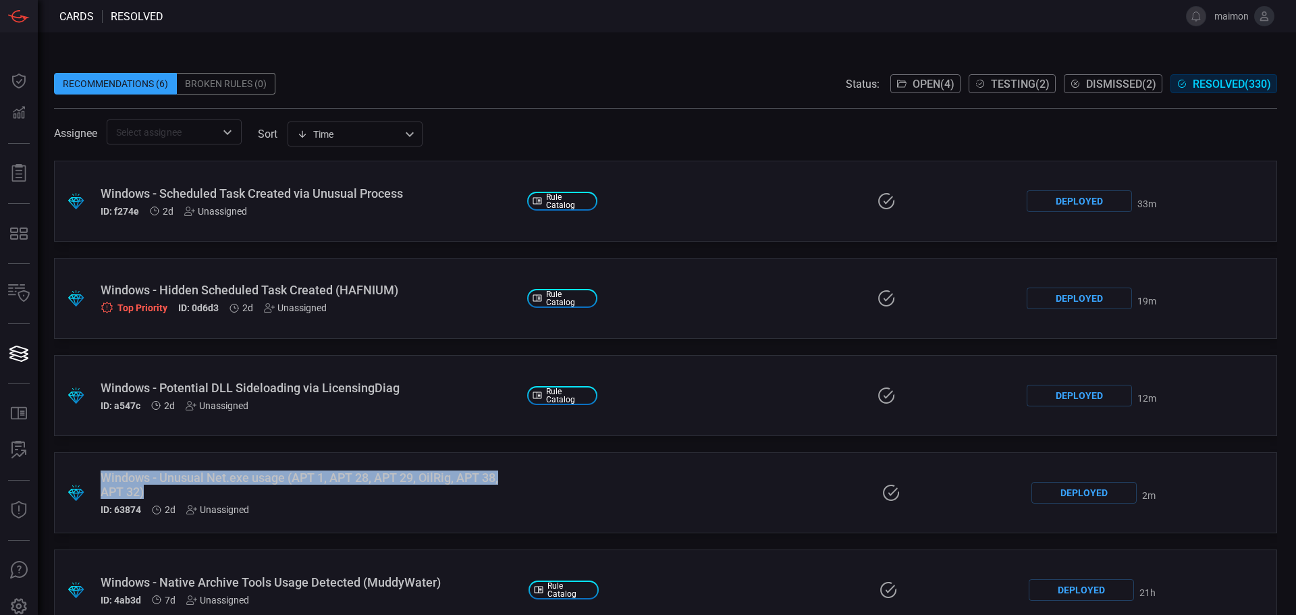
drag, startPoint x: 153, startPoint y: 493, endPoint x: 92, endPoint y: 478, distance: 61.9
click at [92, 478] on div ".suggested_cards_icon{fill:url(#suggested_cards_icon);} Windows - Unusual Net.e…" at bounding box center [665, 492] width 1223 height 81
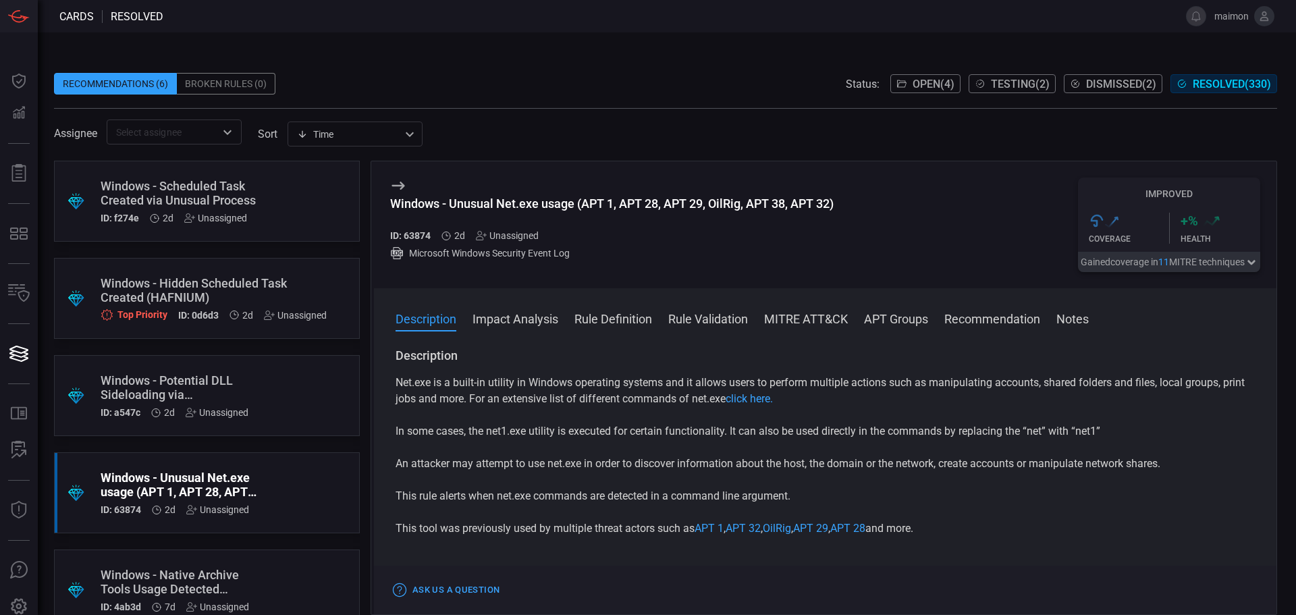
click at [505, 205] on div "Windows - Unusual Net.exe usage (APT 1, APT 28, APT 29, OilRig, APT 38, APT 32)" at bounding box center [612, 203] width 444 height 14
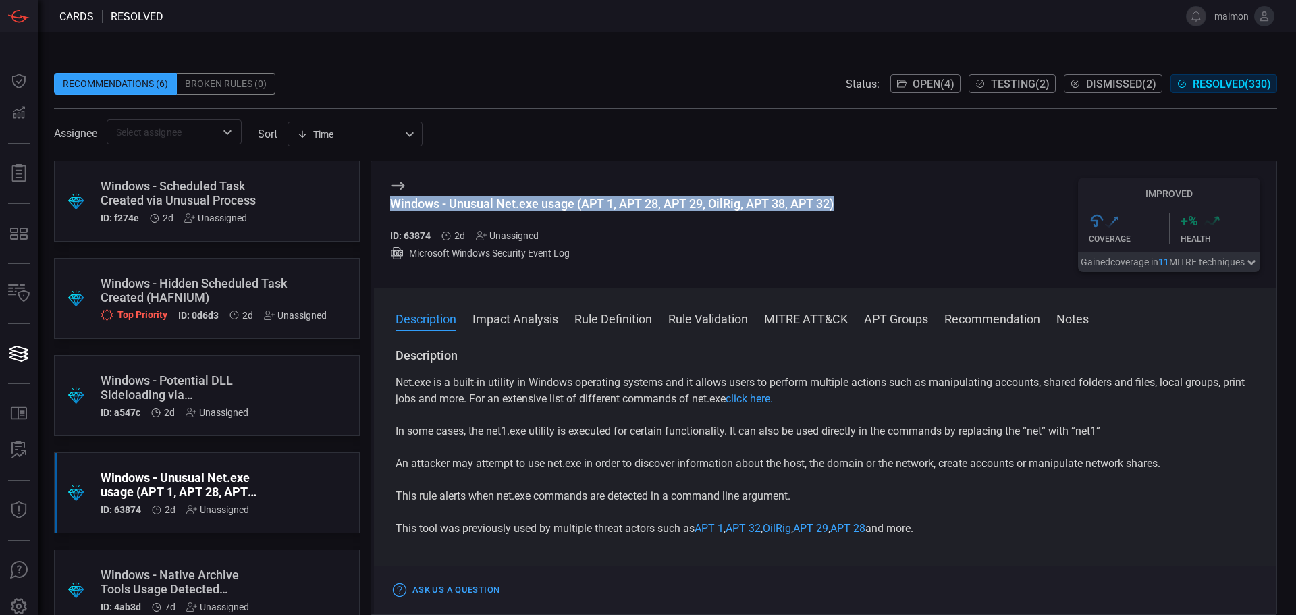
click at [505, 205] on div "Windows - Unusual Net.exe usage (APT 1, APT 28, APT 29, OilRig, APT 38, APT 32)" at bounding box center [612, 203] width 444 height 14
click at [913, 85] on span "Open ( 4 )" at bounding box center [934, 84] width 42 height 13
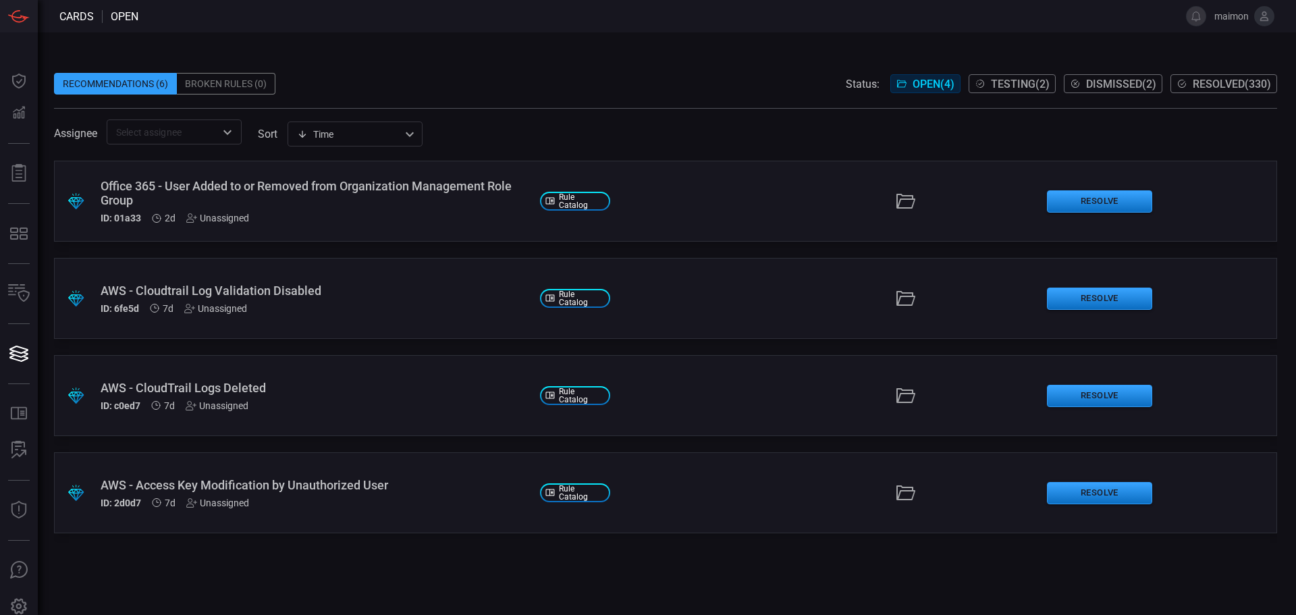
click at [471, 171] on div ".suggested_cards_icon{fill:url(#suggested_cards_icon);} Office 365 - User Added…" at bounding box center [665, 201] width 1223 height 81
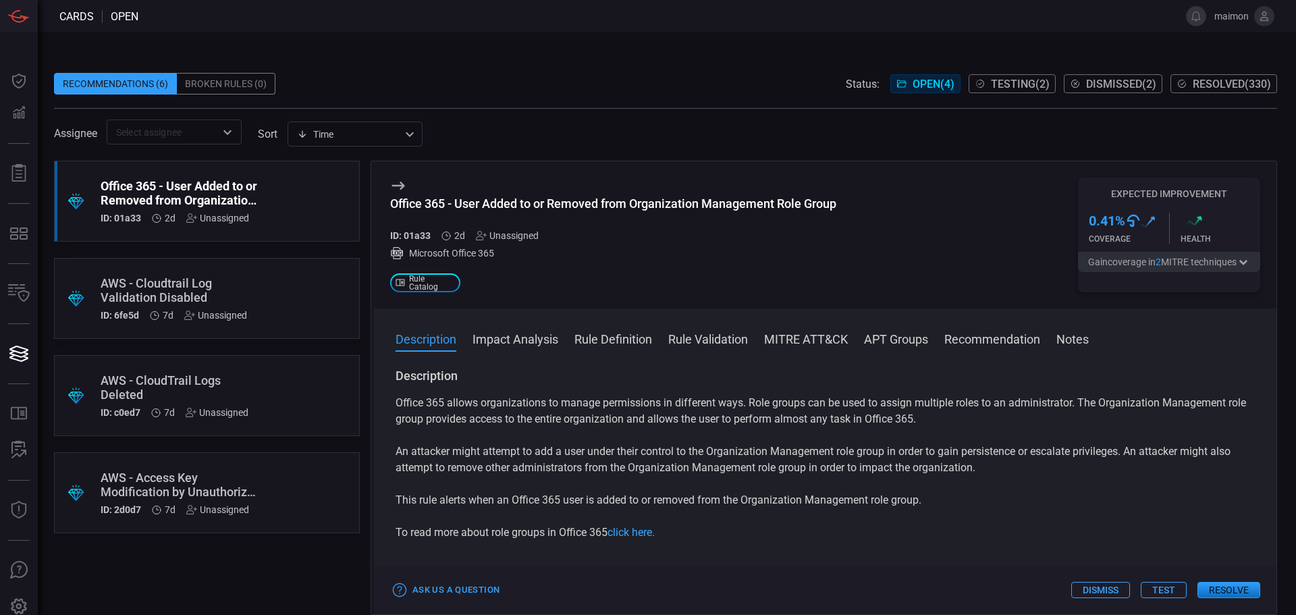
click at [818, 203] on div "Office 365 - User Added to or Removed from Organization Management Role Group" at bounding box center [613, 203] width 446 height 14
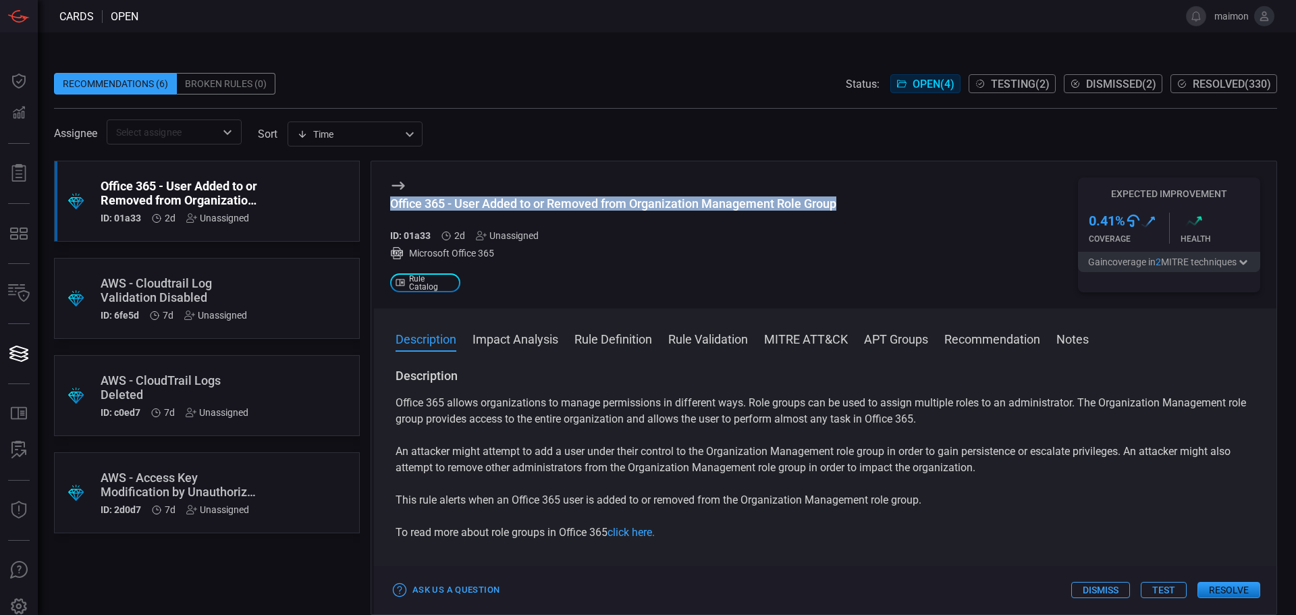
click at [818, 203] on div "Office 365 - User Added to or Removed from Organization Management Role Group" at bounding box center [613, 203] width 446 height 14
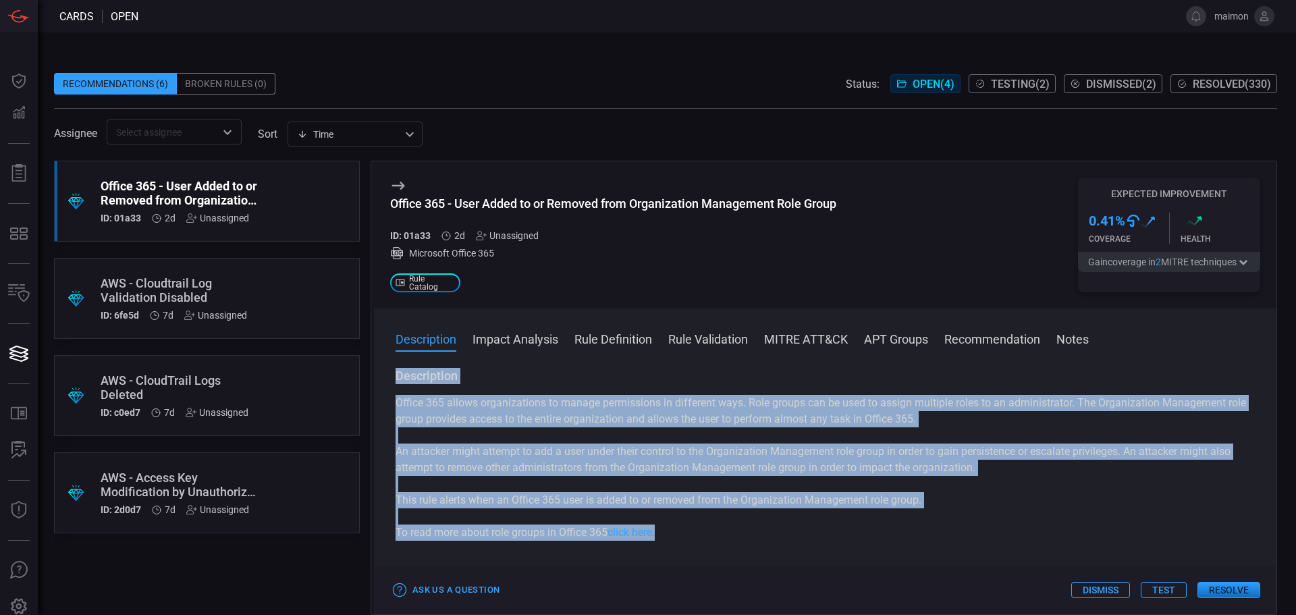
drag, startPoint x: 661, startPoint y: 532, endPoint x: 390, endPoint y: 379, distance: 311.1
click at [390, 379] on div "Description Office 365 allows organizations to manage permissions in different …" at bounding box center [825, 489] width 903 height 242
drag, startPoint x: 699, startPoint y: 509, endPoint x: 665, endPoint y: 525, distance: 37.4
click at [699, 508] on p "This rule alerts when an Office 365 user is added to or removed from the Organi…" at bounding box center [825, 500] width 859 height 16
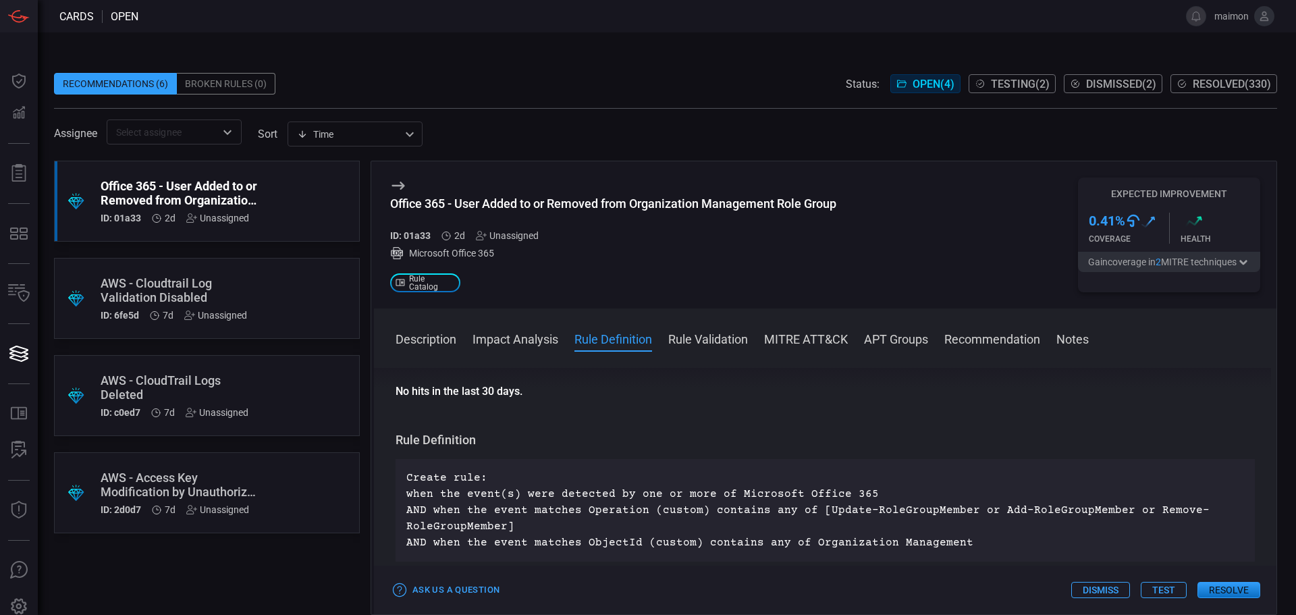
scroll to position [405, 0]
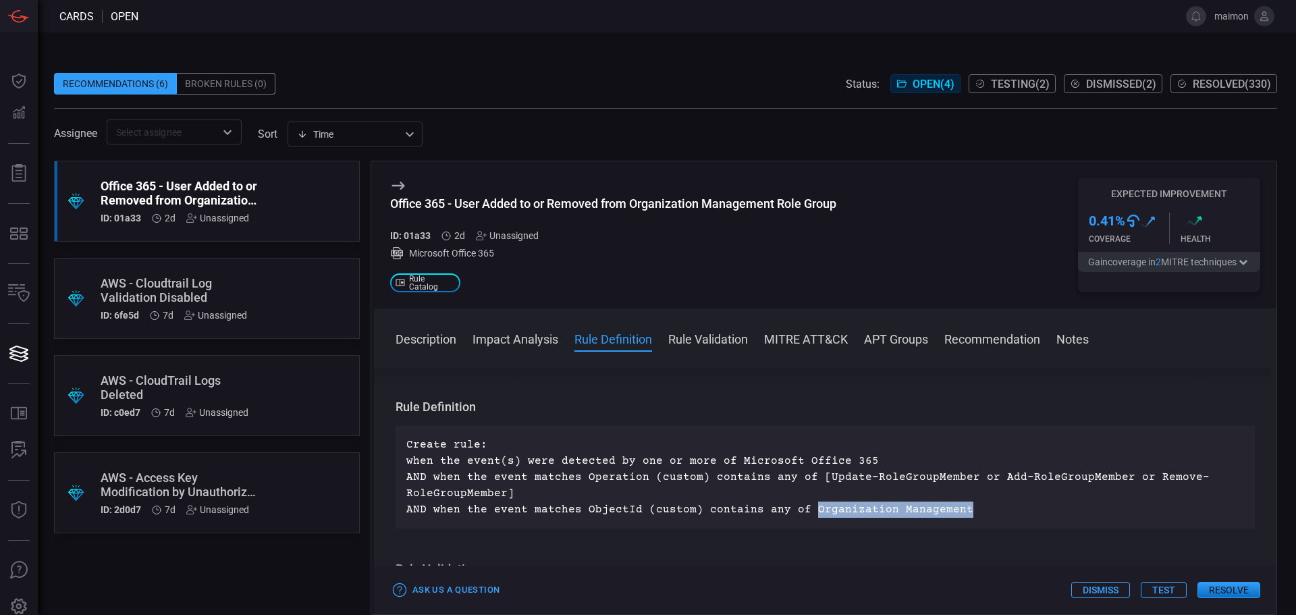
drag, startPoint x: 953, startPoint y: 512, endPoint x: 805, endPoint y: 508, distance: 148.6
click at [805, 508] on p "Create rule: when the event(s) were detected by one or more of Microsoft Office…" at bounding box center [825, 477] width 838 height 81
click at [855, 520] on div "Create rule: when the event(s) were detected by one or more of Microsoft Office…" at bounding box center [825, 477] width 859 height 103
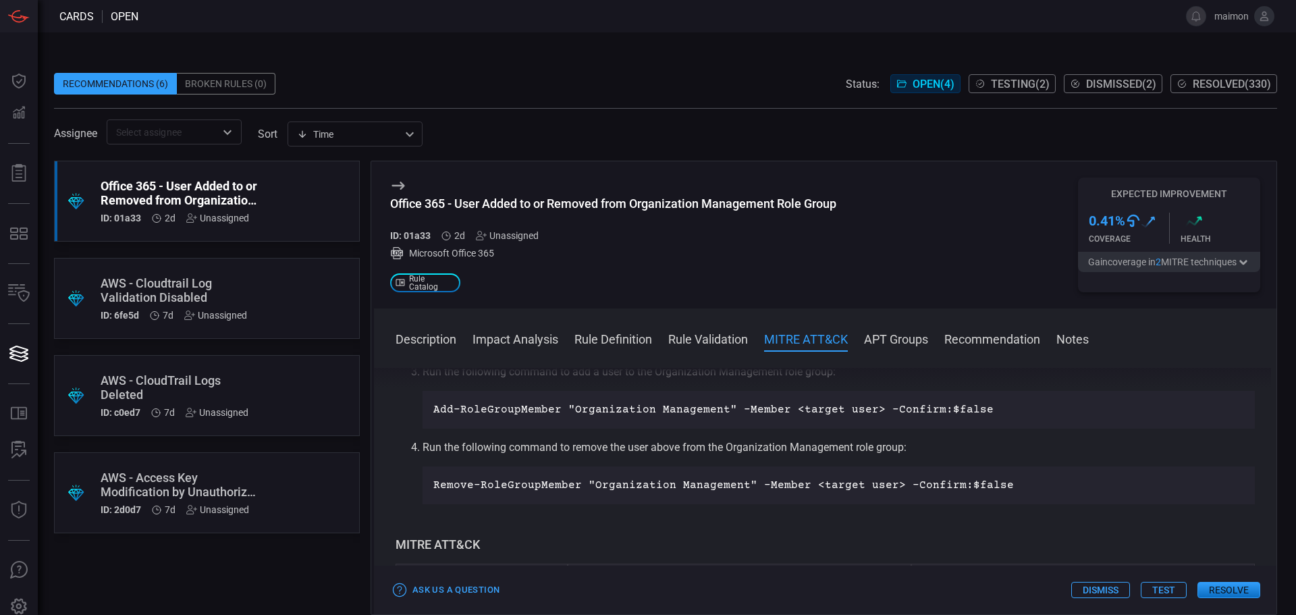
scroll to position [743, 0]
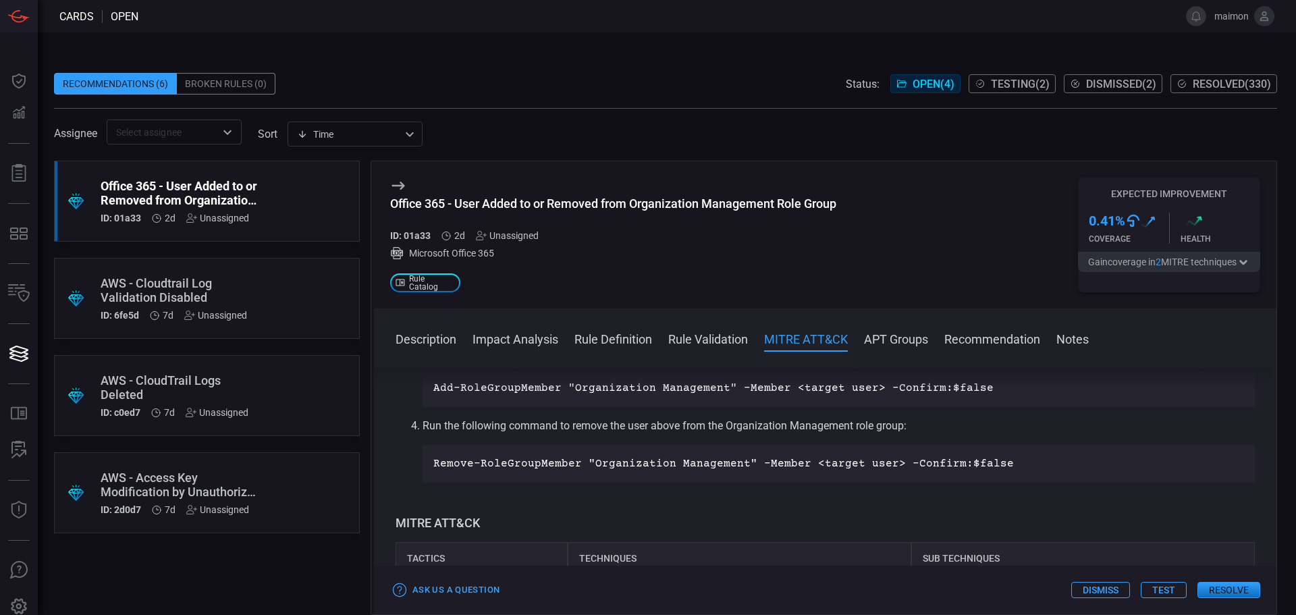
click at [1100, 591] on button "Dismiss" at bounding box center [1100, 590] width 59 height 16
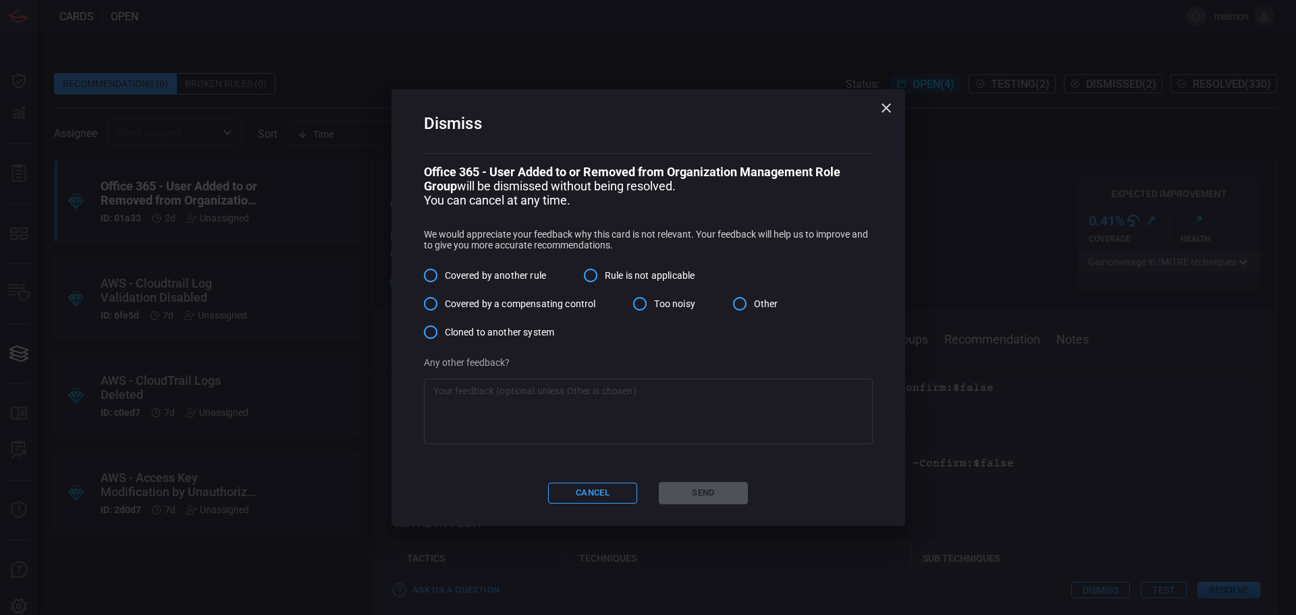
click at [502, 268] on label "Covered by another rule" at bounding box center [482, 275] width 130 height 28
click at [445, 268] on input "Covered by another rule" at bounding box center [431, 275] width 28 height 28
click at [568, 399] on textarea at bounding box center [648, 411] width 430 height 54
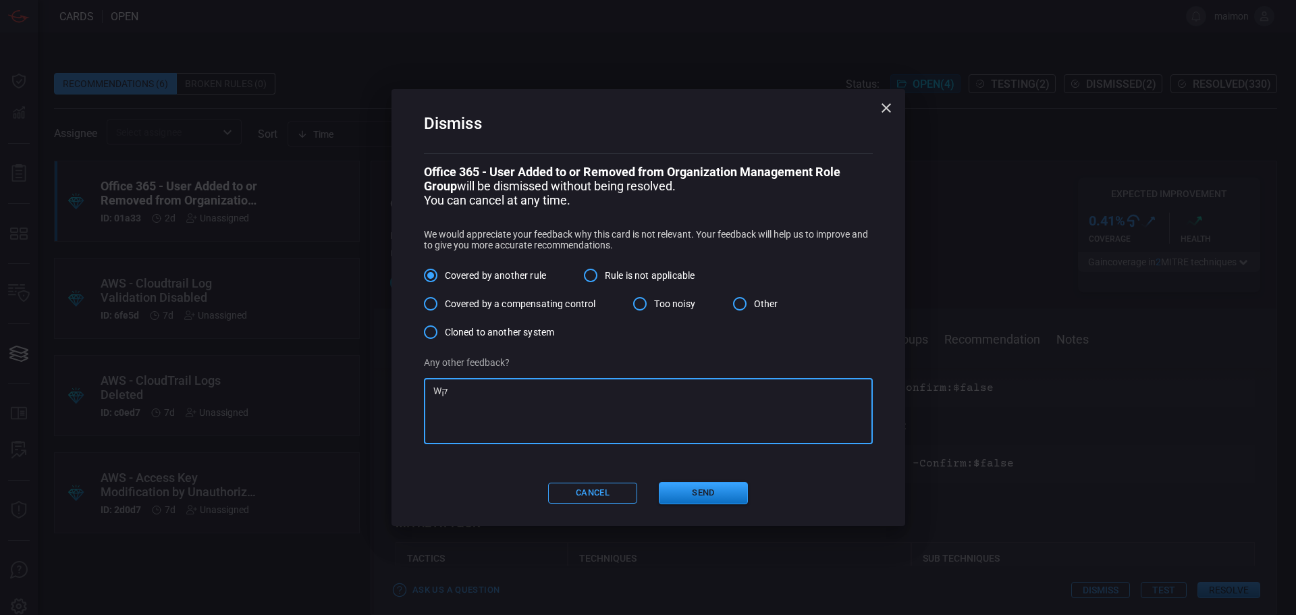
type textarea "W"
click at [683, 493] on button "Send" at bounding box center [703, 493] width 89 height 22
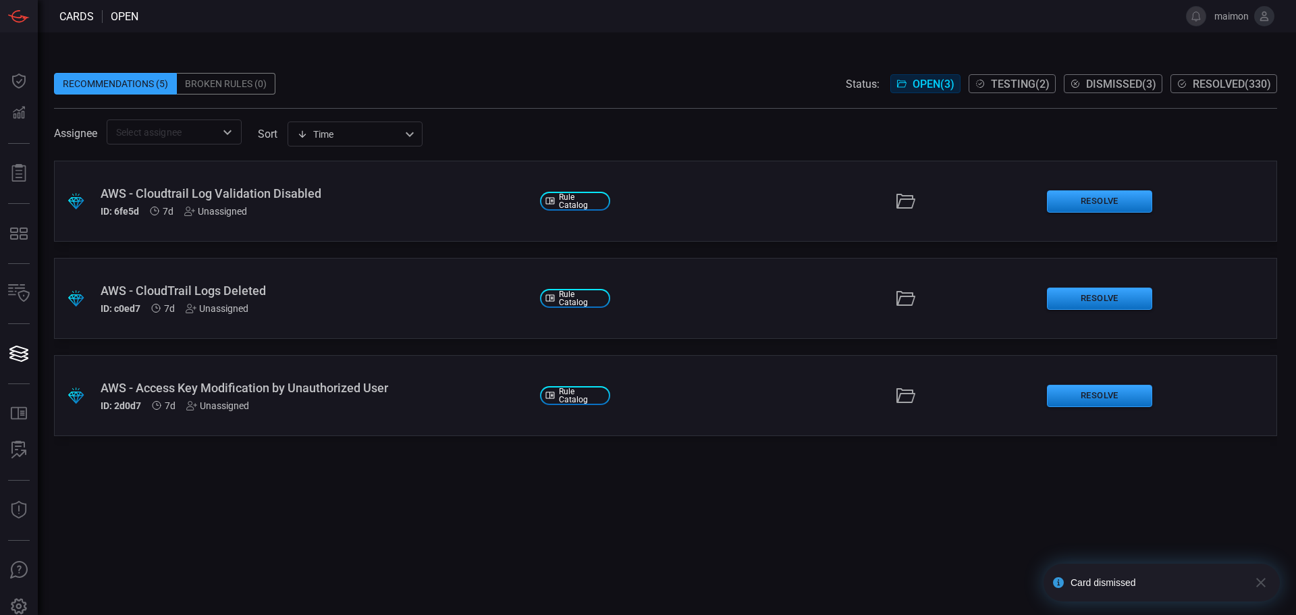
click at [1104, 78] on span "Dismissed ( 3 )" at bounding box center [1121, 84] width 70 height 13
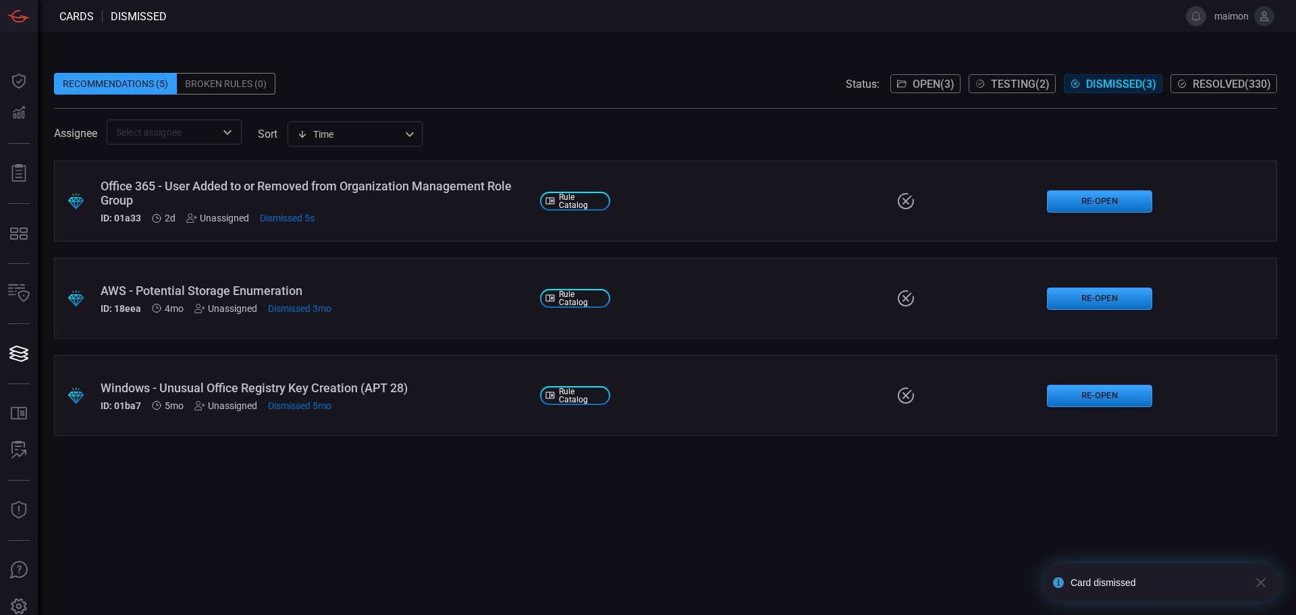
click at [896, 90] on button "Open ( 3 )" at bounding box center [925, 83] width 70 height 19
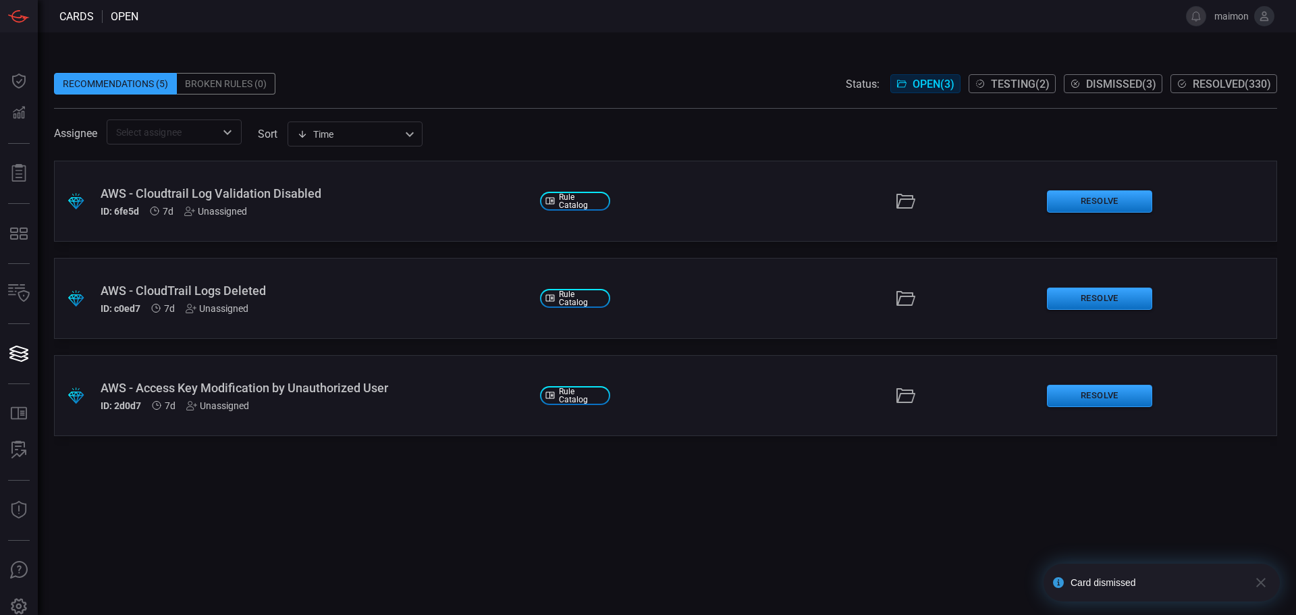
click at [328, 194] on div "AWS - Cloudtrail Log Validation Disabled" at bounding box center [315, 193] width 429 height 14
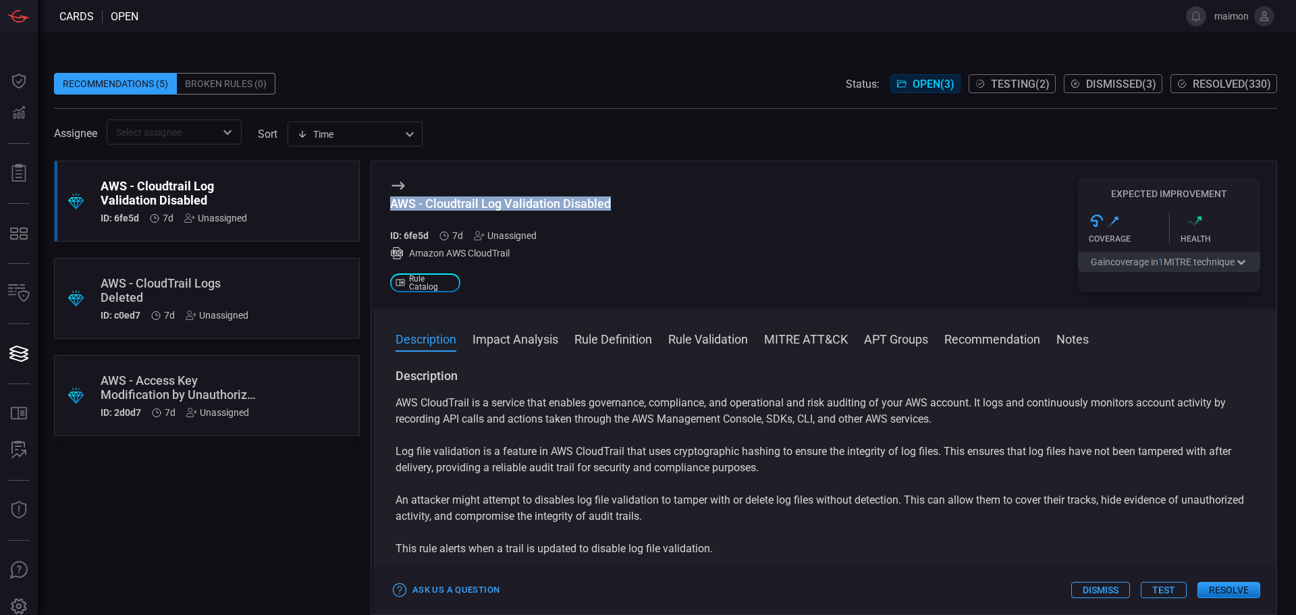
drag, startPoint x: 610, startPoint y: 200, endPoint x: 383, endPoint y: 200, distance: 226.1
click at [383, 200] on div "AWS - Cloudtrail Log Validation Disabled ID: 6fe5d 7d Unassigned Amazon AWS Clo…" at bounding box center [825, 234] width 903 height 147
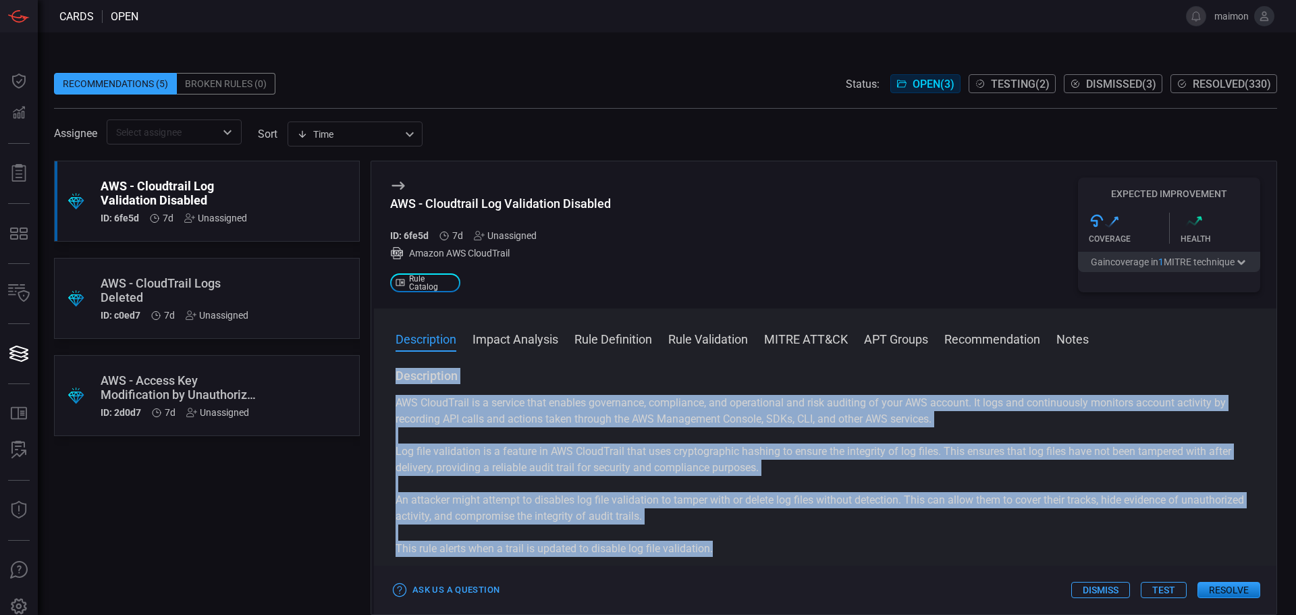
drag, startPoint x: 715, startPoint y: 543, endPoint x: 379, endPoint y: 376, distance: 375.0
click at [379, 376] on div "Description AWS CloudTrail is a service that enables governance, compliance, an…" at bounding box center [825, 489] width 903 height 242
drag, startPoint x: 864, startPoint y: 448, endPoint x: 856, endPoint y: 450, distance: 8.5
click at [864, 448] on p "Log file validation is a feature in AWS CloudTrail that uses cryptographic hash…" at bounding box center [825, 460] width 859 height 32
click at [726, 473] on p "Log file validation is a feature in AWS CloudTrail that uses cryptographic hash…" at bounding box center [825, 460] width 859 height 32
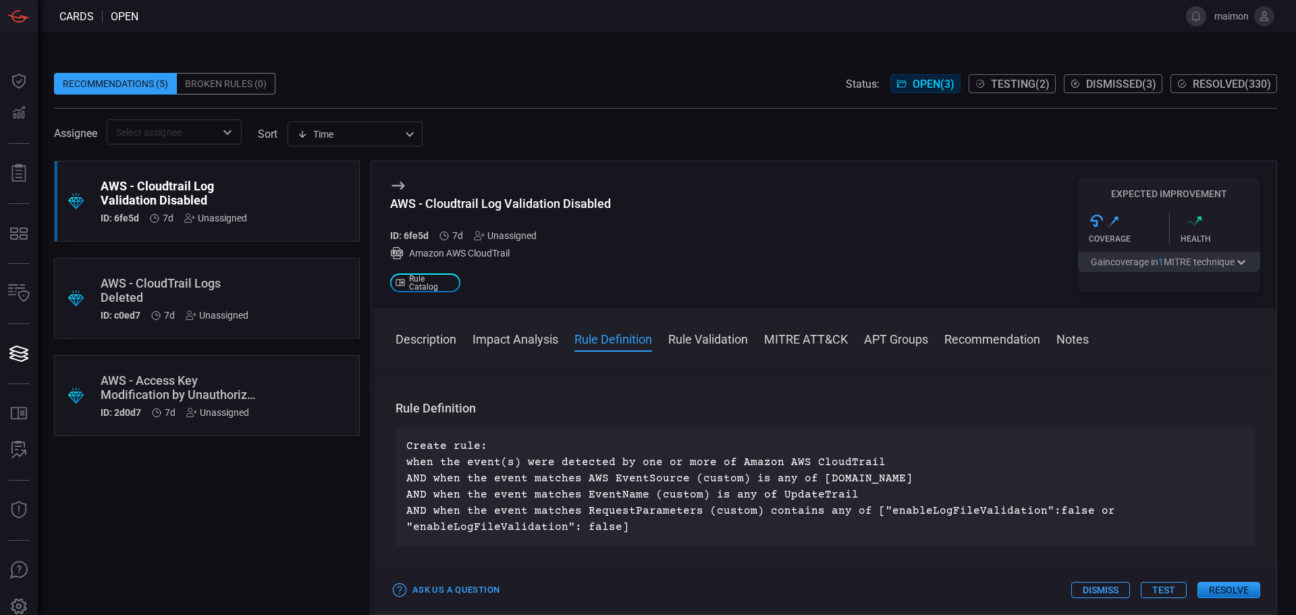
scroll to position [473, 0]
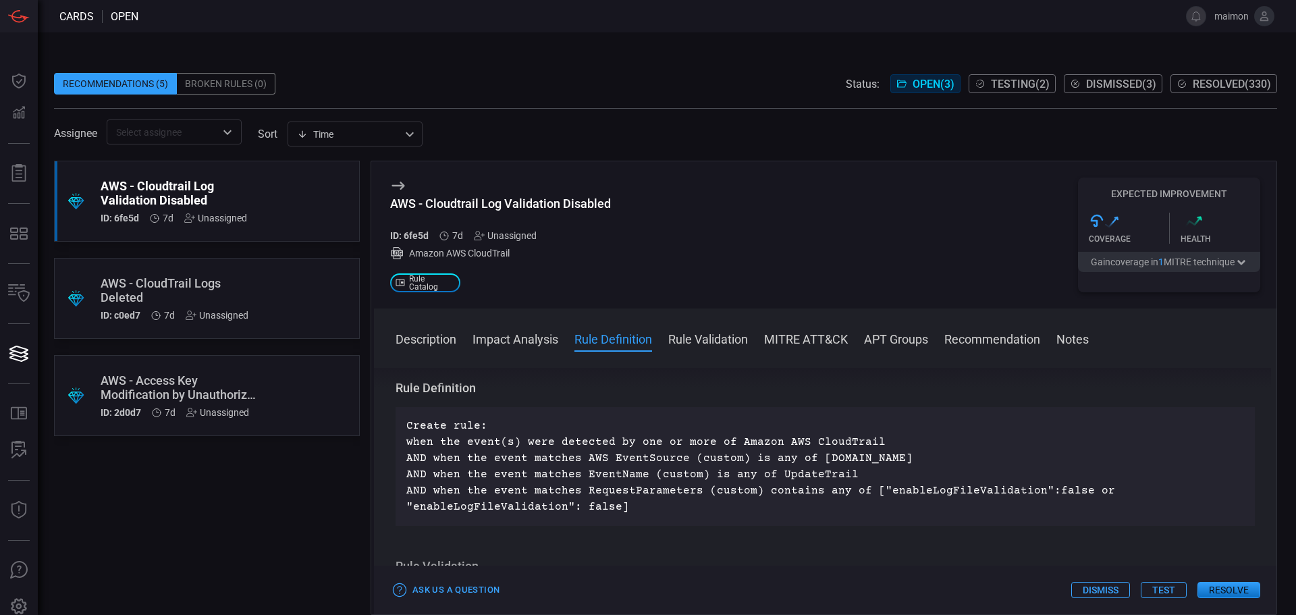
click at [1242, 587] on button "Resolve" at bounding box center [1229, 590] width 63 height 16
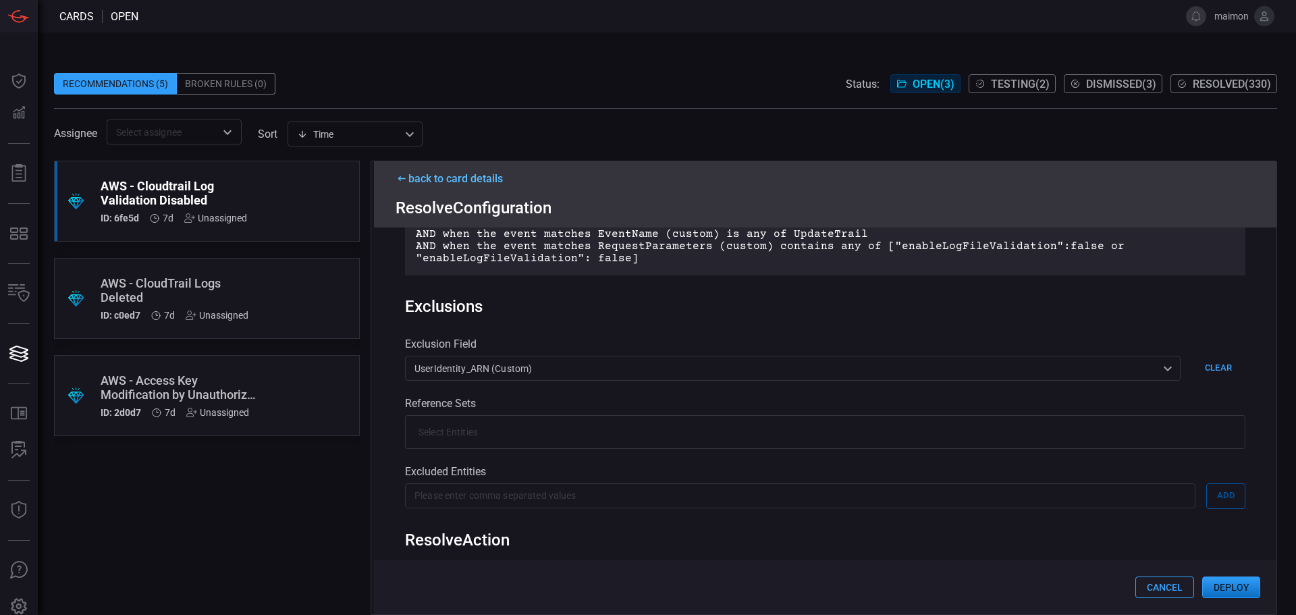
scroll to position [270, 0]
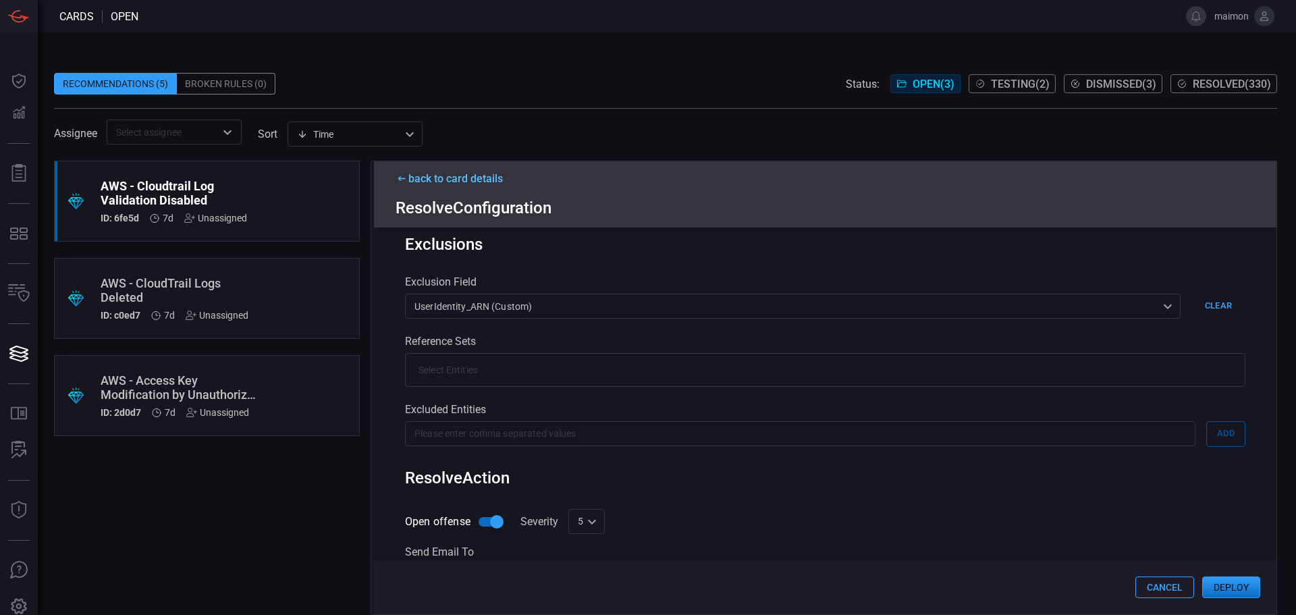
click at [1240, 591] on button "Deploy" at bounding box center [1231, 587] width 58 height 22
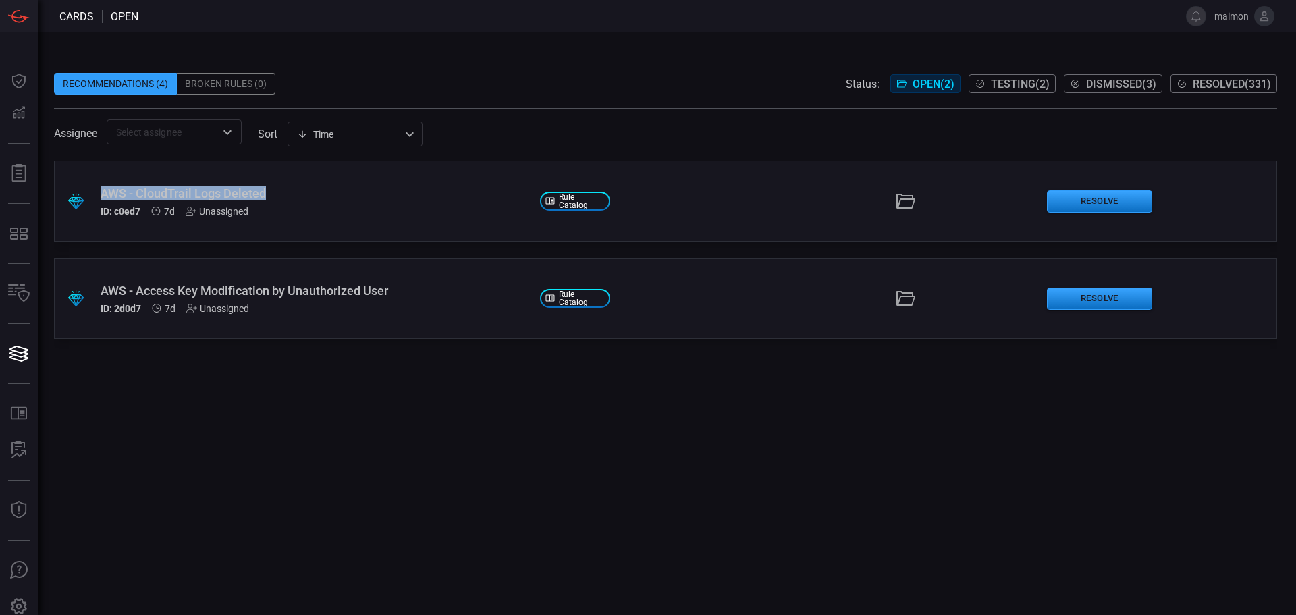
drag, startPoint x: 271, startPoint y: 198, endPoint x: 101, endPoint y: 192, distance: 170.2
click at [101, 192] on div "AWS - CloudTrail Logs Deleted" at bounding box center [315, 193] width 429 height 14
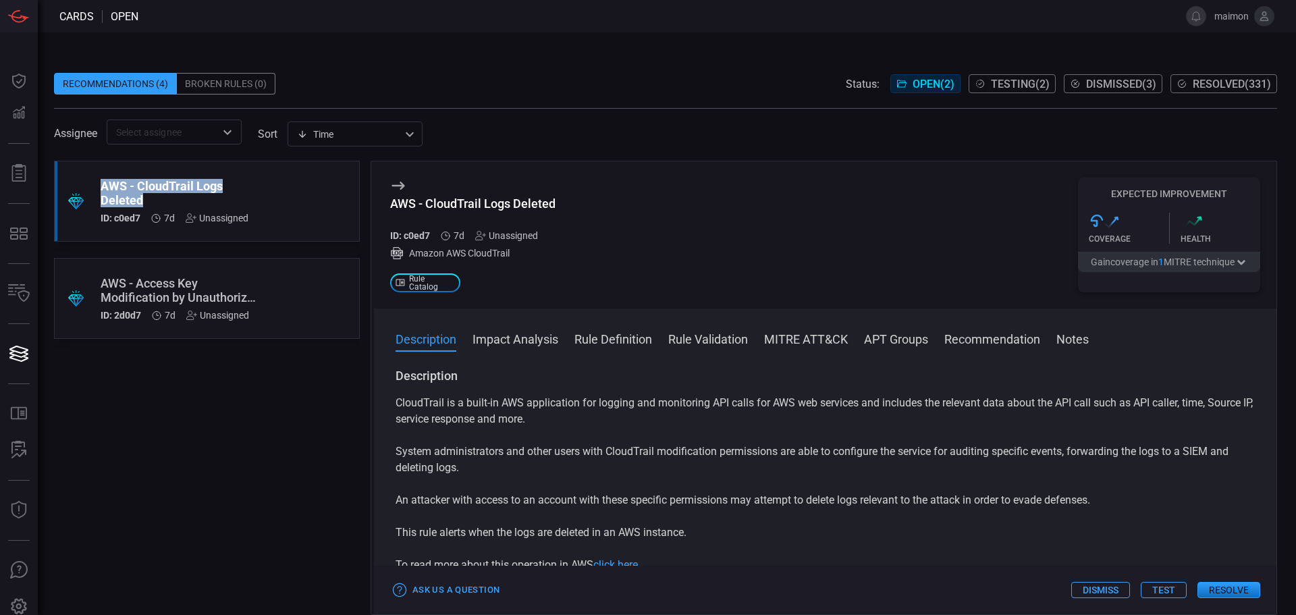
drag, startPoint x: 173, startPoint y: 203, endPoint x: 101, endPoint y: 184, distance: 75.5
click at [101, 184] on div "AWS - CloudTrail Logs Deleted" at bounding box center [181, 193] width 161 height 28
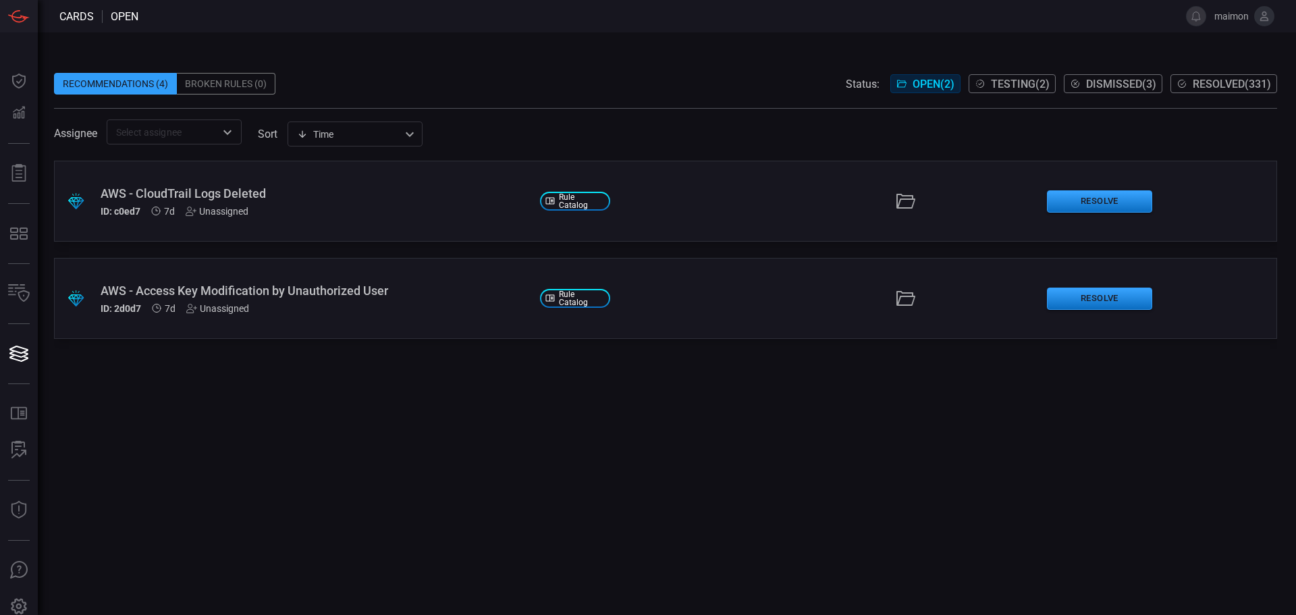
click at [240, 193] on div "AWS - CloudTrail Logs Deleted" at bounding box center [315, 193] width 429 height 14
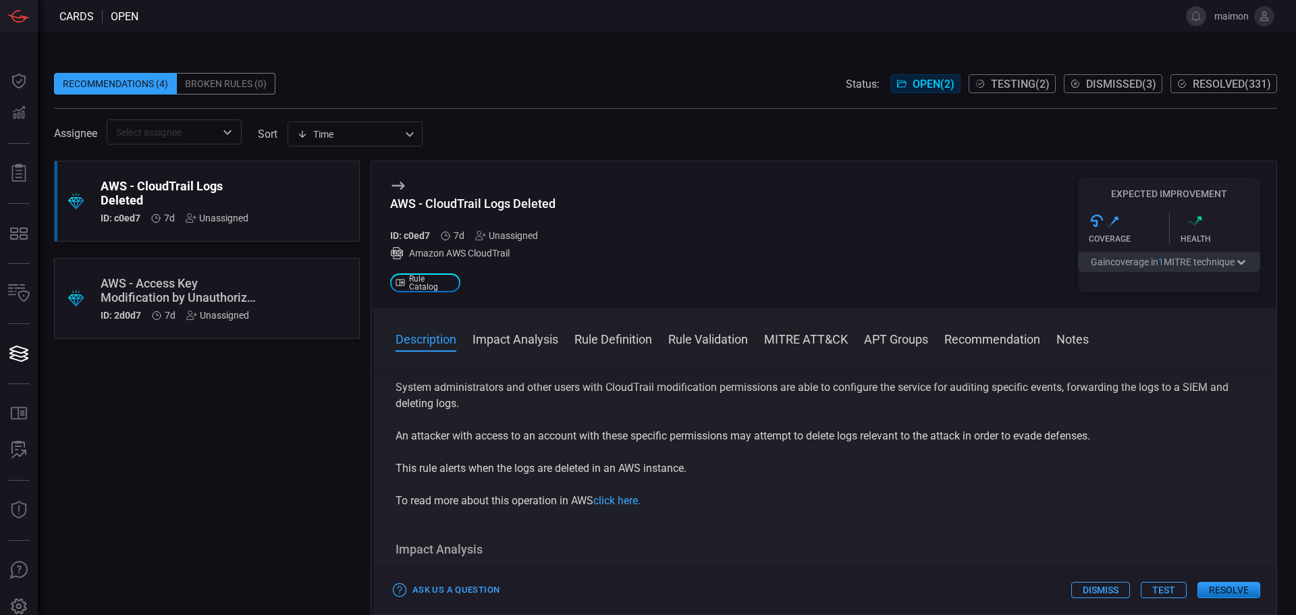
scroll to position [135, 0]
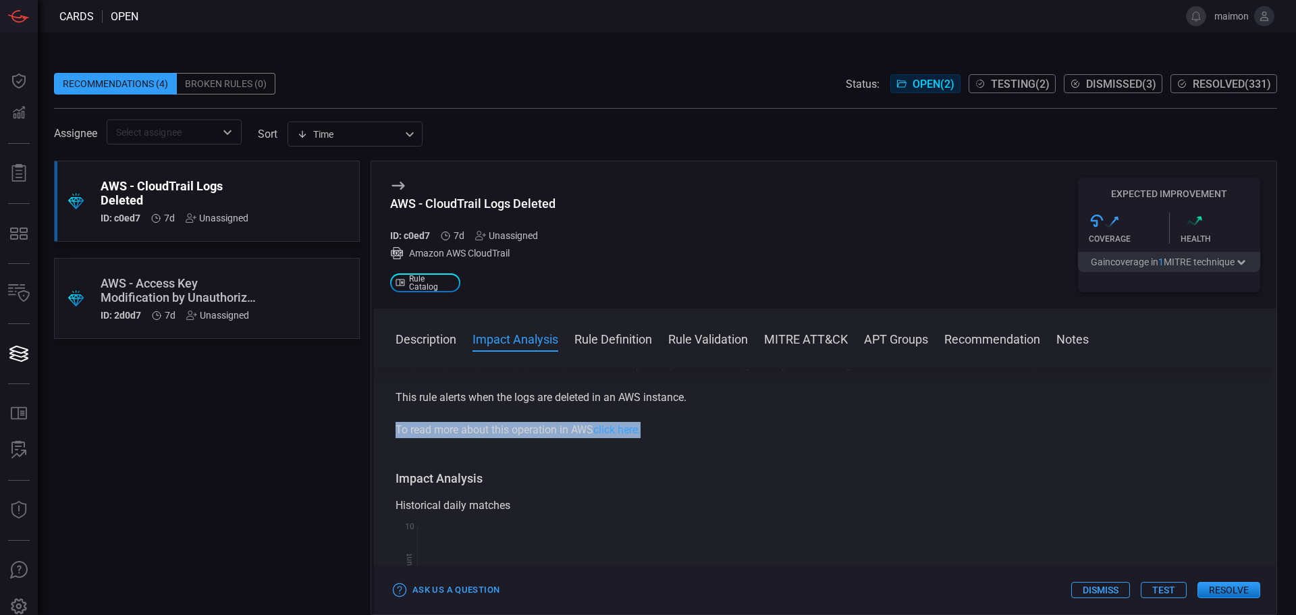
drag, startPoint x: 572, startPoint y: 431, endPoint x: 386, endPoint y: 430, distance: 185.6
click at [386, 430] on div "Description CloudTrail is a built-in AWS application for logging and monitoring…" at bounding box center [825, 489] width 903 height 242
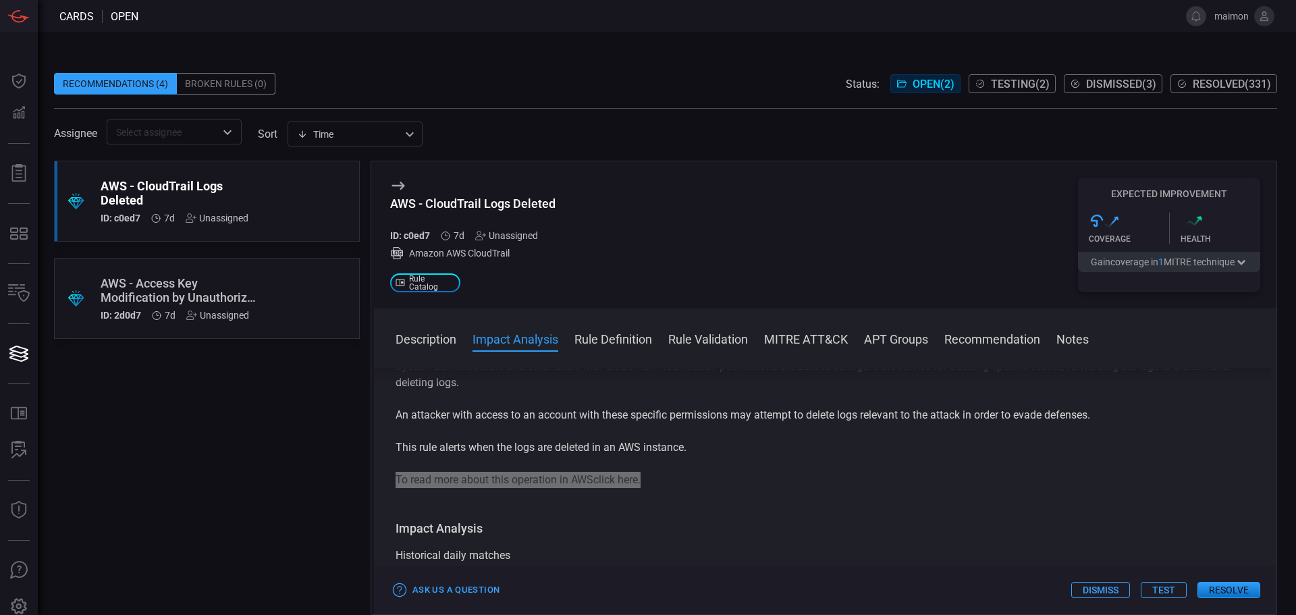
scroll to position [0, 0]
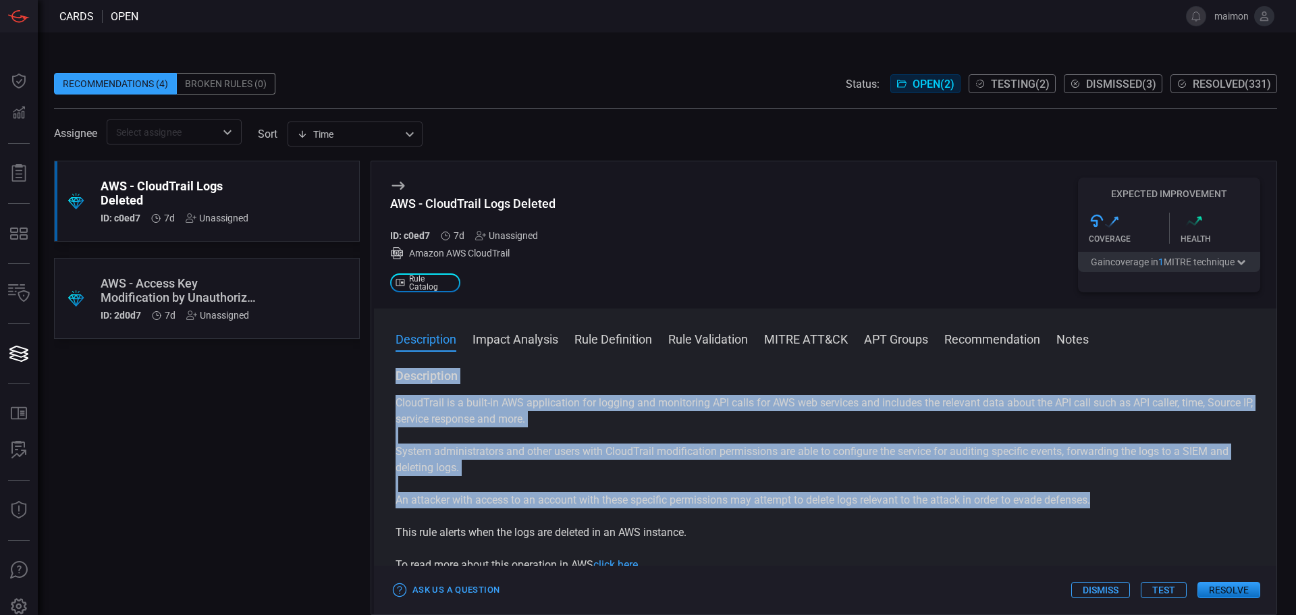
drag, startPoint x: 1111, startPoint y: 502, endPoint x: 538, endPoint y: 357, distance: 591.2
click at [395, 375] on div "Description CloudTrail is a built-in AWS application for logging and monitoring…" at bounding box center [825, 489] width 903 height 242
click at [1222, 591] on button "Resolve" at bounding box center [1229, 590] width 63 height 16
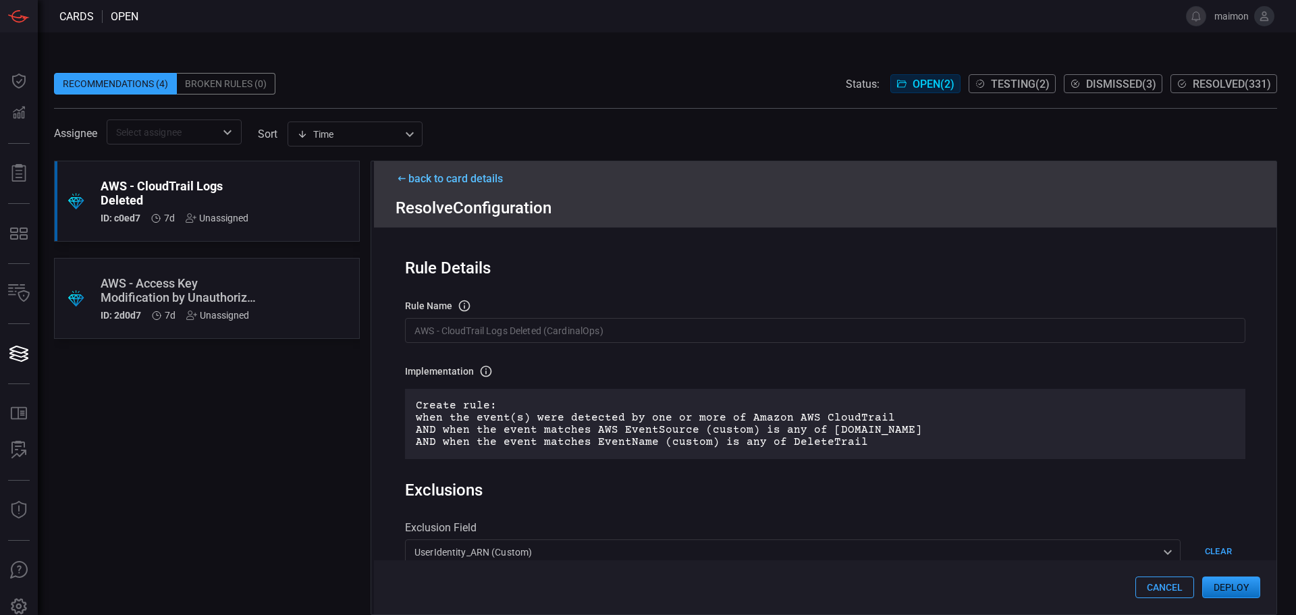
click at [1156, 595] on button "Cancel" at bounding box center [1164, 587] width 59 height 22
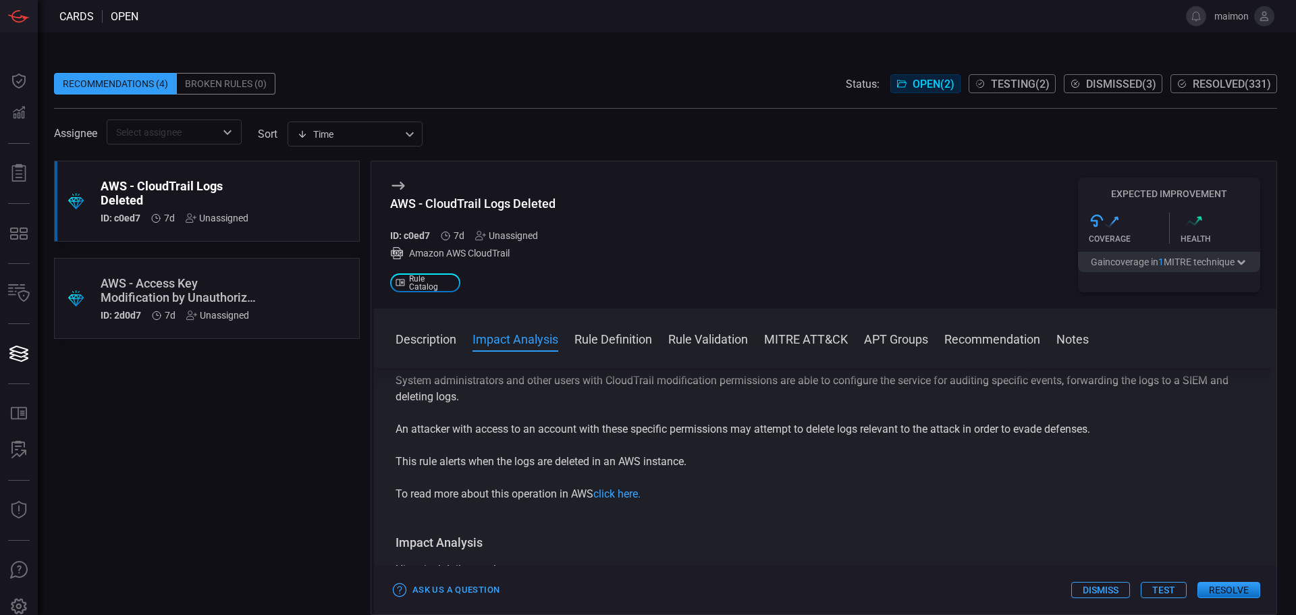
scroll to position [270, 0]
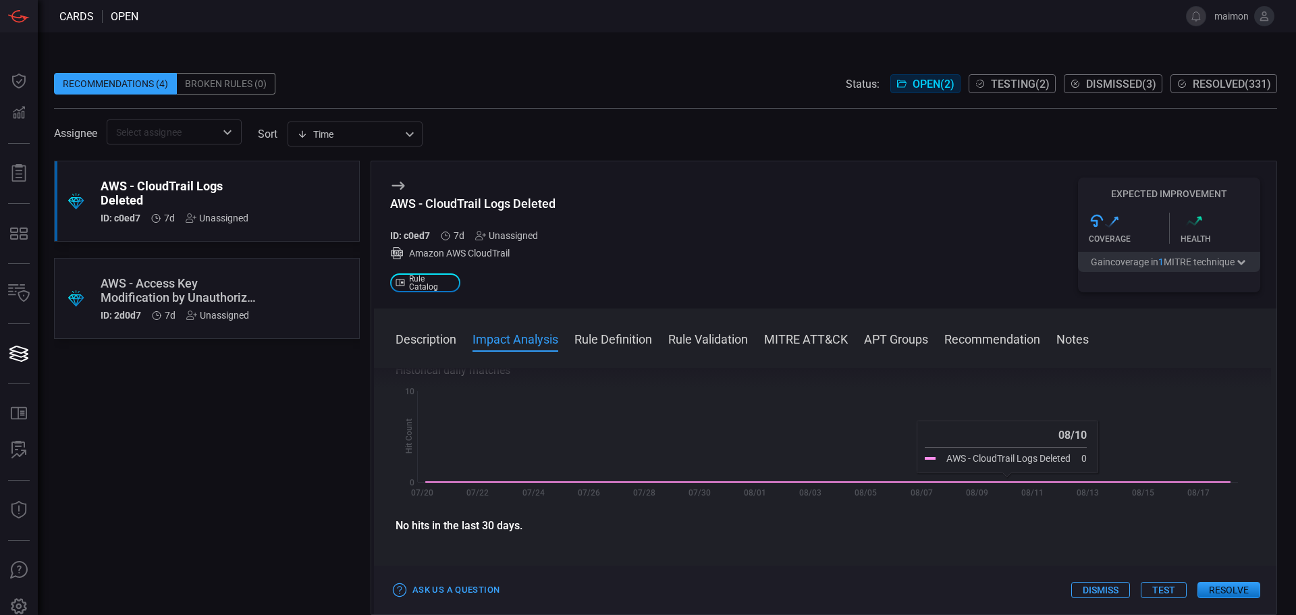
click at [1216, 582] on button "Resolve" at bounding box center [1229, 590] width 63 height 16
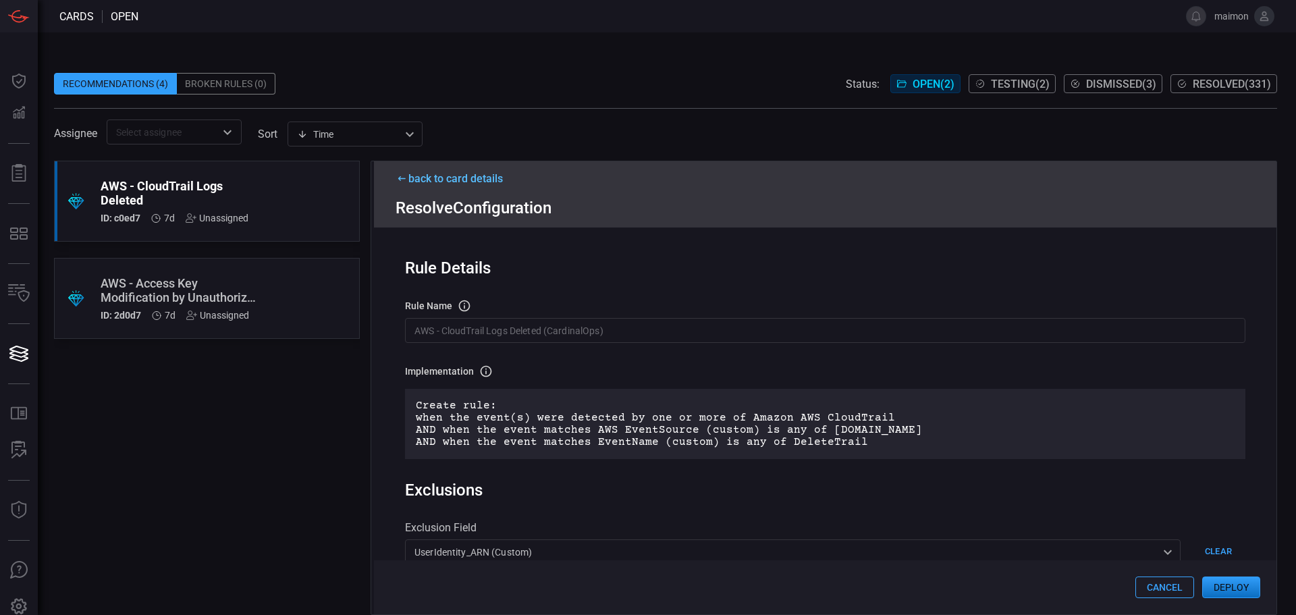
click at [1236, 589] on button "Deploy" at bounding box center [1231, 587] width 58 height 22
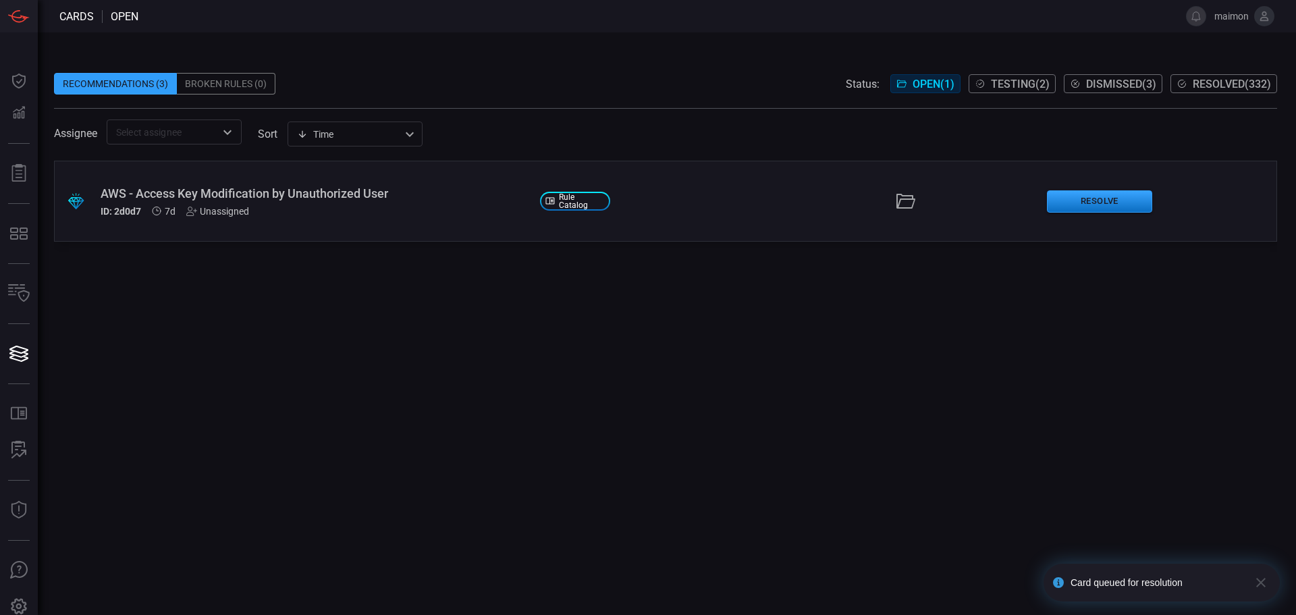
click at [1234, 89] on span "Resolved ( 332 )" at bounding box center [1232, 84] width 78 height 13
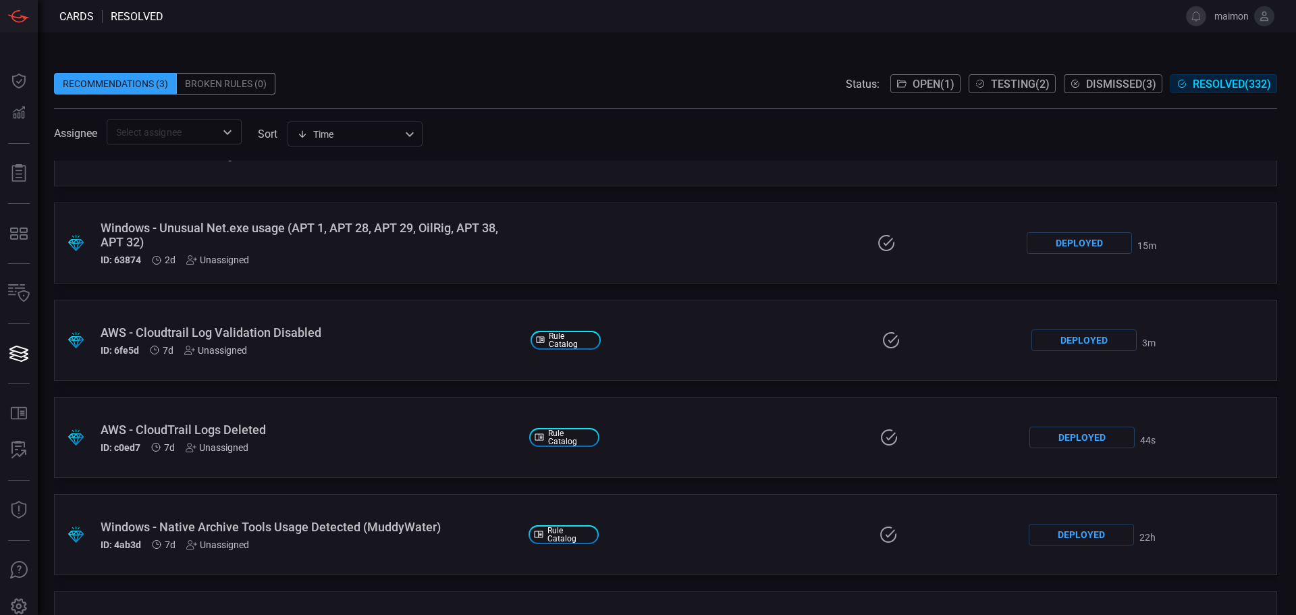
scroll to position [270, 0]
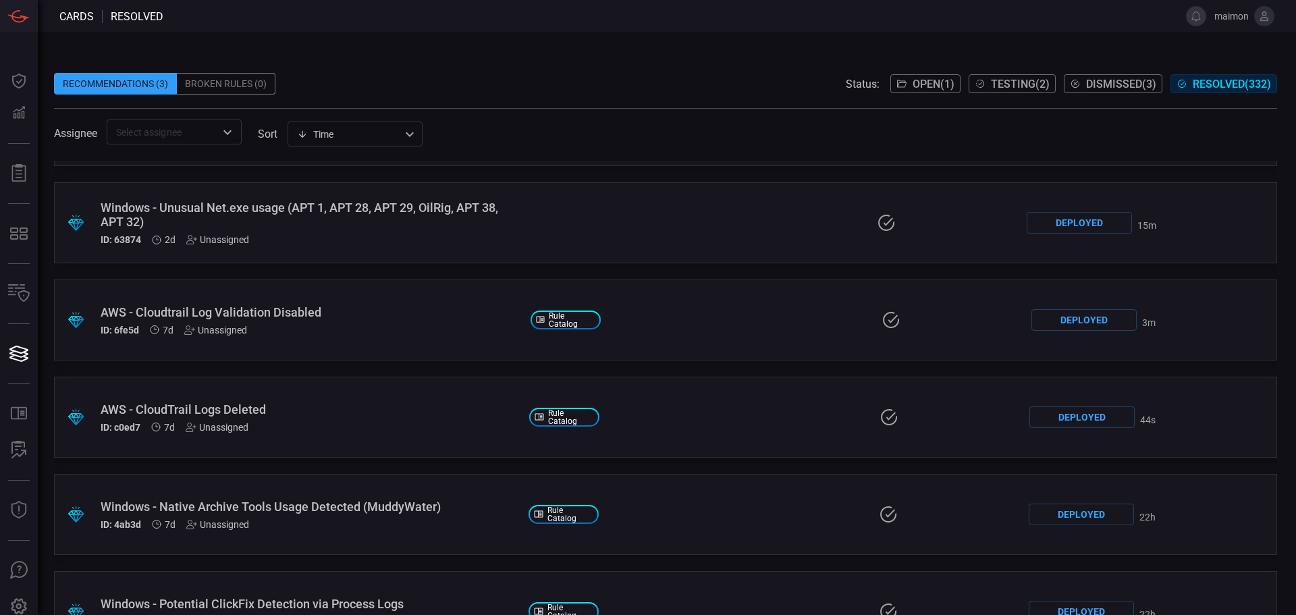
click at [307, 427] on div "ID: c0ed7 7d Unassigned" at bounding box center [310, 427] width 418 height 11
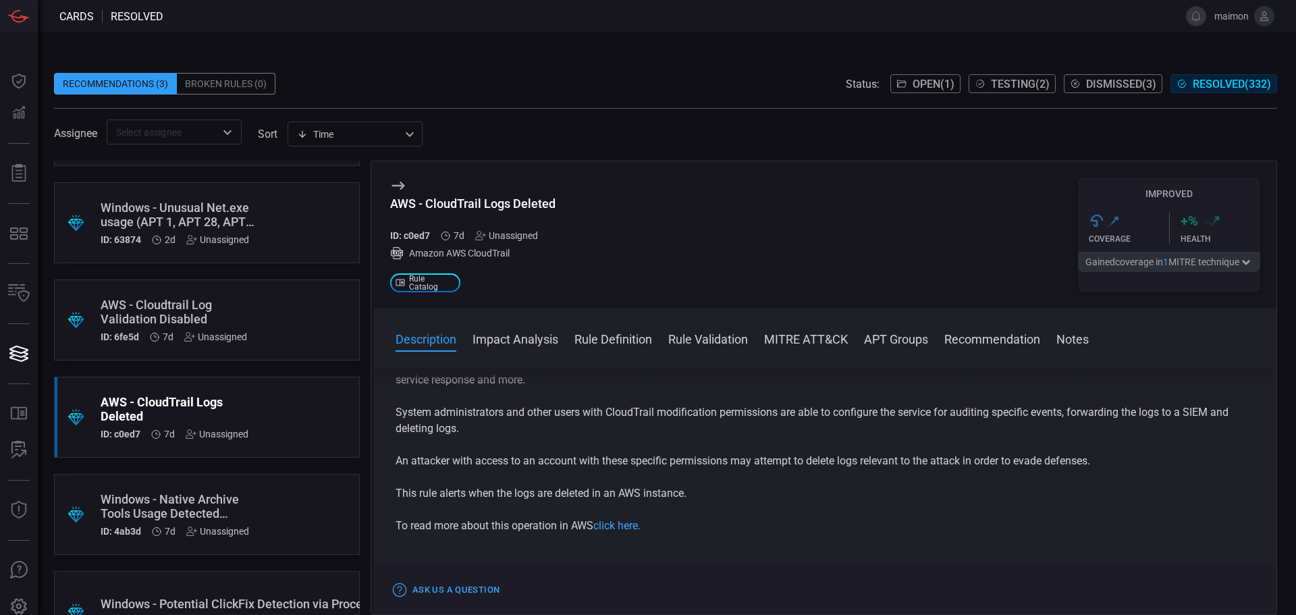
scroll to position [68, 0]
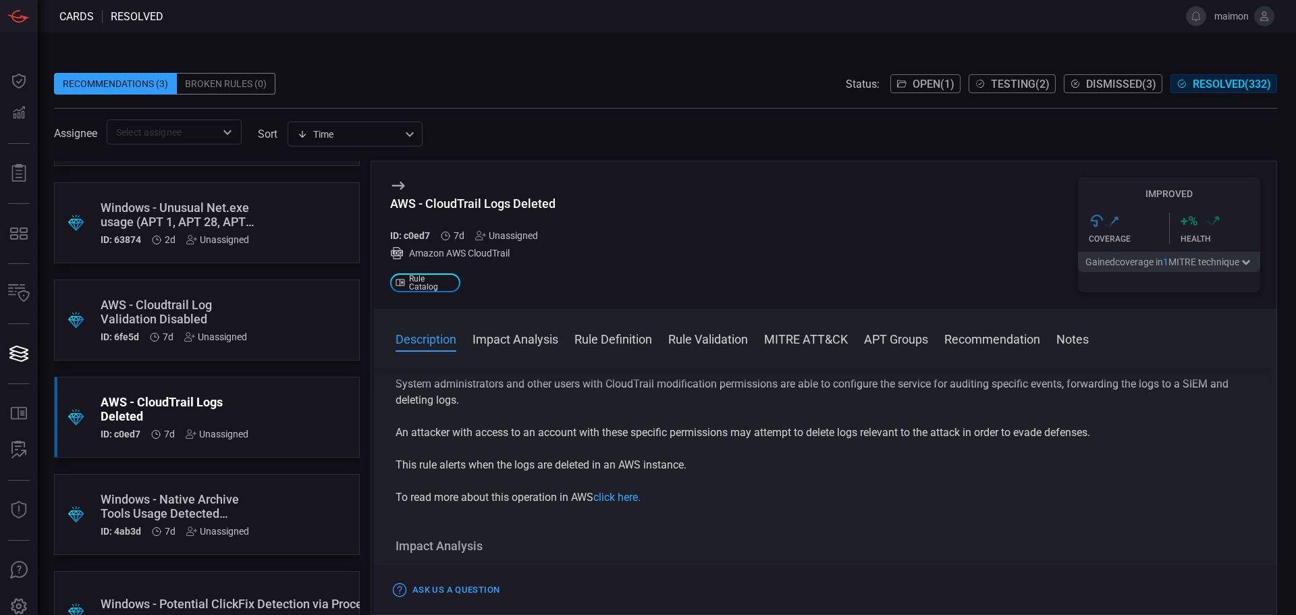
click at [897, 84] on icon at bounding box center [901, 83] width 11 height 11
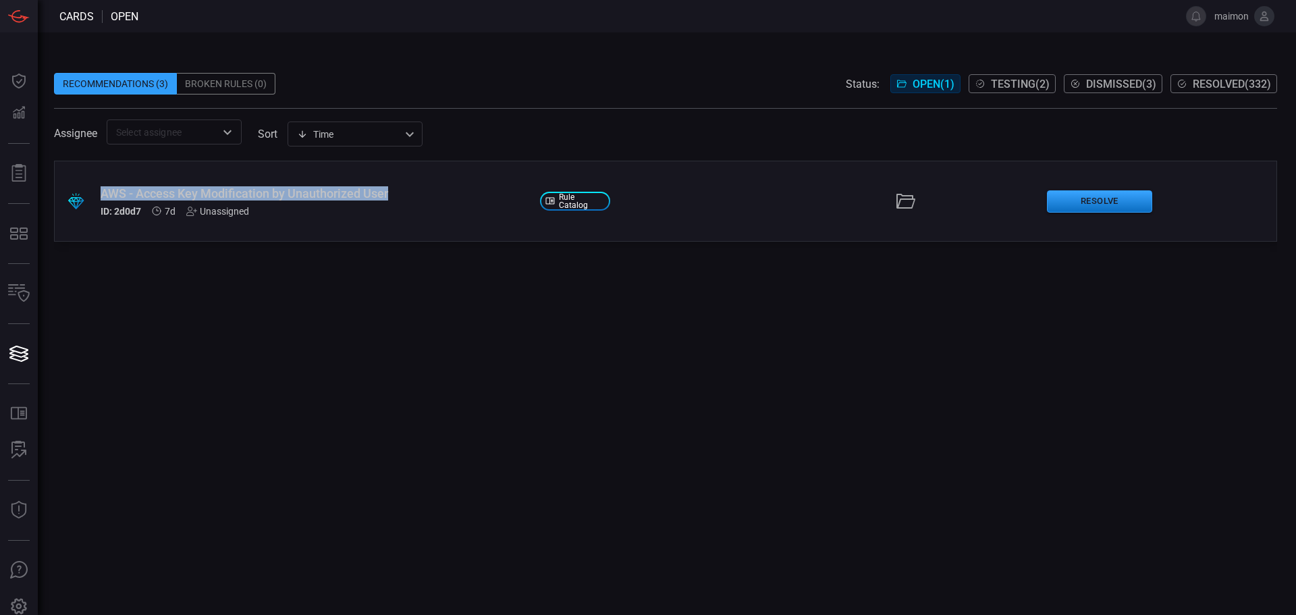
drag, startPoint x: 396, startPoint y: 194, endPoint x: 96, endPoint y: 196, distance: 300.4
click at [96, 196] on div ".suggested_cards_icon{fill:url(#suggested_cards_icon);} AWS - Access Key Modifi…" at bounding box center [665, 201] width 1223 height 81
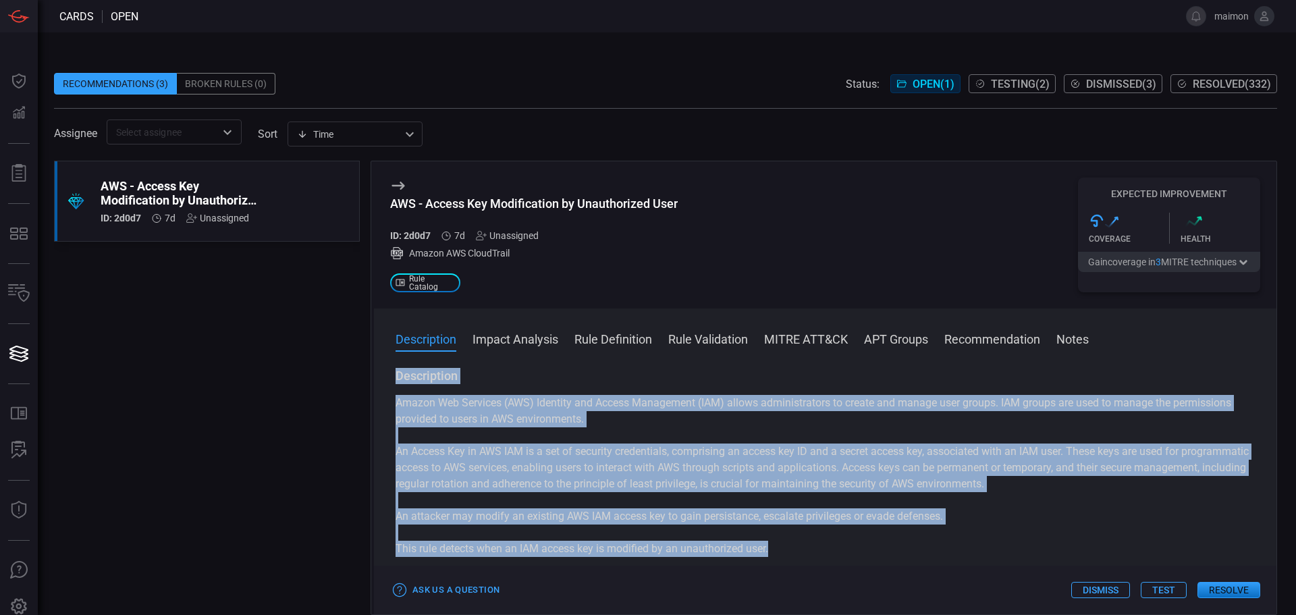
drag, startPoint x: 792, startPoint y: 557, endPoint x: 385, endPoint y: 375, distance: 445.4
click at [385, 375] on div "Description Amazon Web Services (AWS) Identity and Access Management (IAM) allo…" at bounding box center [825, 489] width 903 height 242
click at [662, 574] on div "Ask Us a Question Dismiss Test Resolve" at bounding box center [825, 590] width 903 height 49
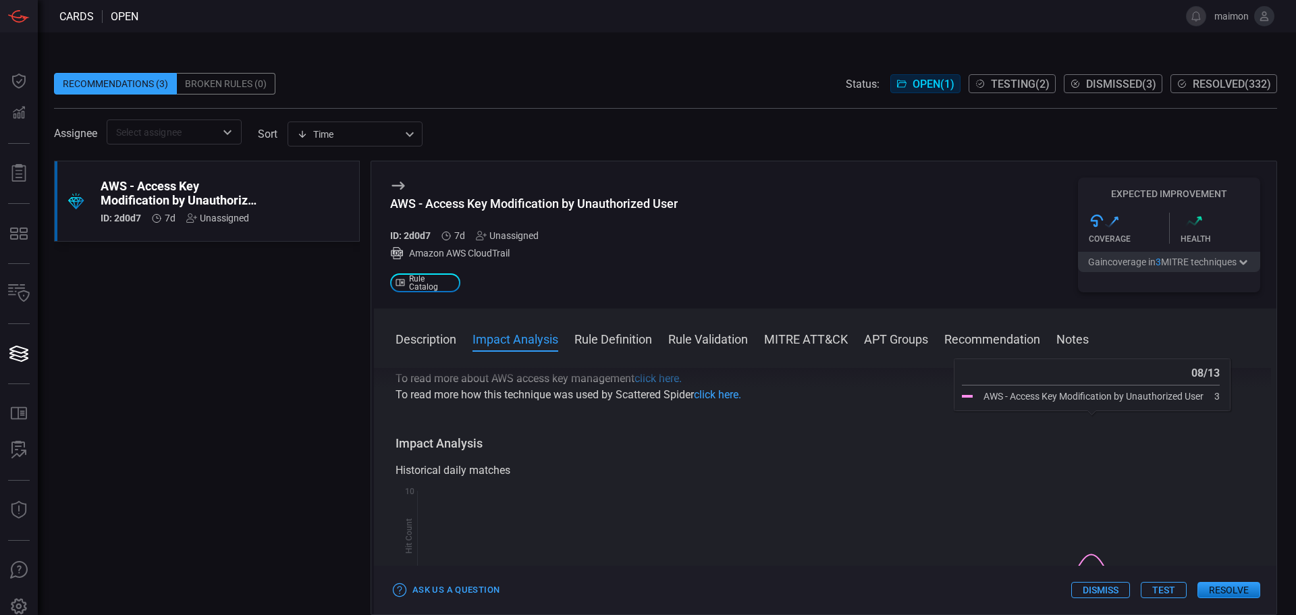
scroll to position [135, 0]
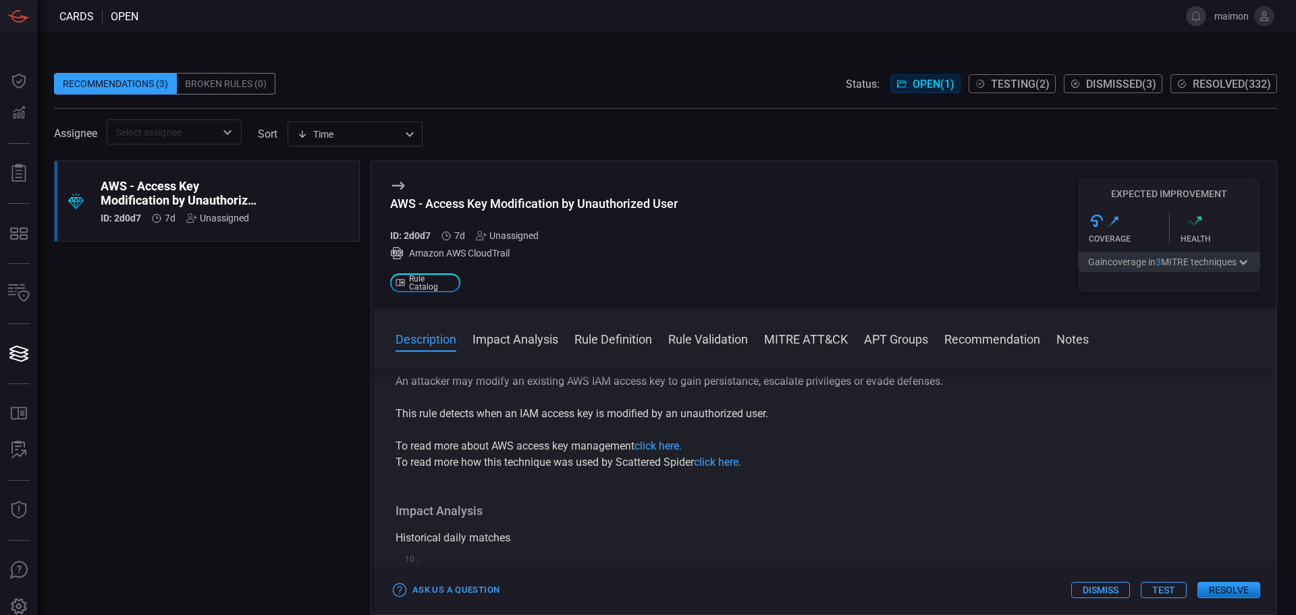
drag, startPoint x: 648, startPoint y: 443, endPoint x: 554, endPoint y: 495, distance: 107.3
click at [553, 500] on div "Description Amazon Web Services (AWS) Identity and Access Management (IAM) allo…" at bounding box center [825, 489] width 903 height 242
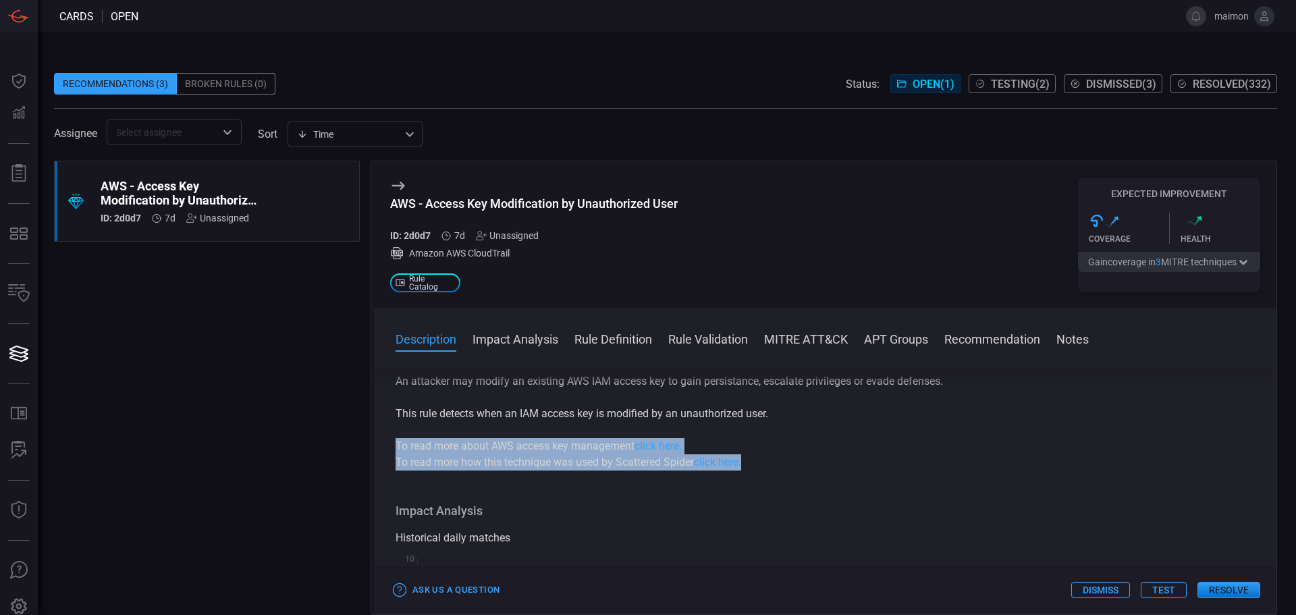
drag, startPoint x: 768, startPoint y: 463, endPoint x: 371, endPoint y: 450, distance: 396.5
click at [371, 450] on div "AWS - Access Key Modification by Unauthorized User ID: 2d0d7 7d Unassigned Amaz…" at bounding box center [824, 388] width 907 height 454
click at [760, 429] on div "Amazon Web Services (AWS) Identity and Access Management (IAM) allows administr…" at bounding box center [825, 365] width 859 height 211
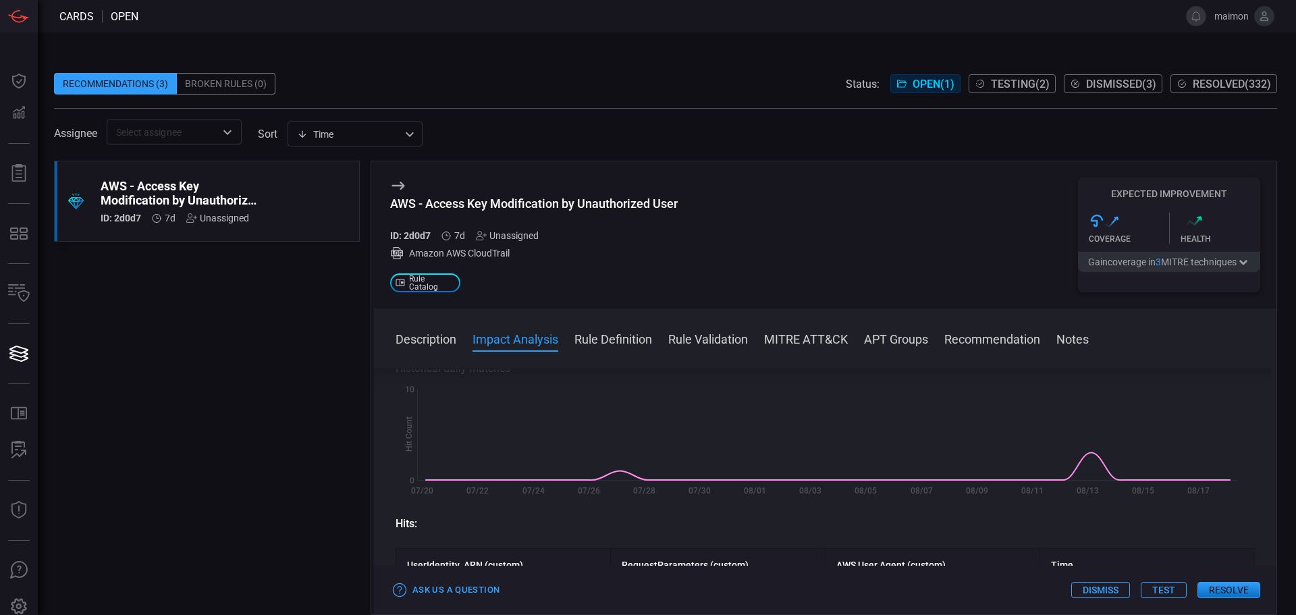
scroll to position [312, 0]
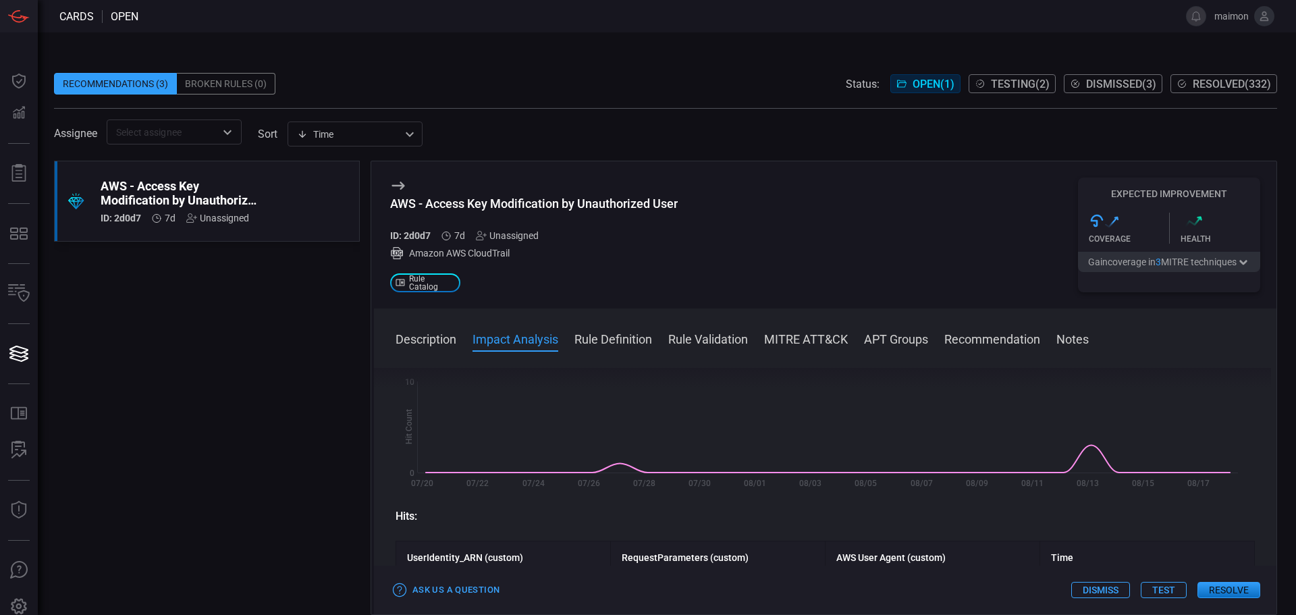
click at [1225, 587] on button "Resolve" at bounding box center [1229, 590] width 63 height 16
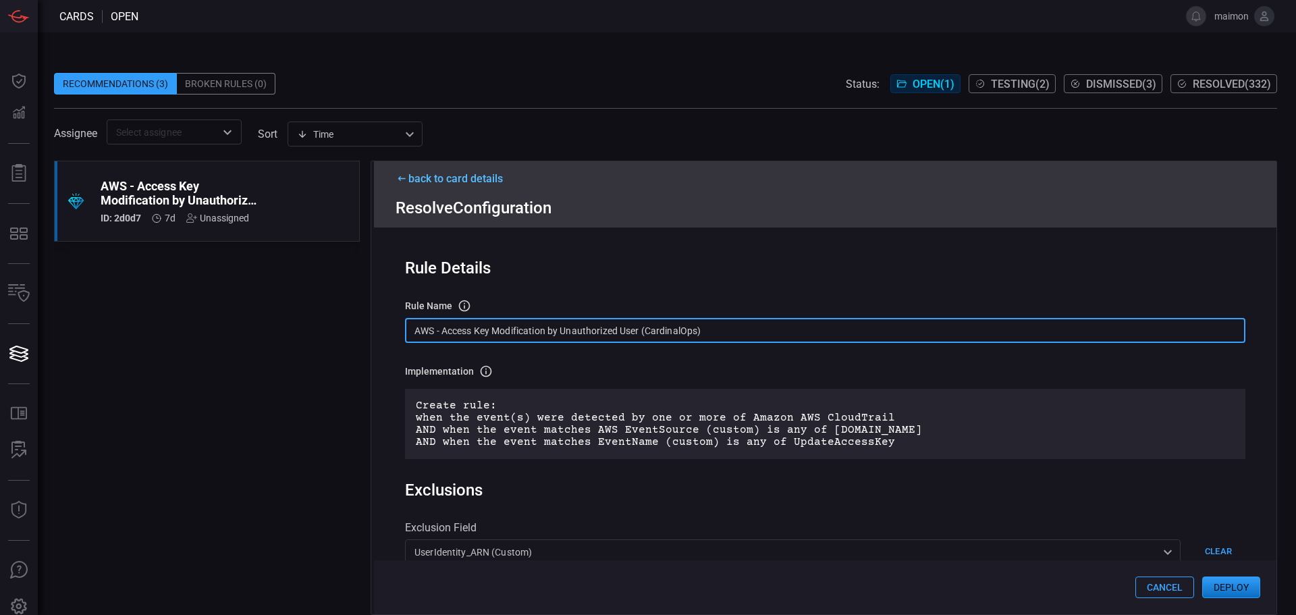
drag, startPoint x: 713, startPoint y: 329, endPoint x: 398, endPoint y: 340, distance: 315.5
click at [398, 340] on div "Rule Details rule Name Name of the rule that will be created in the SIEM. AWS -…" at bounding box center [825, 420] width 903 height 387
click at [1224, 593] on button "Deploy" at bounding box center [1231, 587] width 58 height 22
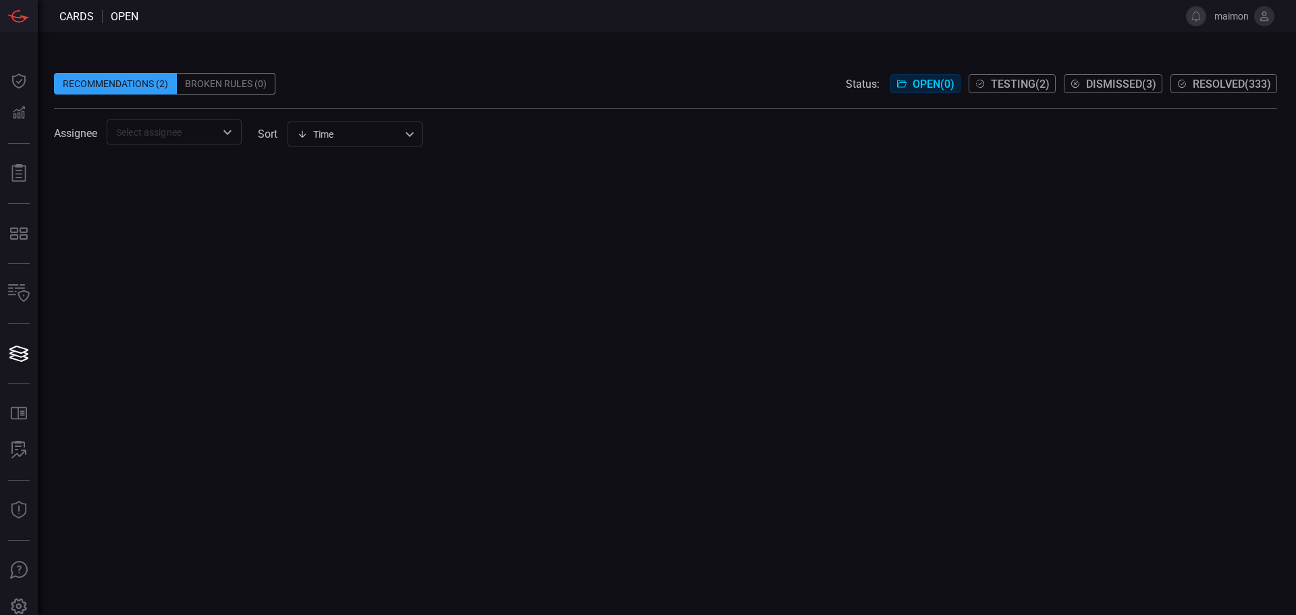
click at [1229, 16] on span "maimon" at bounding box center [1230, 16] width 37 height 11
click at [1264, 20] on icon at bounding box center [1264, 15] width 9 height 9
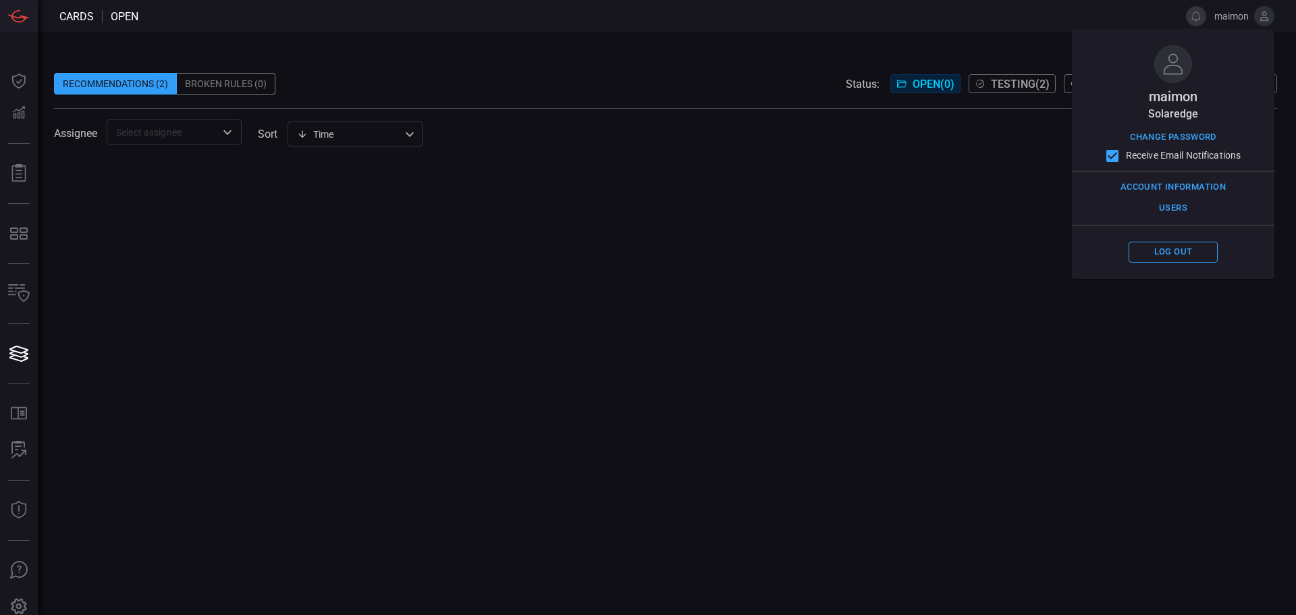
click at [465, 244] on div at bounding box center [665, 388] width 1223 height 454
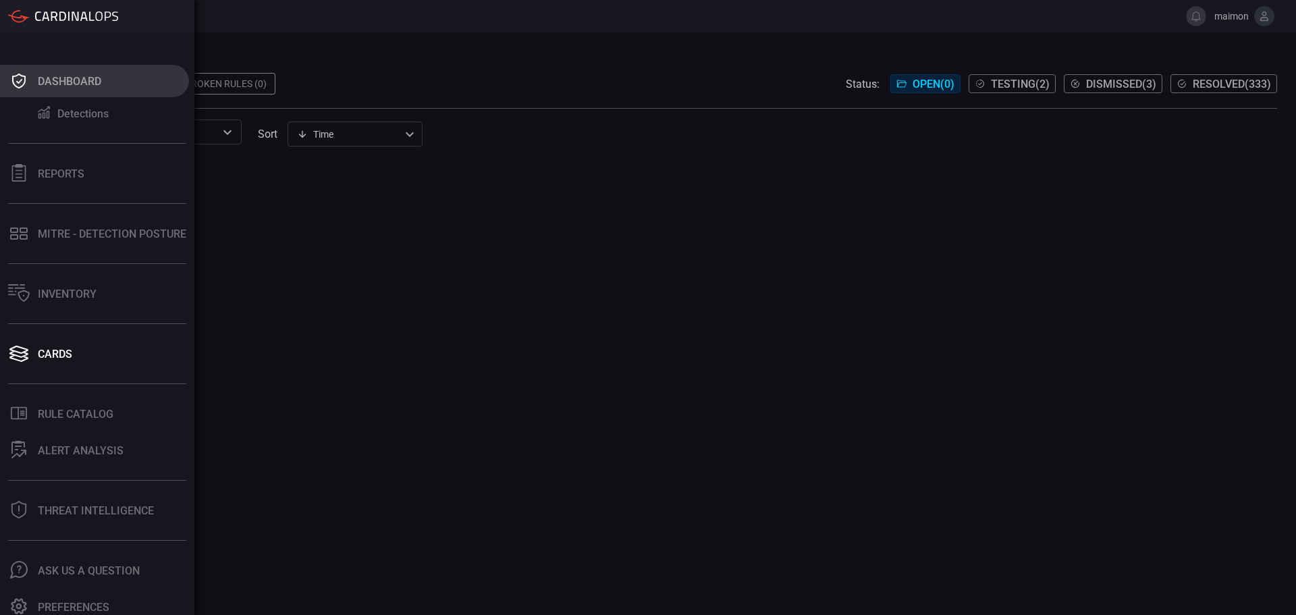
click at [39, 76] on div "Dashboard" at bounding box center [69, 81] width 63 height 13
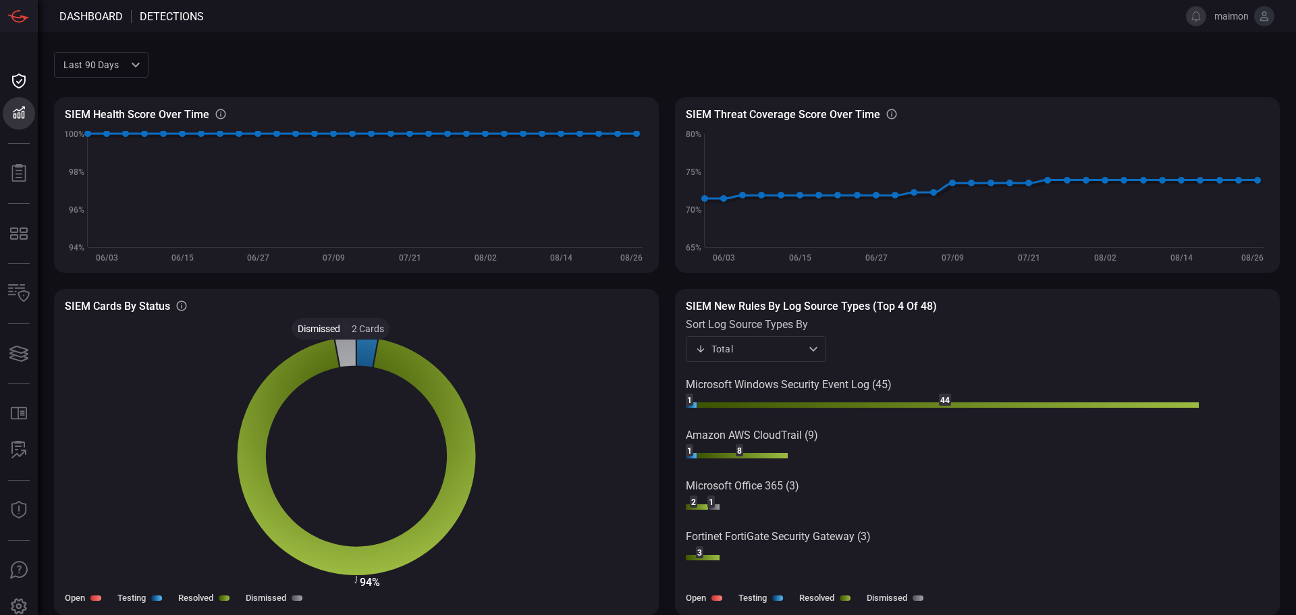
click at [342, 350] on icon at bounding box center [345, 352] width 22 height 32
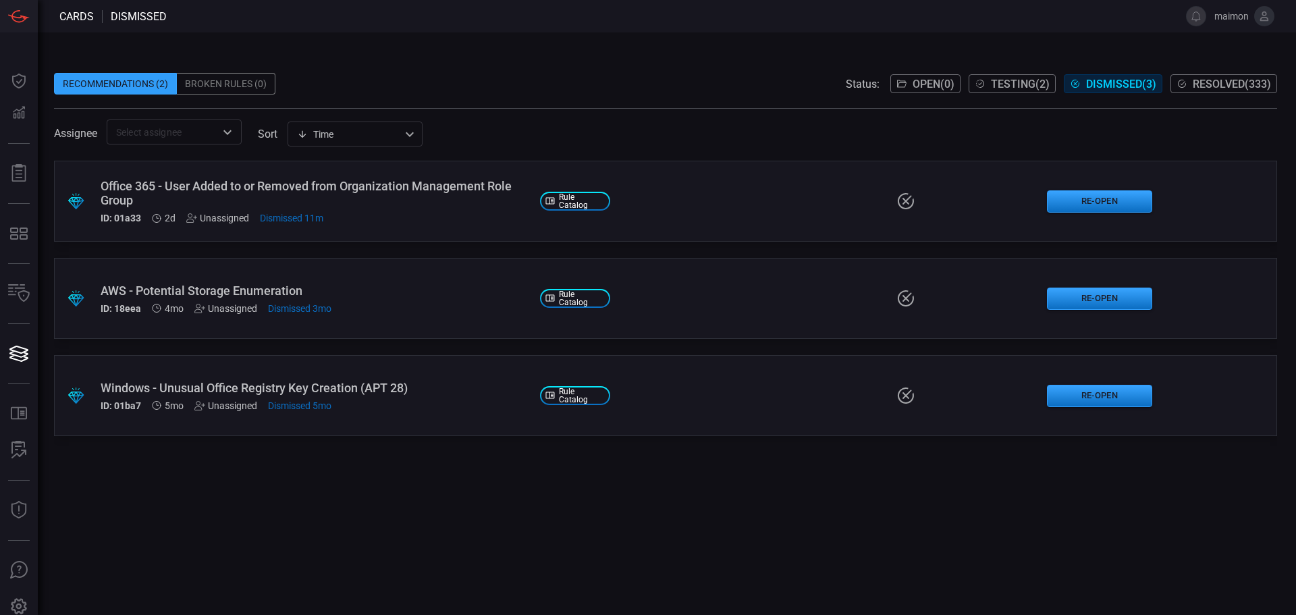
click at [922, 88] on span "Open ( 0 )" at bounding box center [934, 84] width 42 height 13
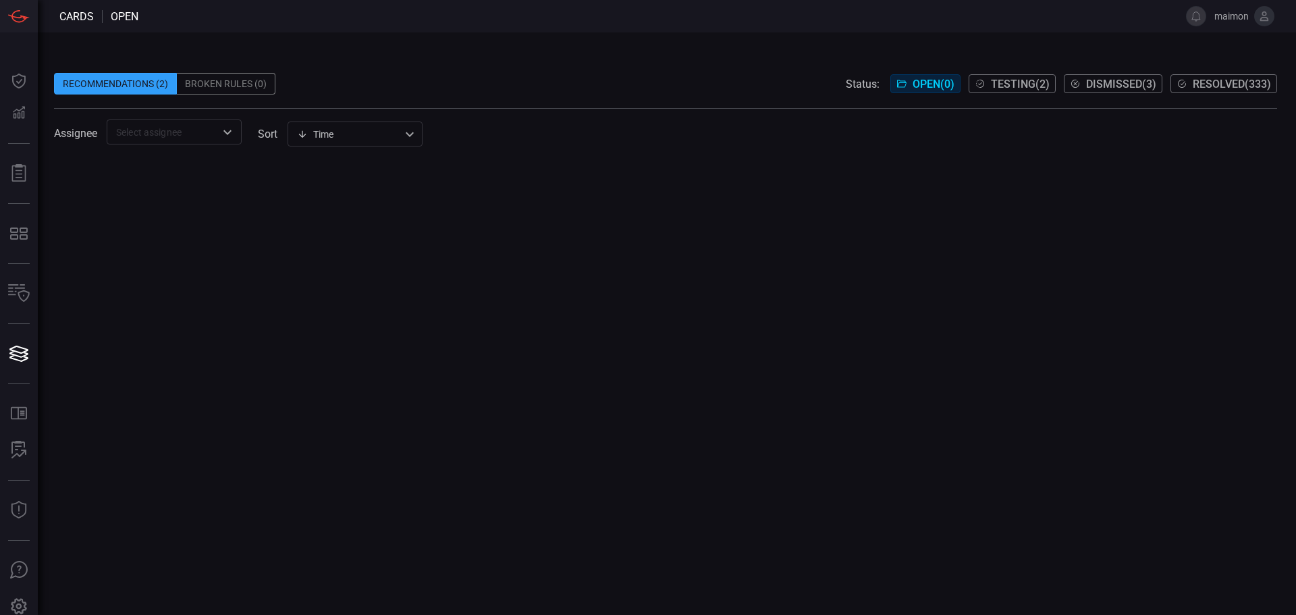
click at [211, 82] on div "Broken Rules (0)" at bounding box center [226, 84] width 99 height 22
click at [140, 82] on div "Recommendations (2)" at bounding box center [115, 84] width 123 height 22
click at [314, 130] on div "Time visibleUpdateTime ​" at bounding box center [355, 134] width 135 height 25
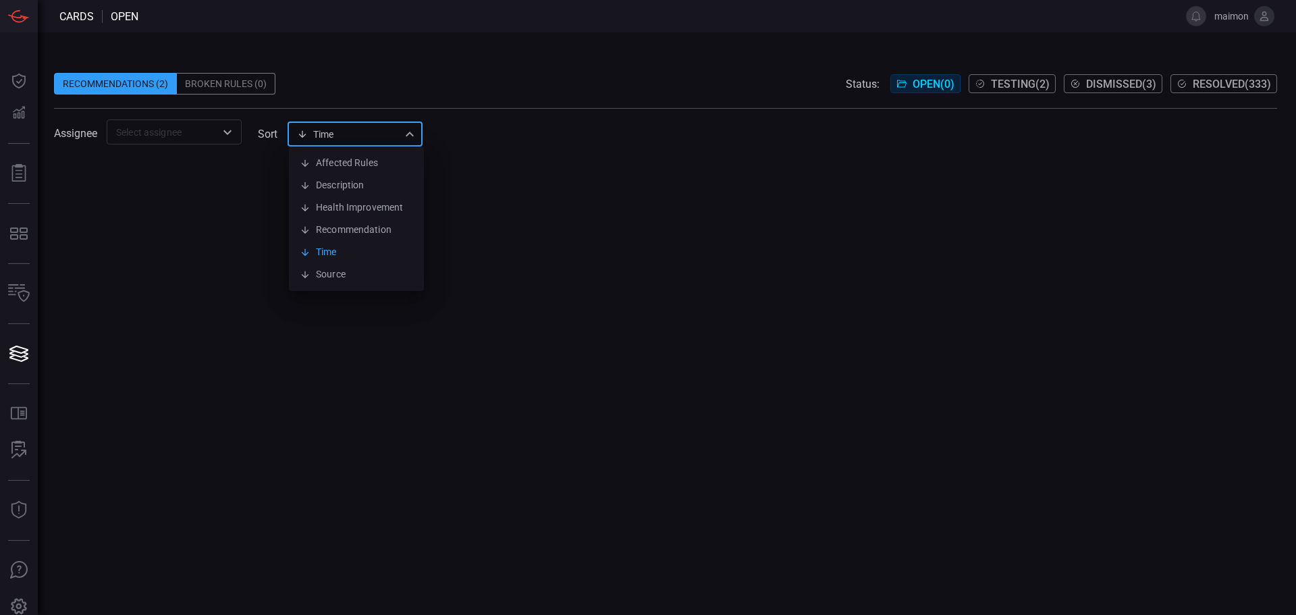
click at [600, 193] on div at bounding box center [648, 307] width 1296 height 615
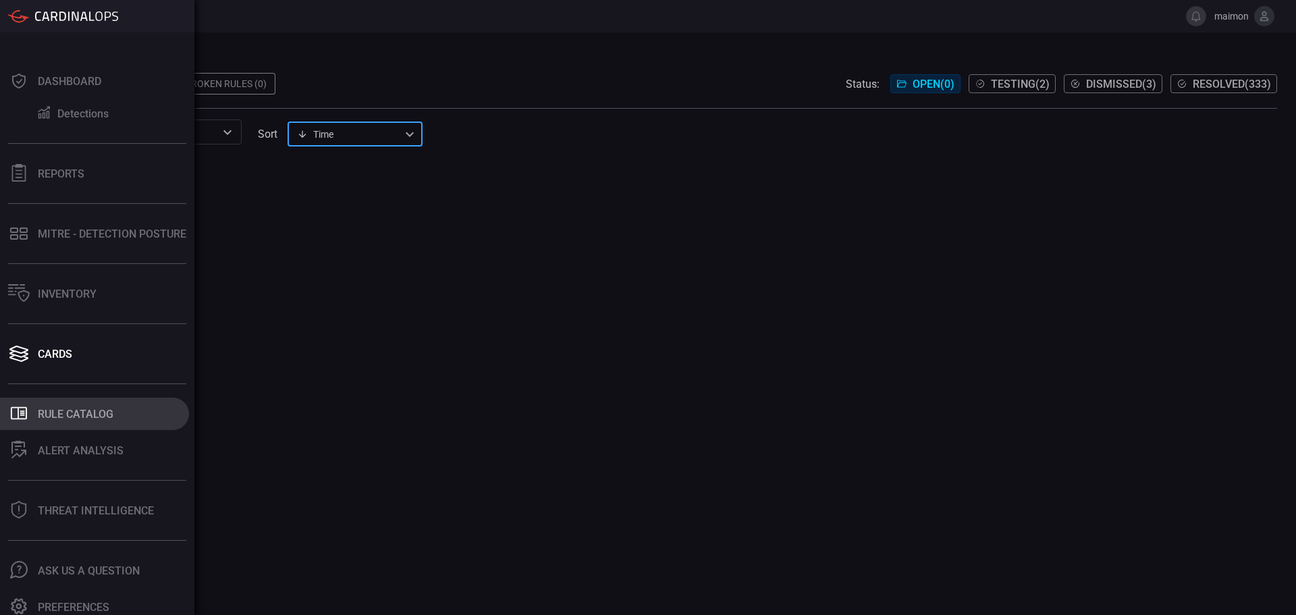
click at [37, 414] on button ".st0_rule_catalog_icon{fill: currentColor;} Rule Catalog" at bounding box center [94, 414] width 189 height 32
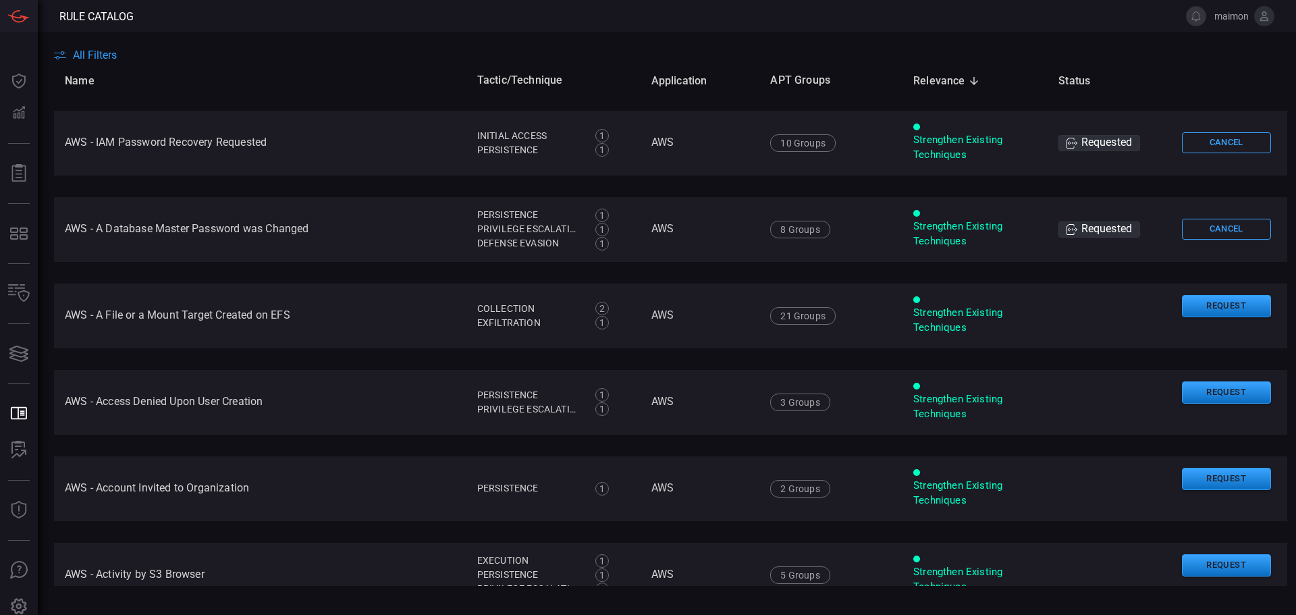
scroll to position [1350, 0]
